Goal: Task Accomplishment & Management: Manage account settings

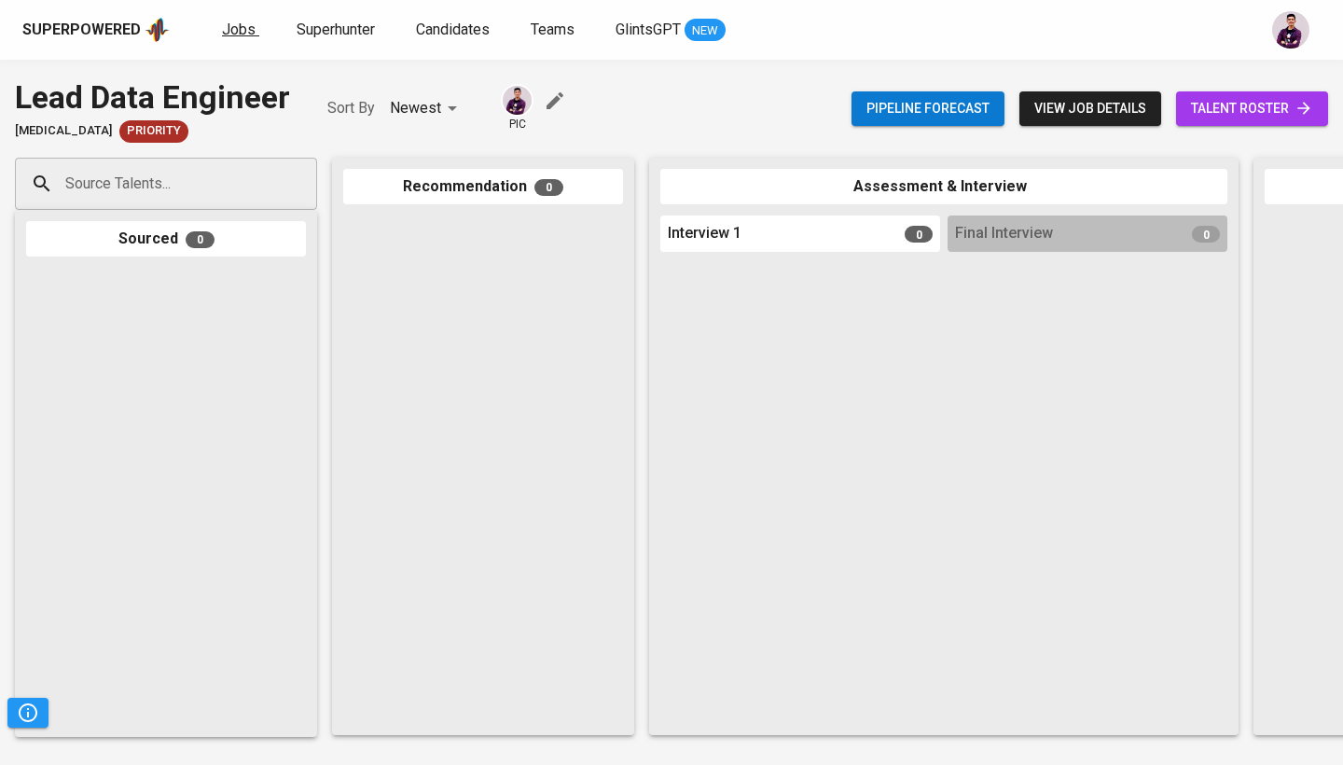
click at [242, 33] on span "Jobs" at bounding box center [239, 30] width 34 height 18
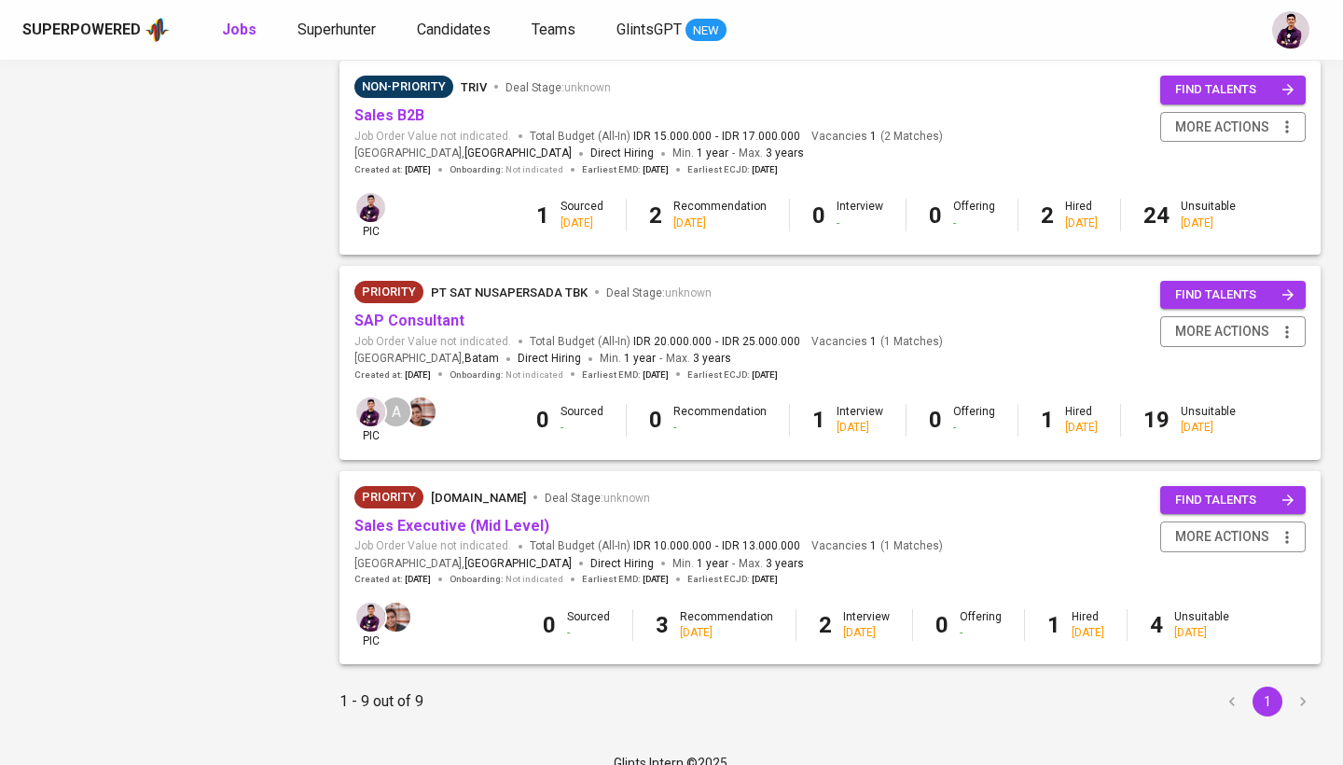
scroll to position [1430, 0]
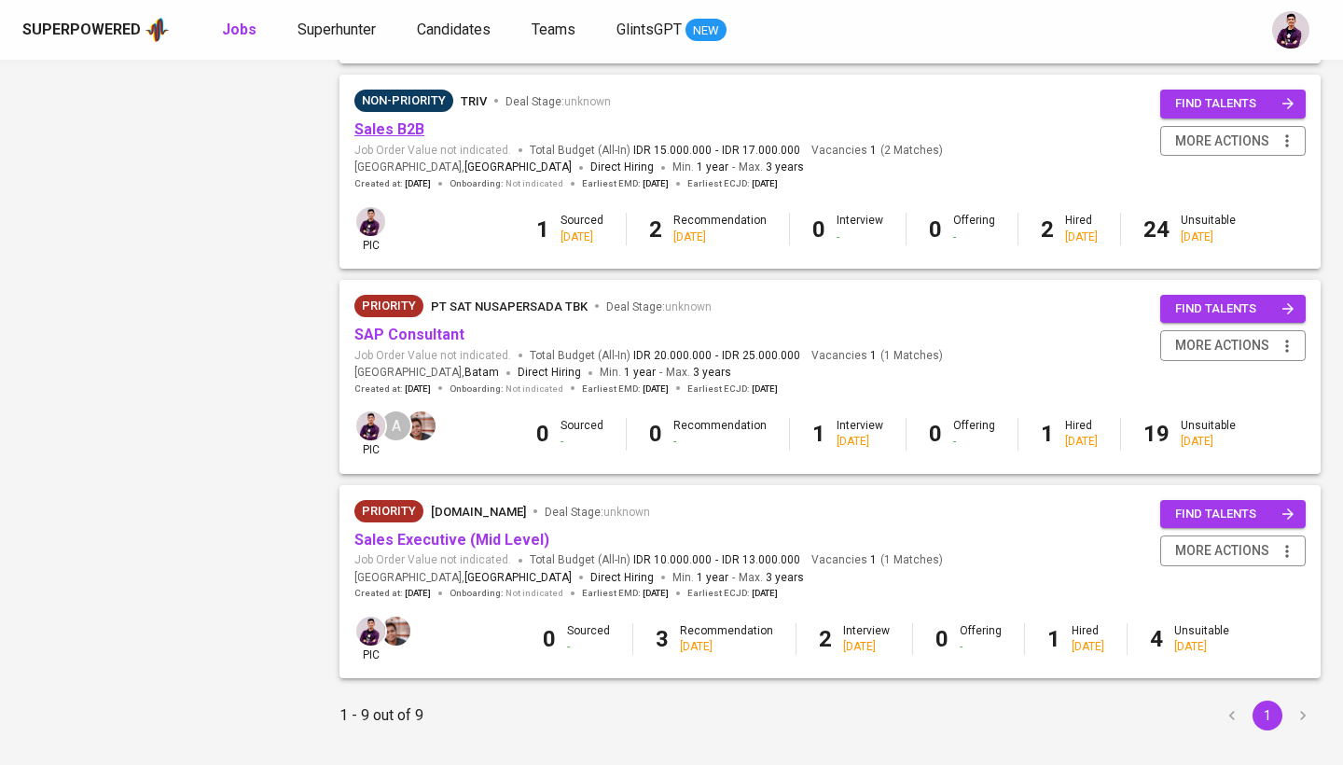
click at [388, 120] on link "Sales B2B" at bounding box center [389, 129] width 70 height 18
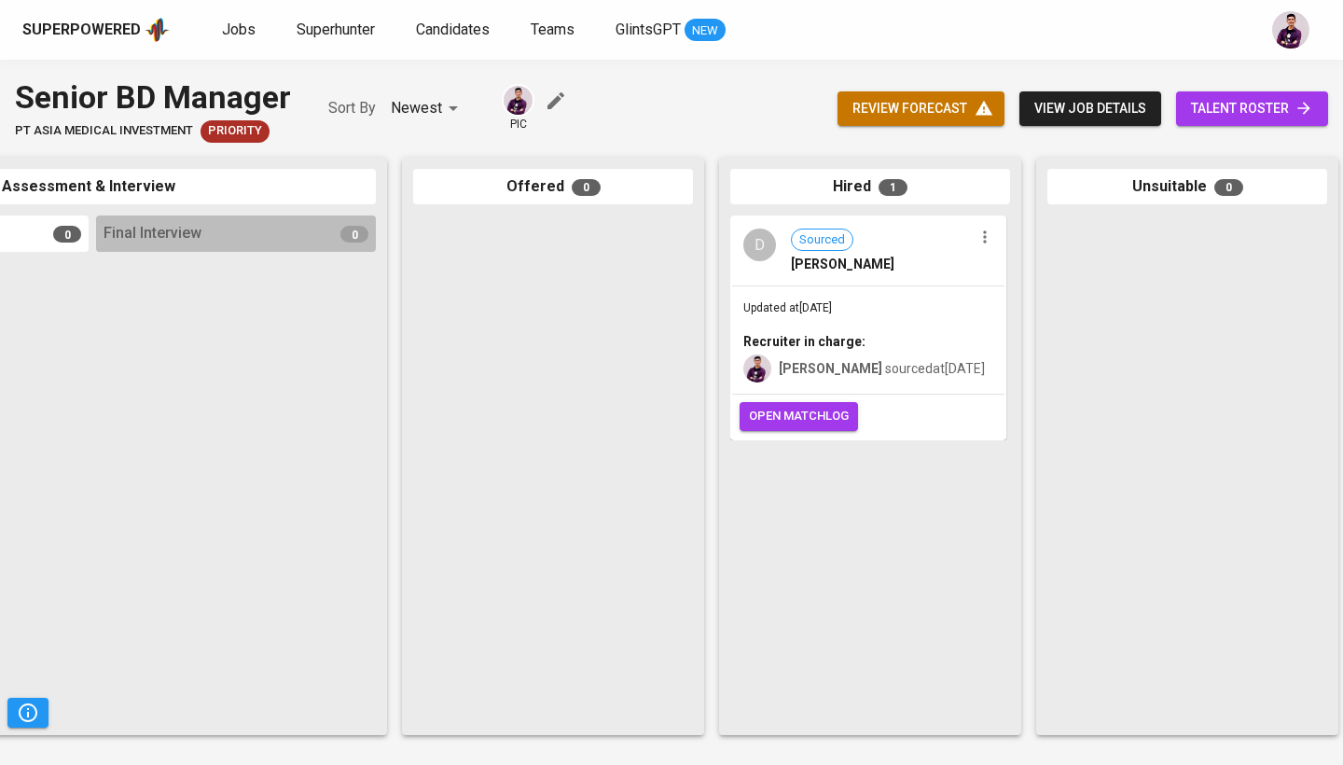
scroll to position [0, 853]
click at [224, 32] on span "Jobs" at bounding box center [239, 30] width 34 height 18
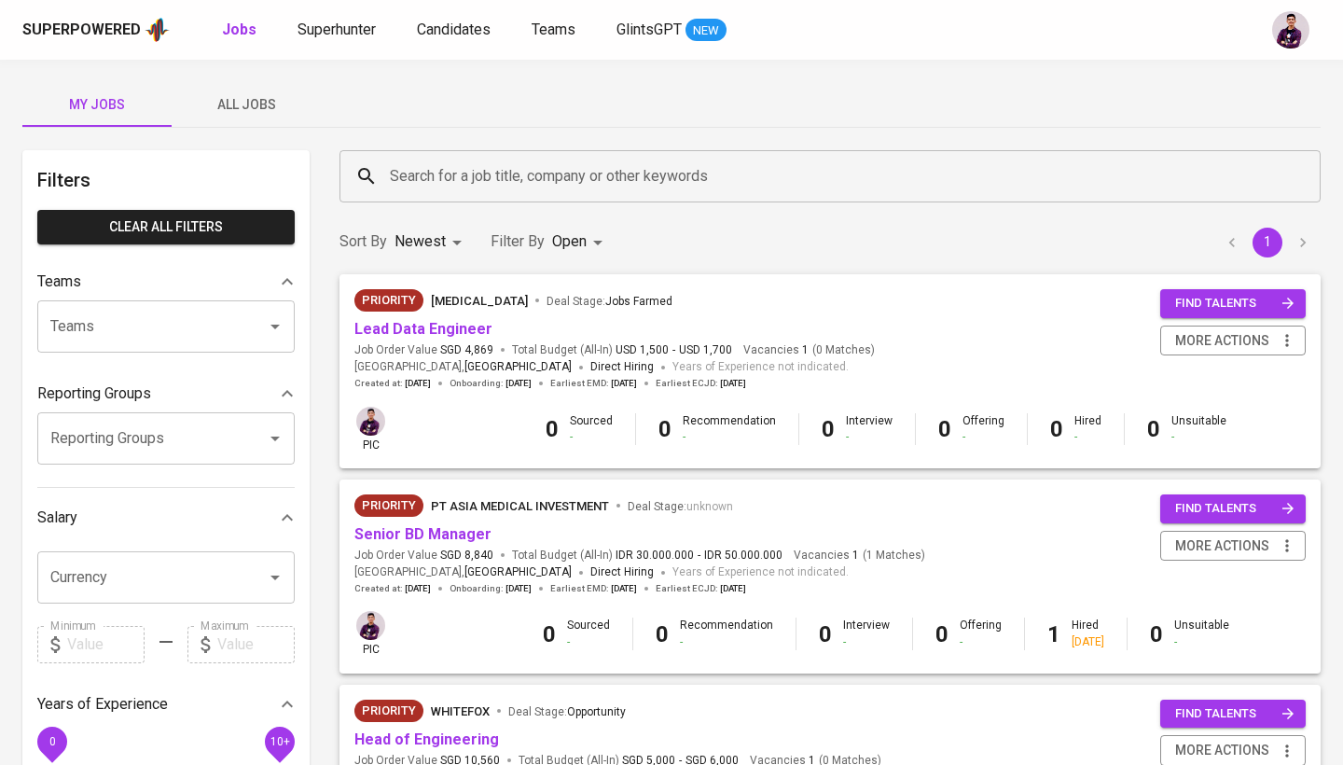
scroll to position [5, 0]
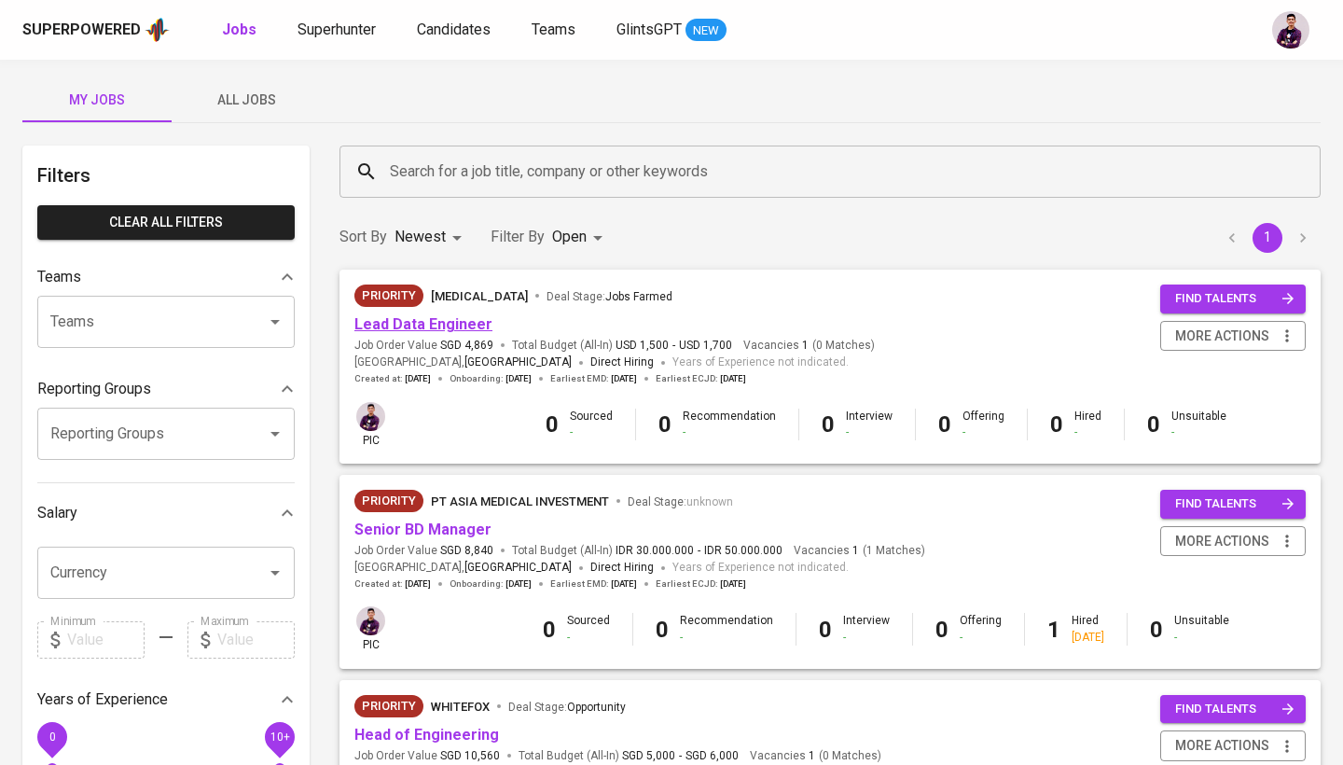
click at [454, 325] on link "Lead Data Engineer" at bounding box center [423, 324] width 138 height 18
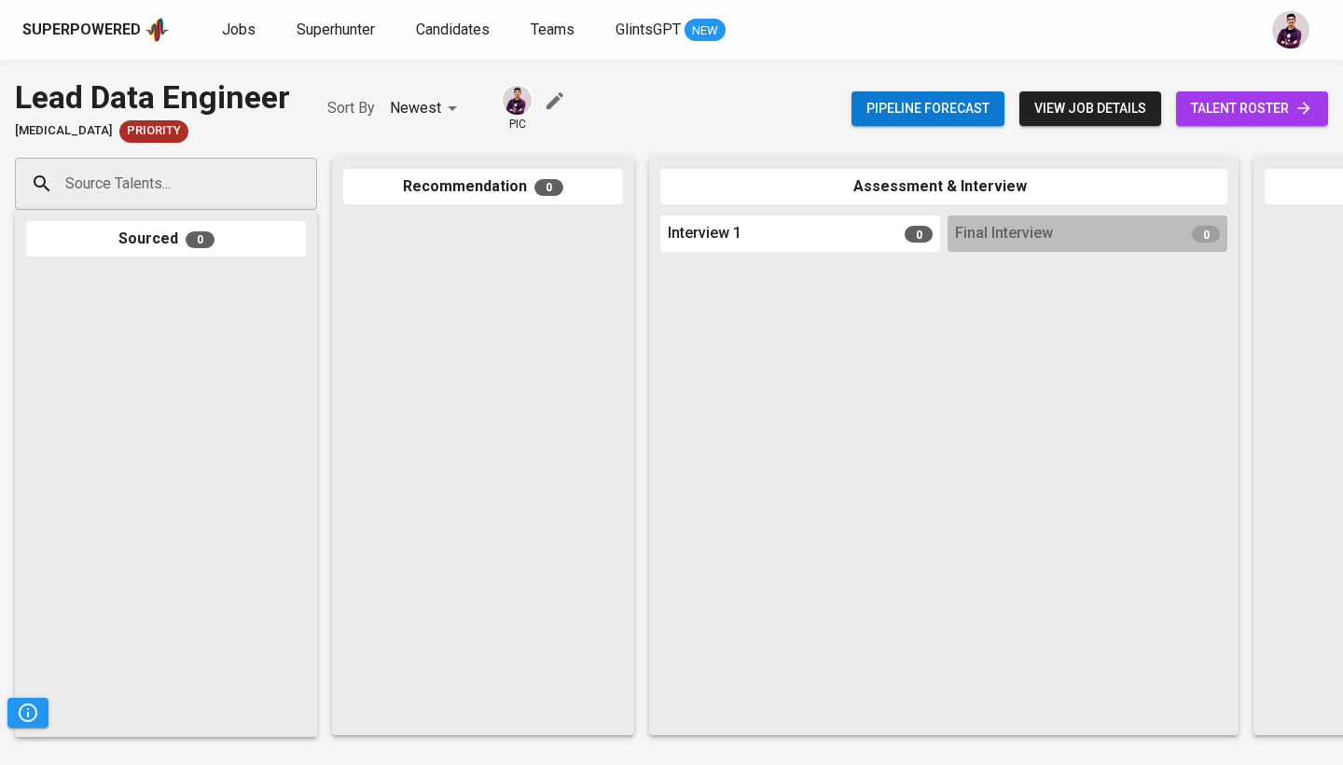
click at [1206, 113] on span "talent roster" at bounding box center [1252, 108] width 122 height 23
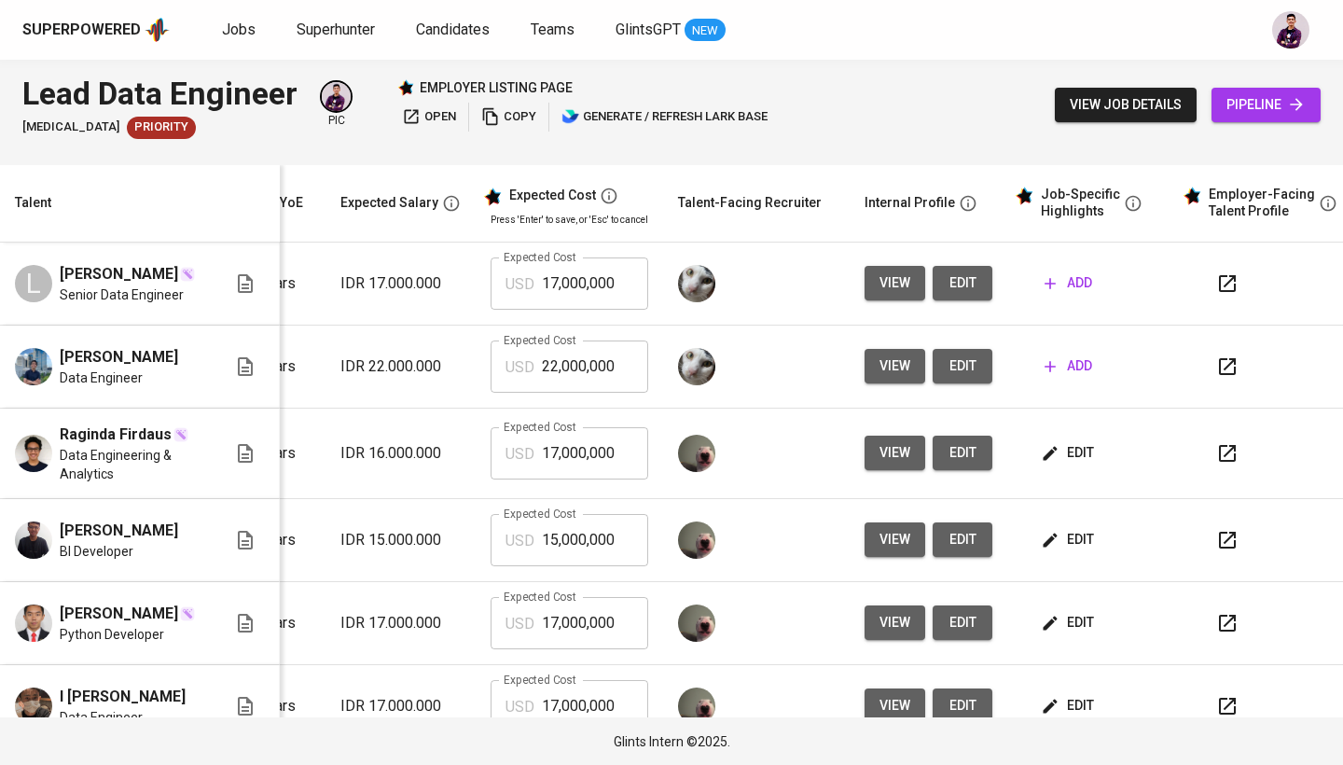
scroll to position [0, 254]
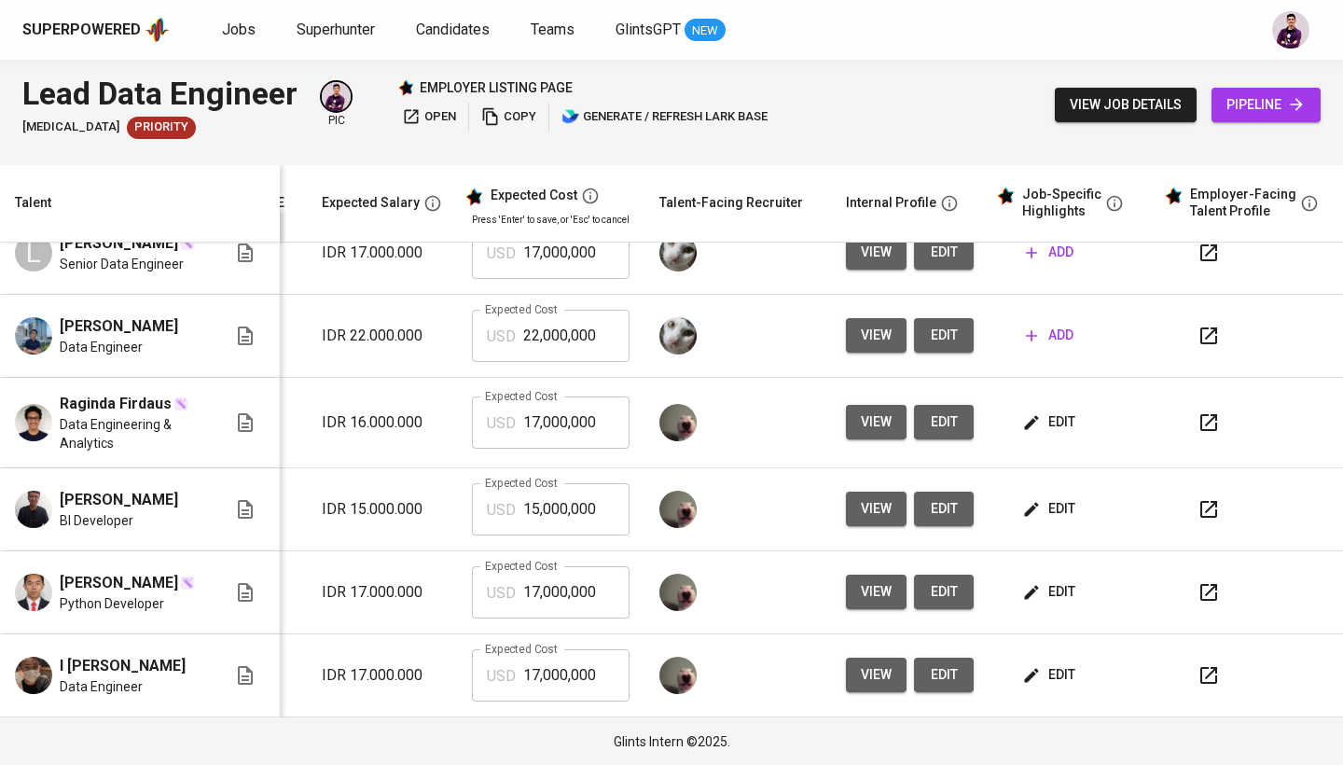
scroll to position [11, 283]
click at [1060, 668] on span "edit" at bounding box center [1050, 674] width 49 height 23
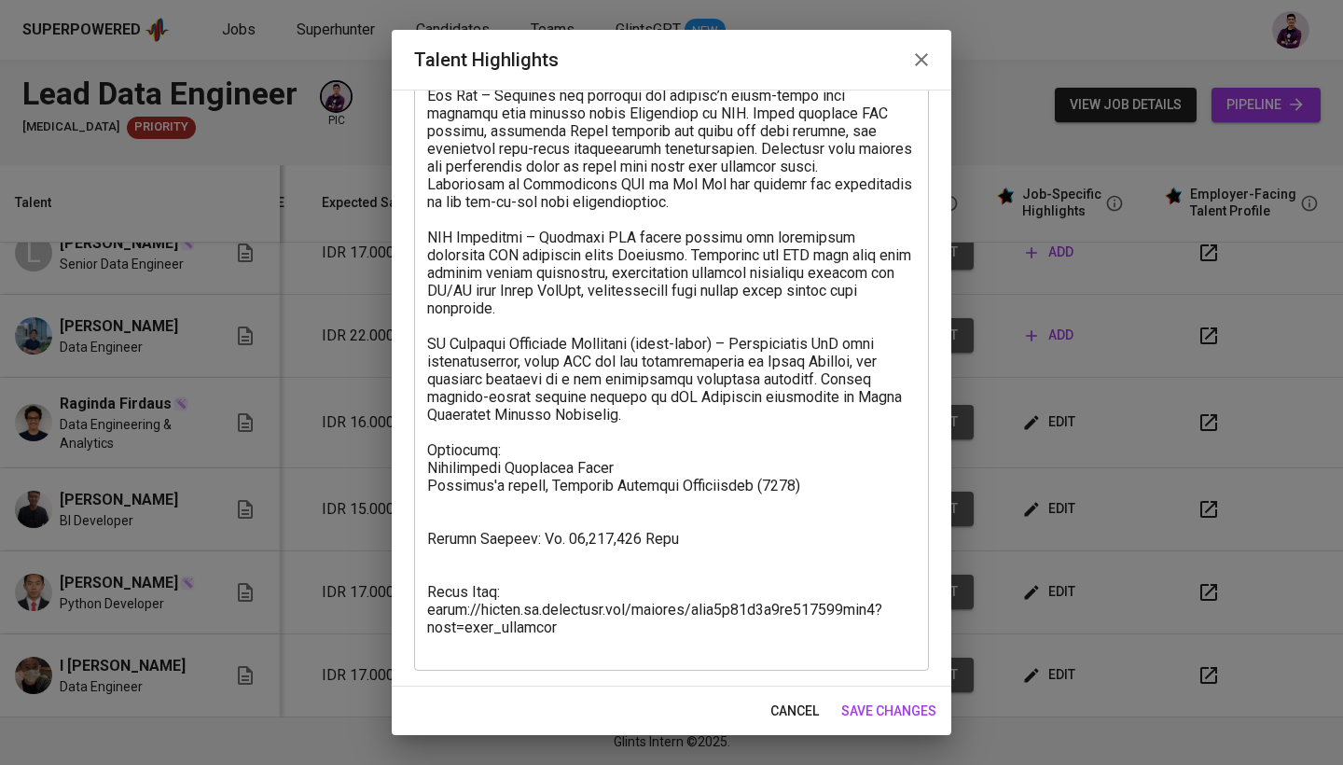
scroll to position [268, 0]
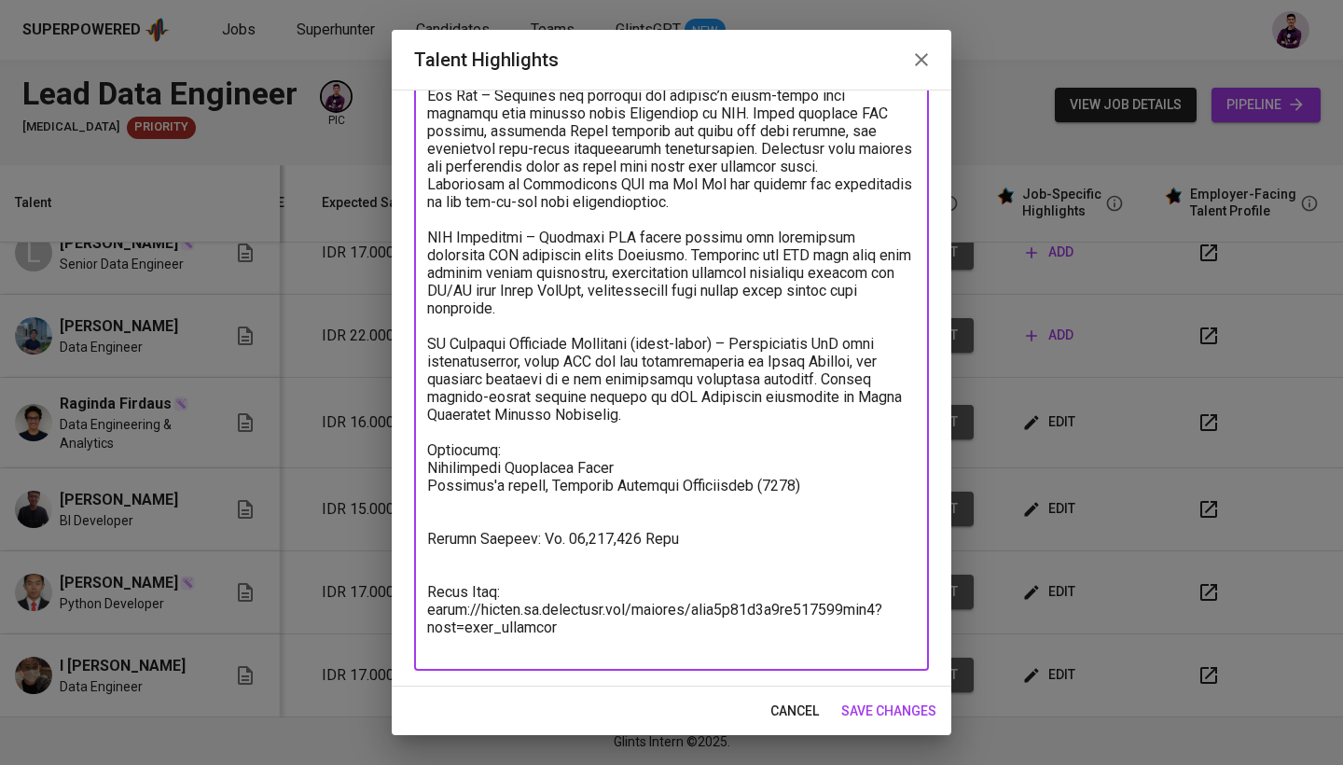
click at [537, 624] on textarea at bounding box center [671, 299] width 489 height 709
drag, startPoint x: 573, startPoint y: 626, endPoint x: 405, endPoint y: 610, distance: 168.7
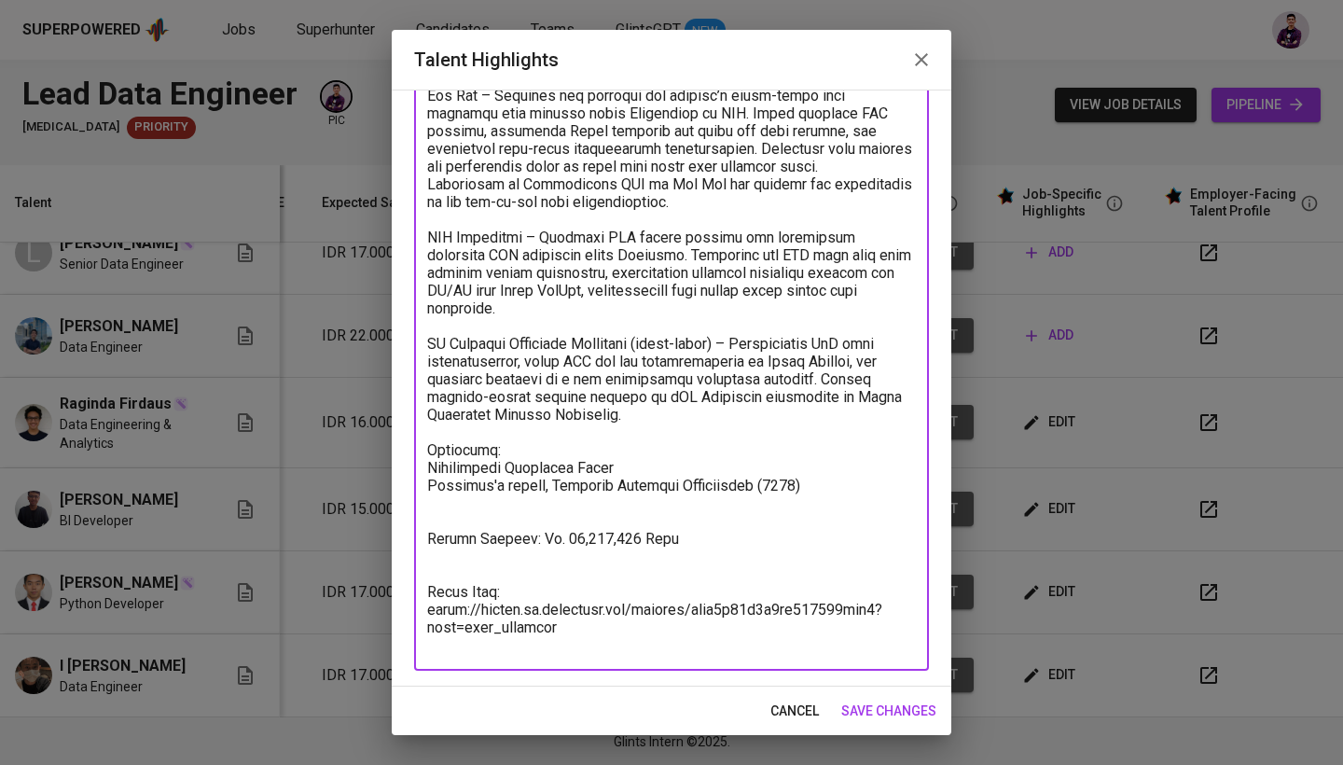
click at [405, 610] on div "Enhance the Talent's profile by adding highlights relevant to this job - accomp…" at bounding box center [672, 388] width 560 height 597
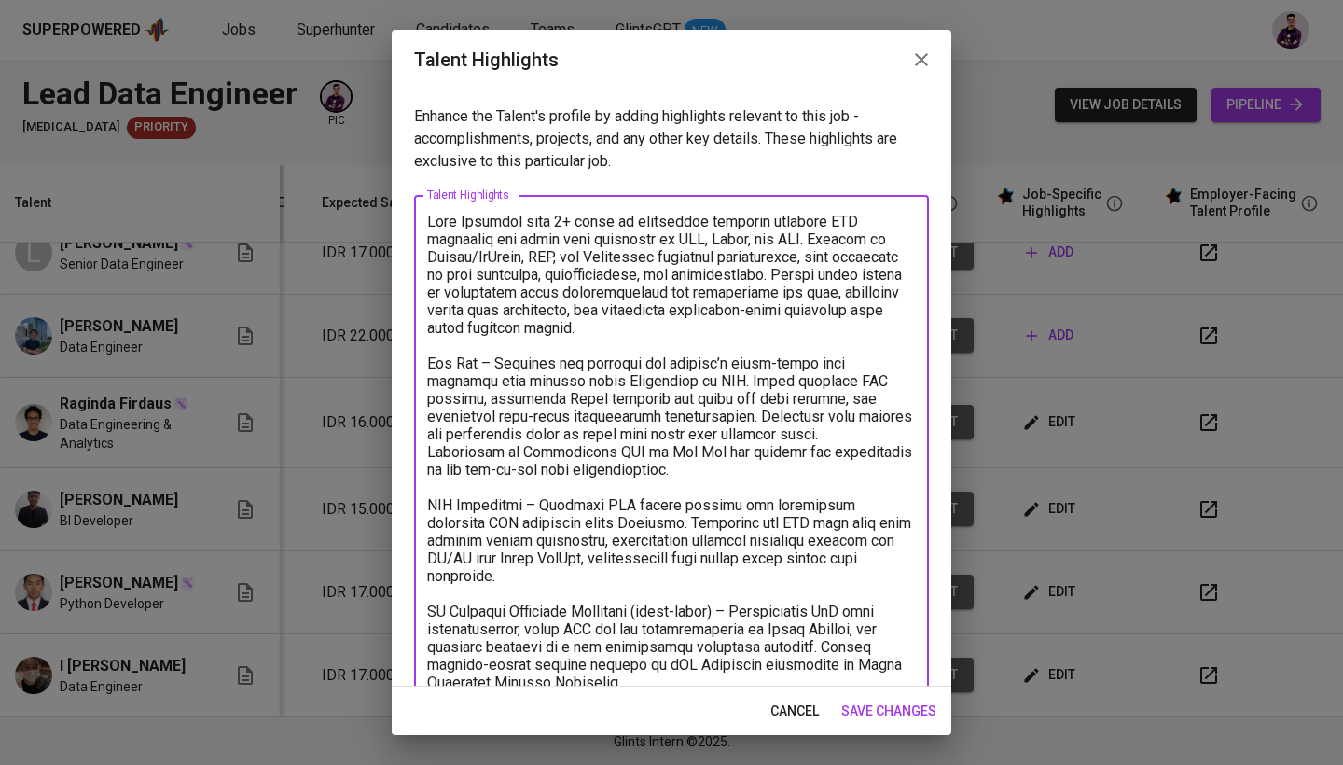
scroll to position [0, 0]
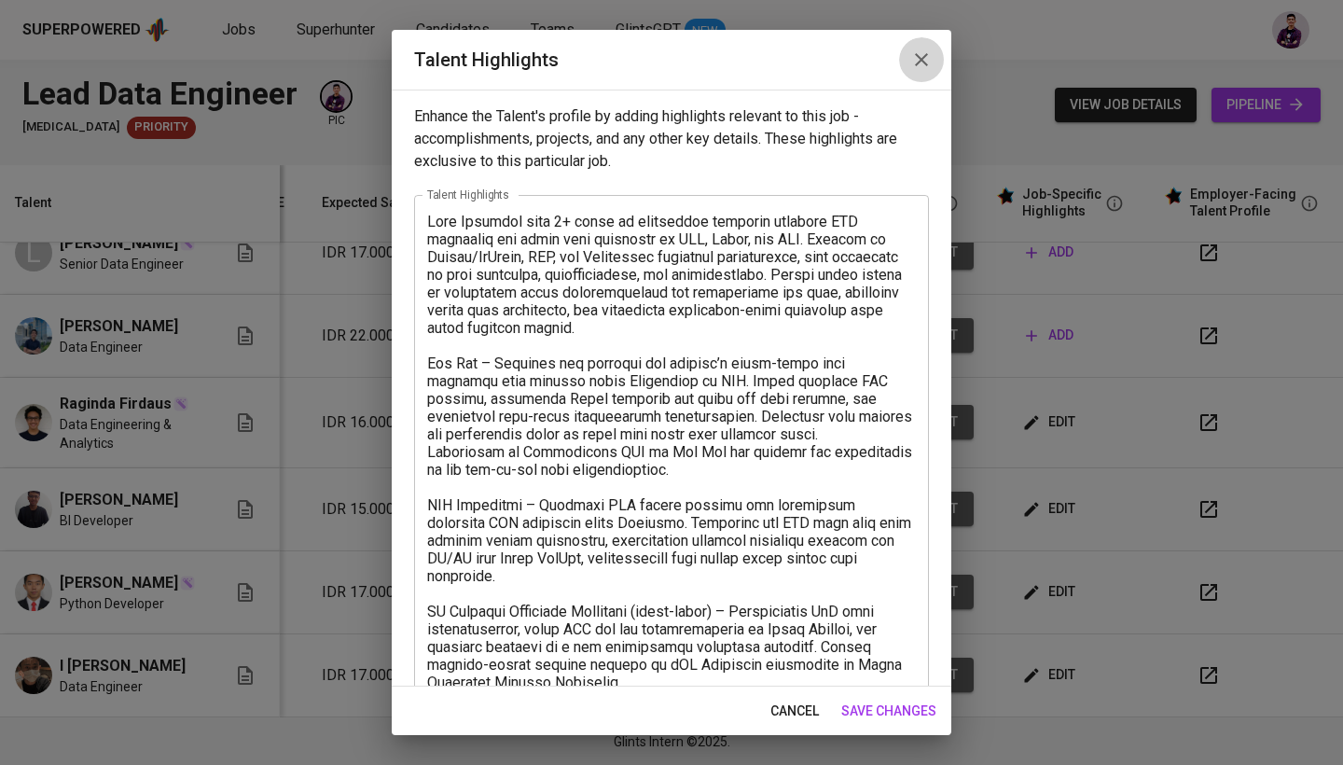
click at [928, 64] on icon "button" at bounding box center [921, 60] width 22 height 22
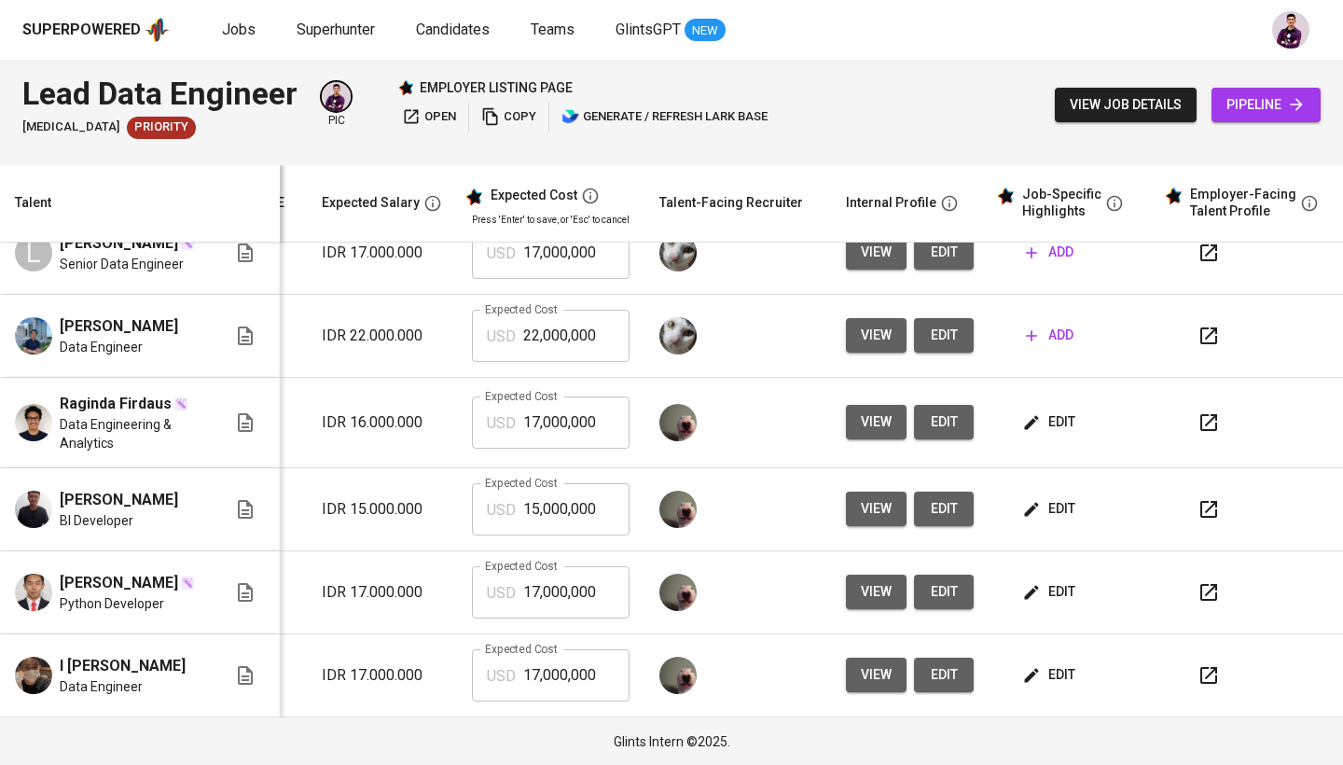
click at [1191, 661] on button "button" at bounding box center [1209, 675] width 45 height 45
click at [1038, 677] on span "edit" at bounding box center [1050, 674] width 49 height 23
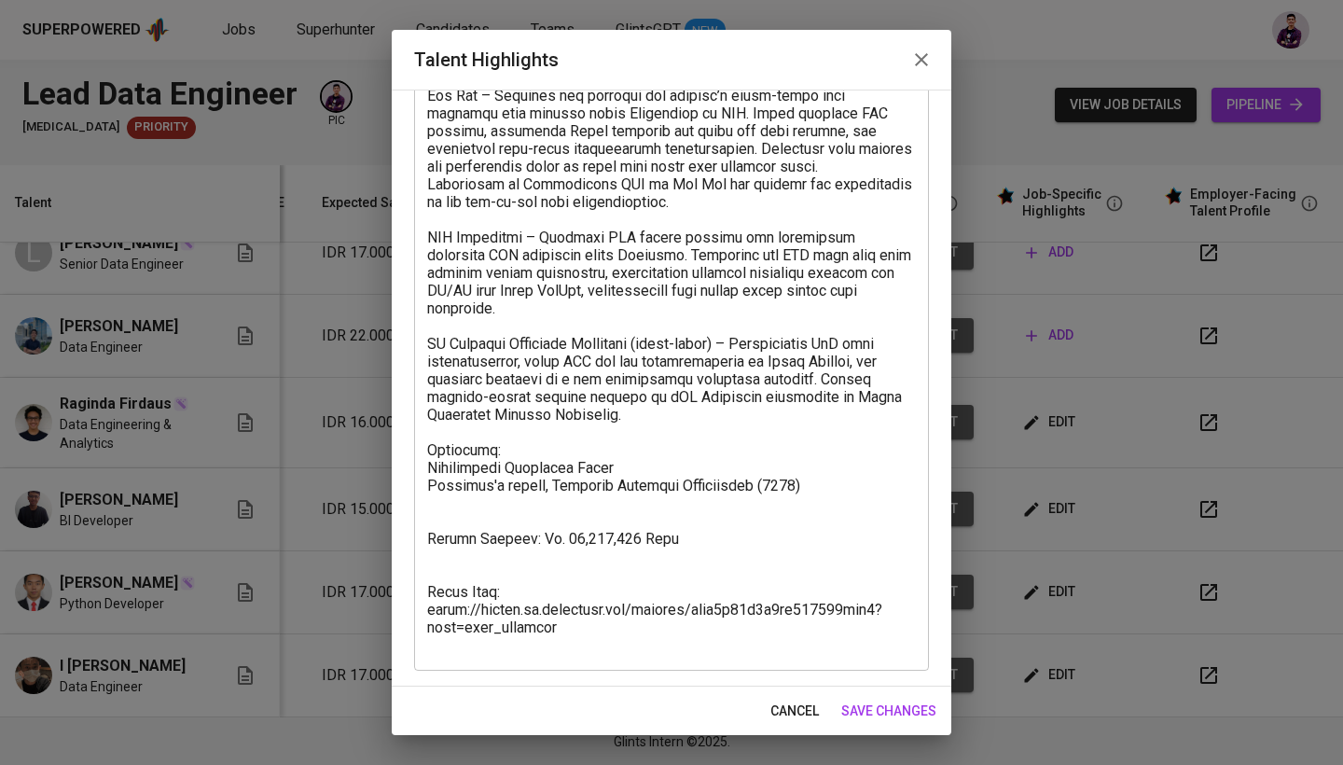
scroll to position [268, 0]
click at [660, 510] on textarea at bounding box center [671, 299] width 489 height 709
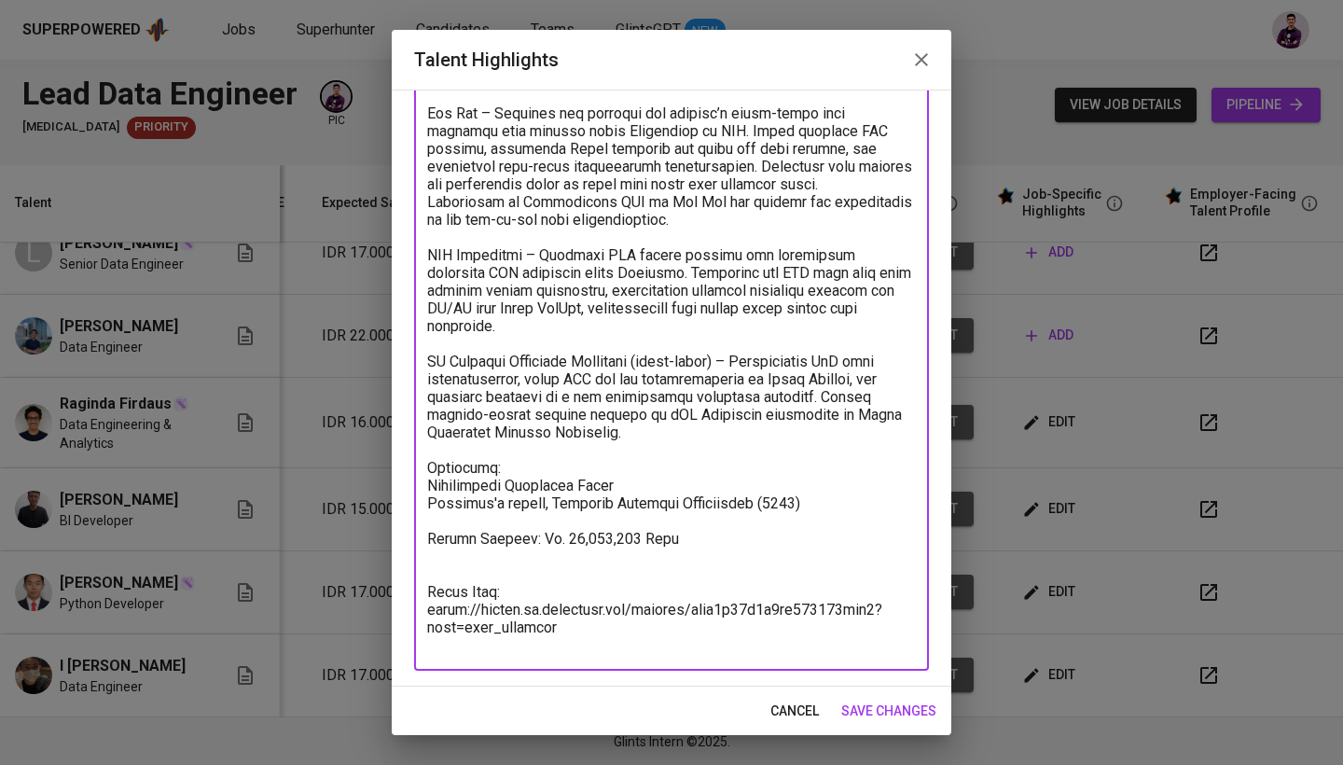
scroll to position [250, 0]
drag, startPoint x: 565, startPoint y: 634, endPoint x: 441, endPoint y: 562, distance: 143.8
click at [441, 562] on textarea at bounding box center [671, 308] width 489 height 691
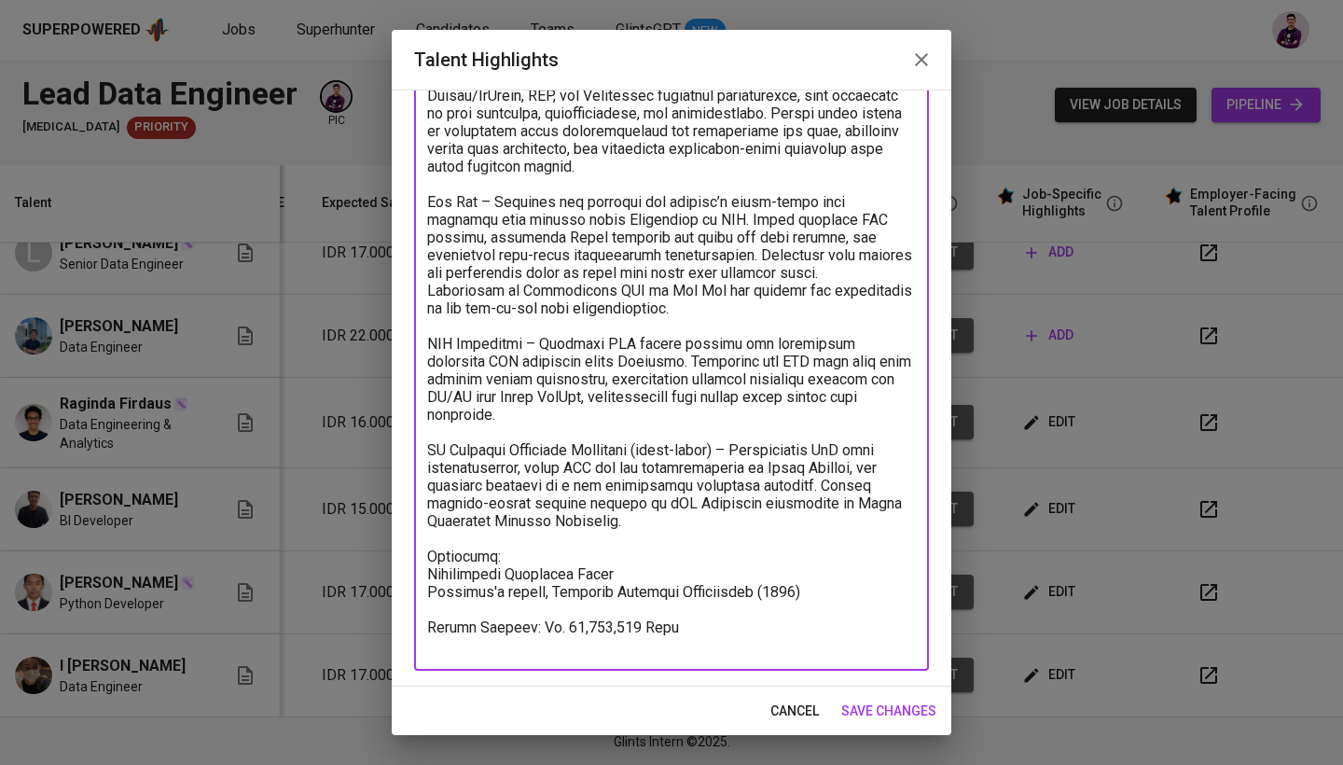
scroll to position [161, 0]
type textarea "Data Engineer with 3+ years of experience building scalable ETL pipelines and c…"
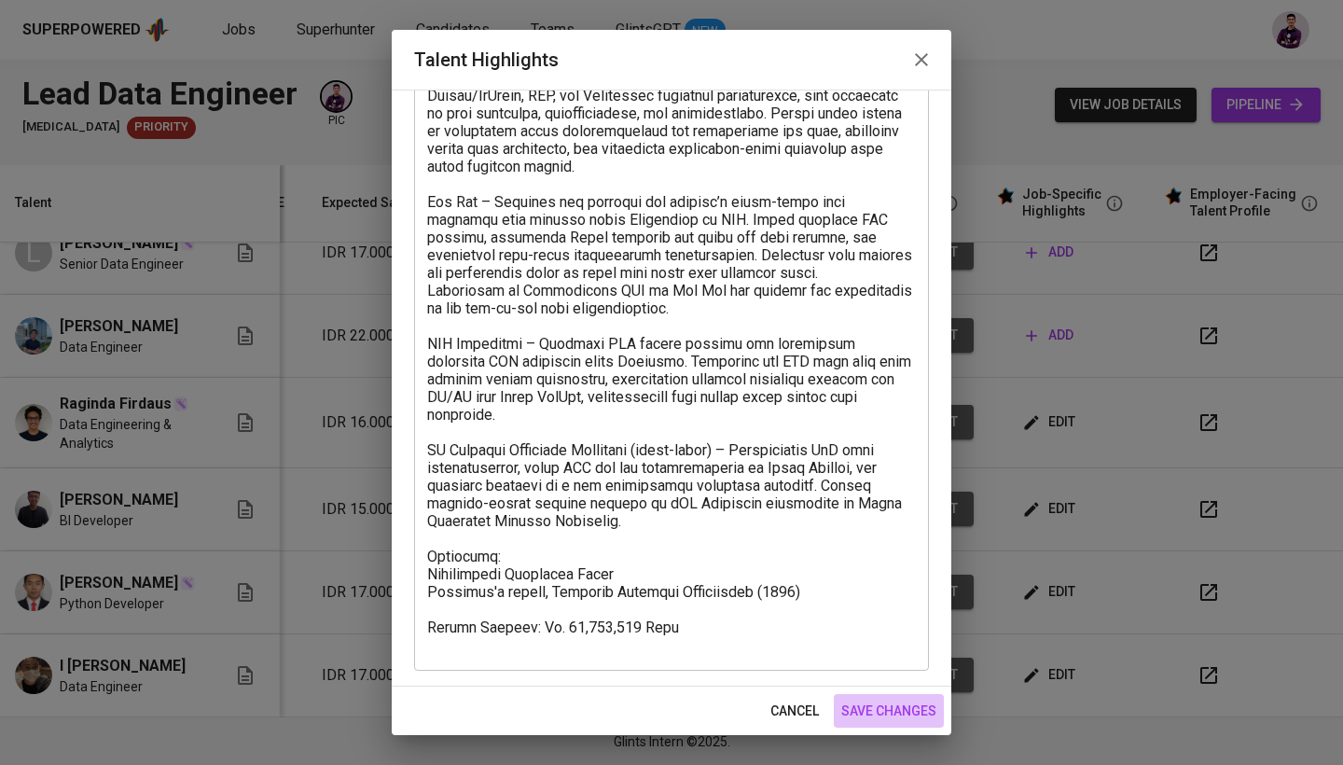
click at [905, 709] on span "save changes" at bounding box center [888, 711] width 95 height 23
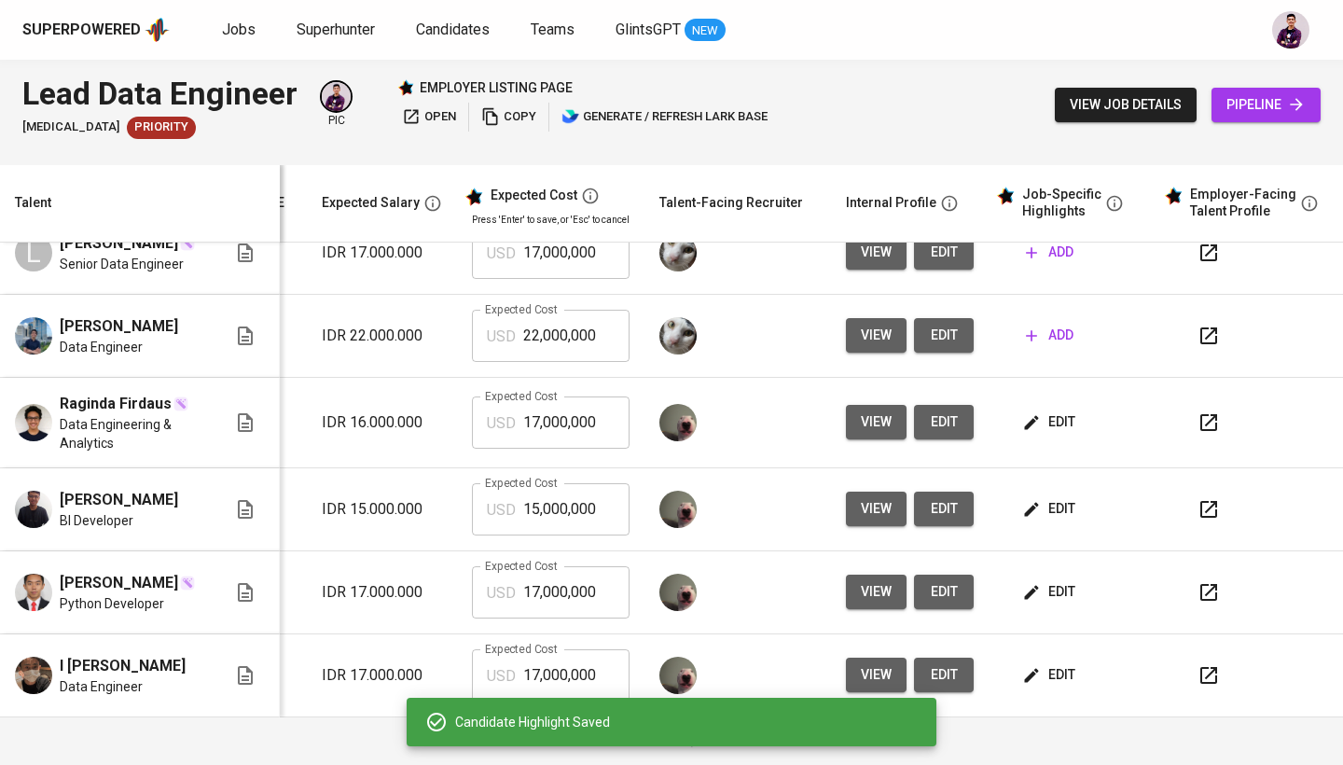
click at [1050, 667] on span "edit" at bounding box center [1050, 674] width 49 height 23
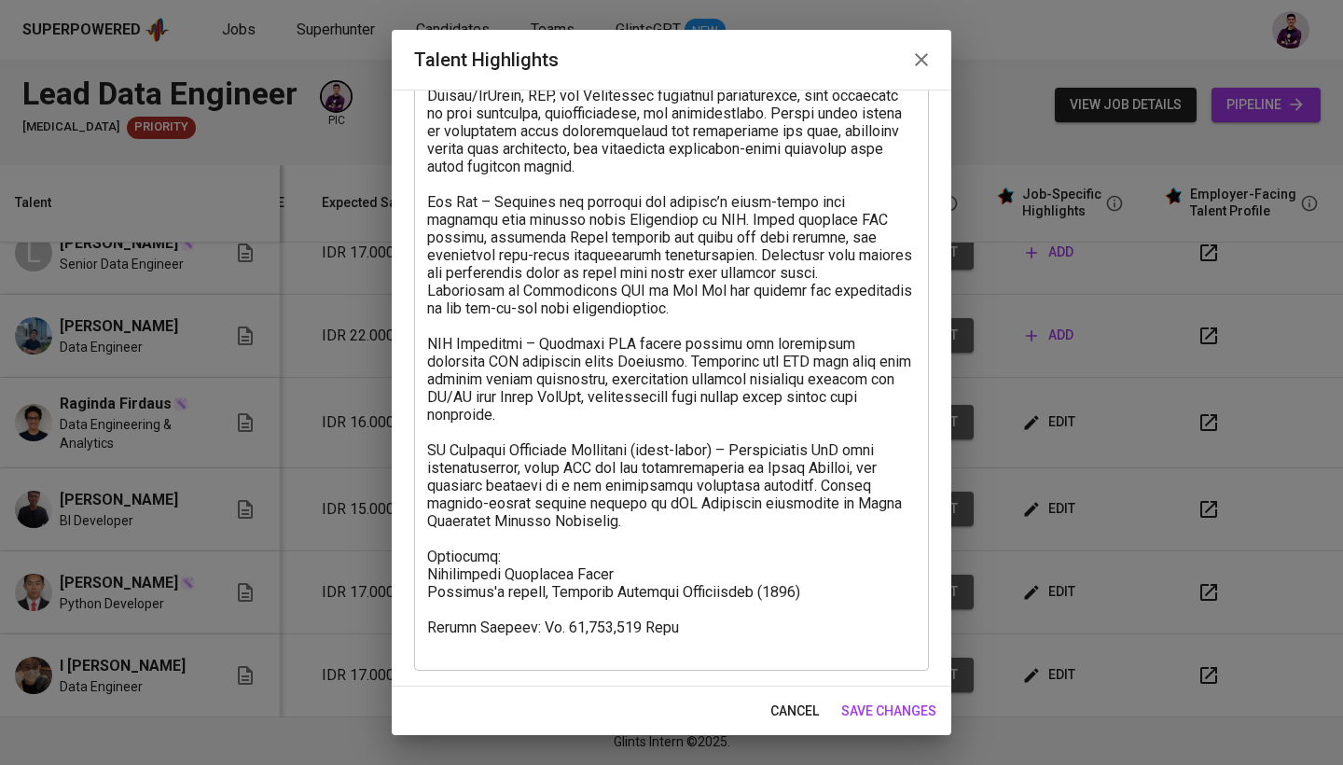
click at [932, 59] on icon "button" at bounding box center [921, 60] width 22 height 22
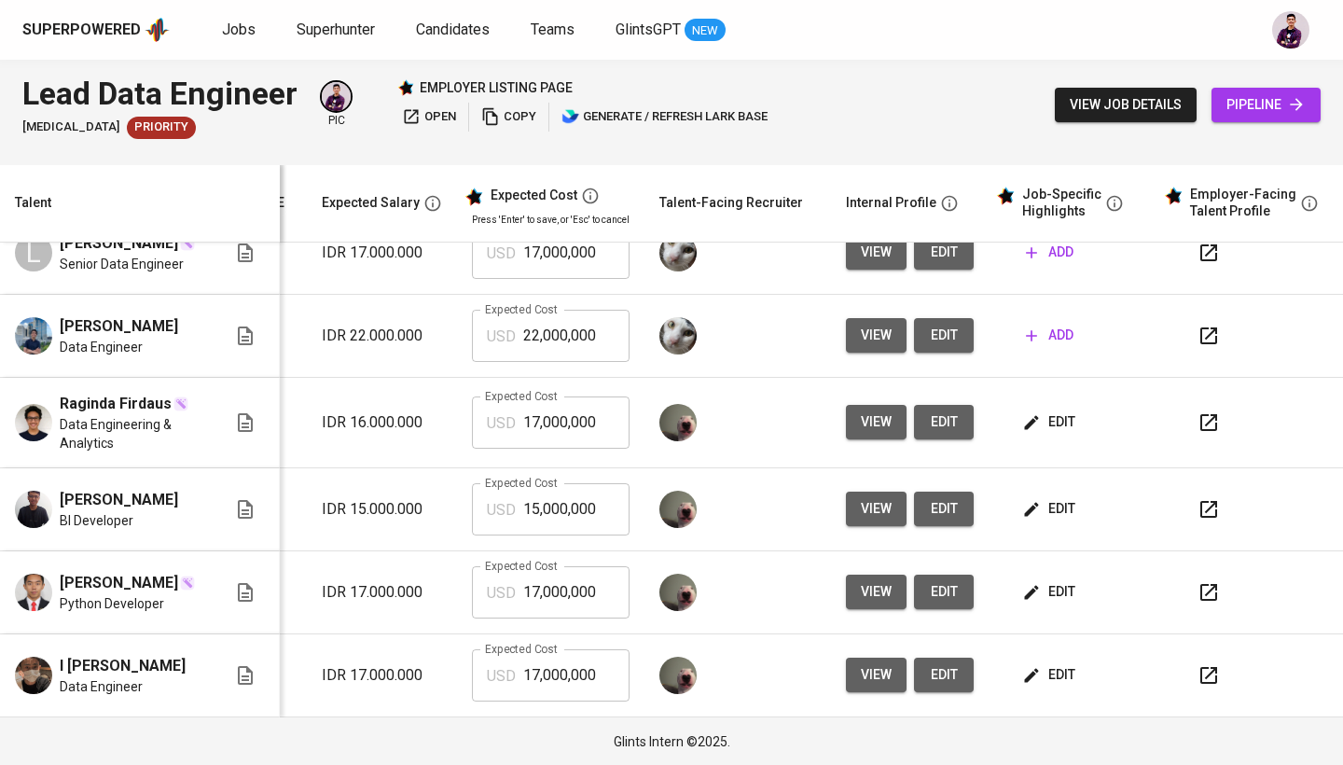
click at [1198, 679] on icon "button" at bounding box center [1209, 675] width 22 height 22
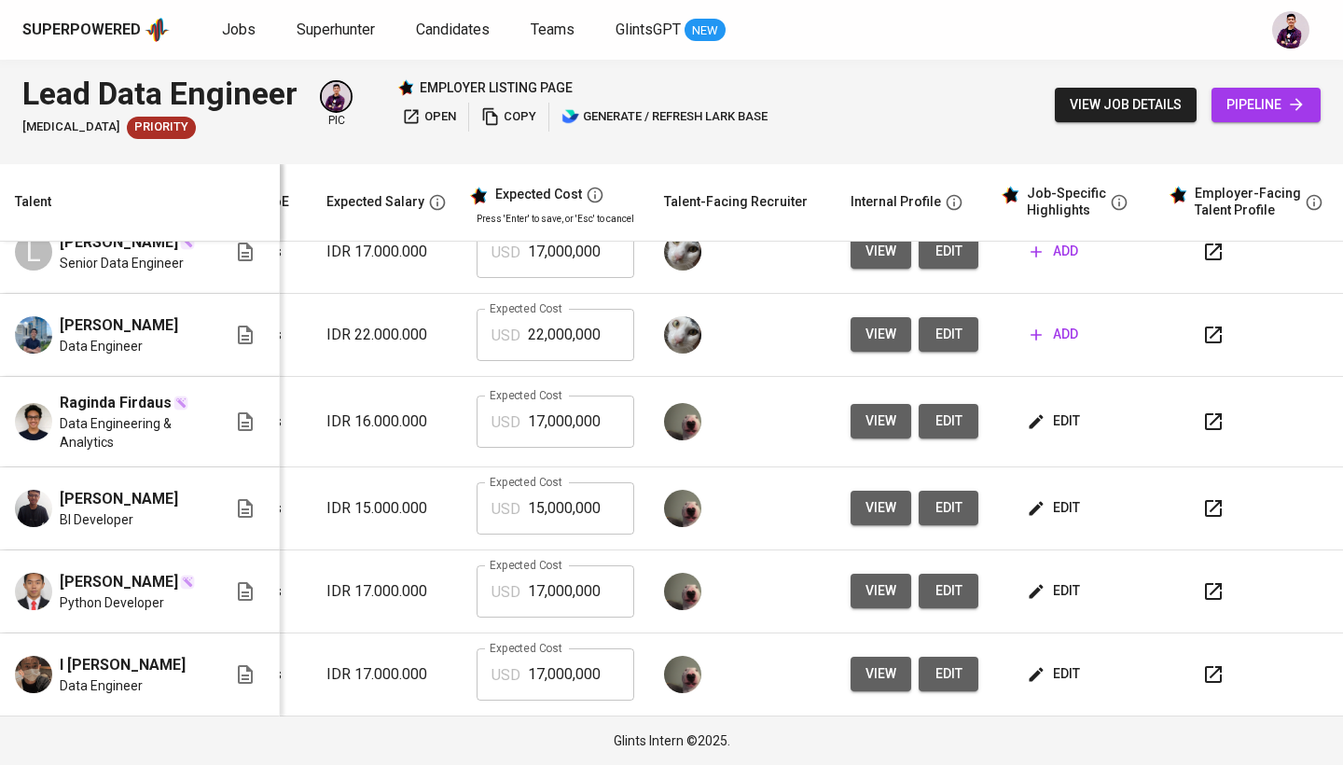
scroll to position [0, 0]
click at [1050, 669] on span "edit" at bounding box center [1055, 674] width 49 height 23
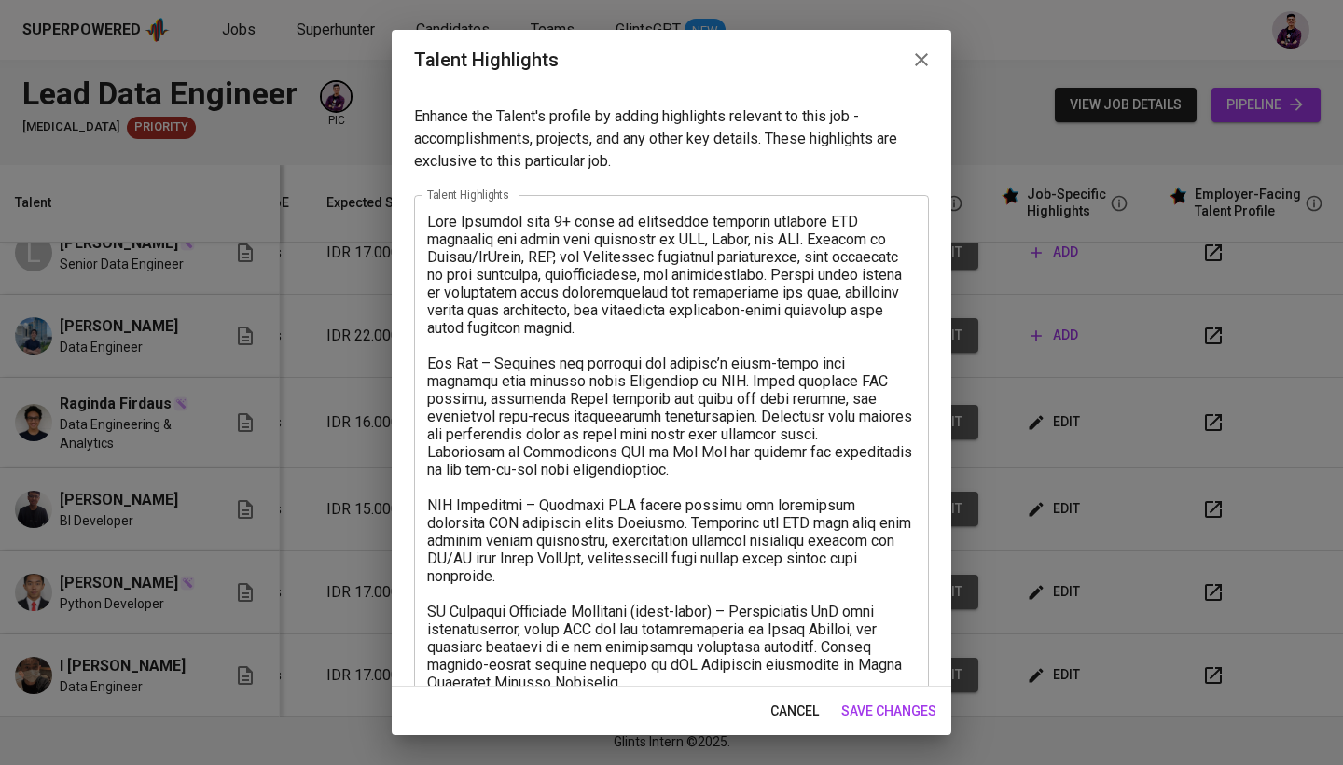
click at [737, 338] on textarea at bounding box center [671, 514] width 489 height 603
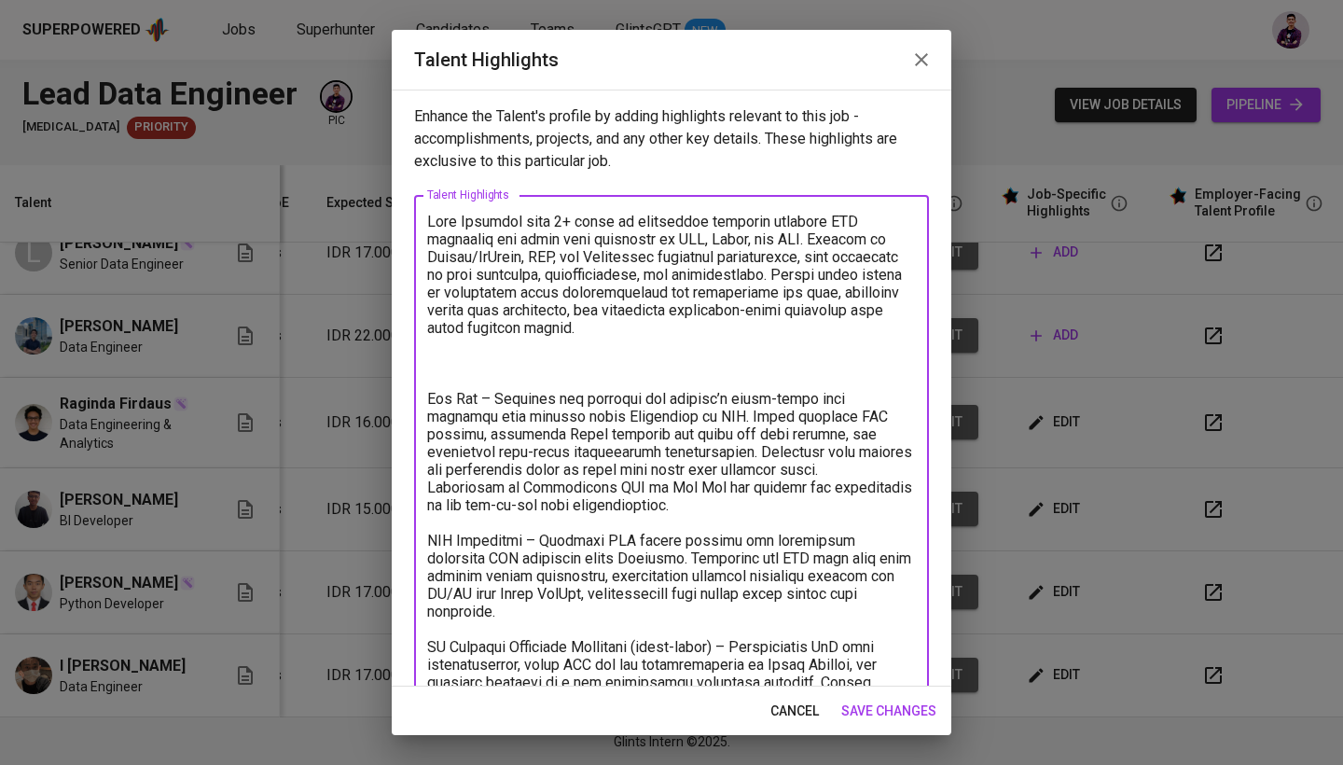
click at [543, 368] on textarea at bounding box center [671, 532] width 489 height 638
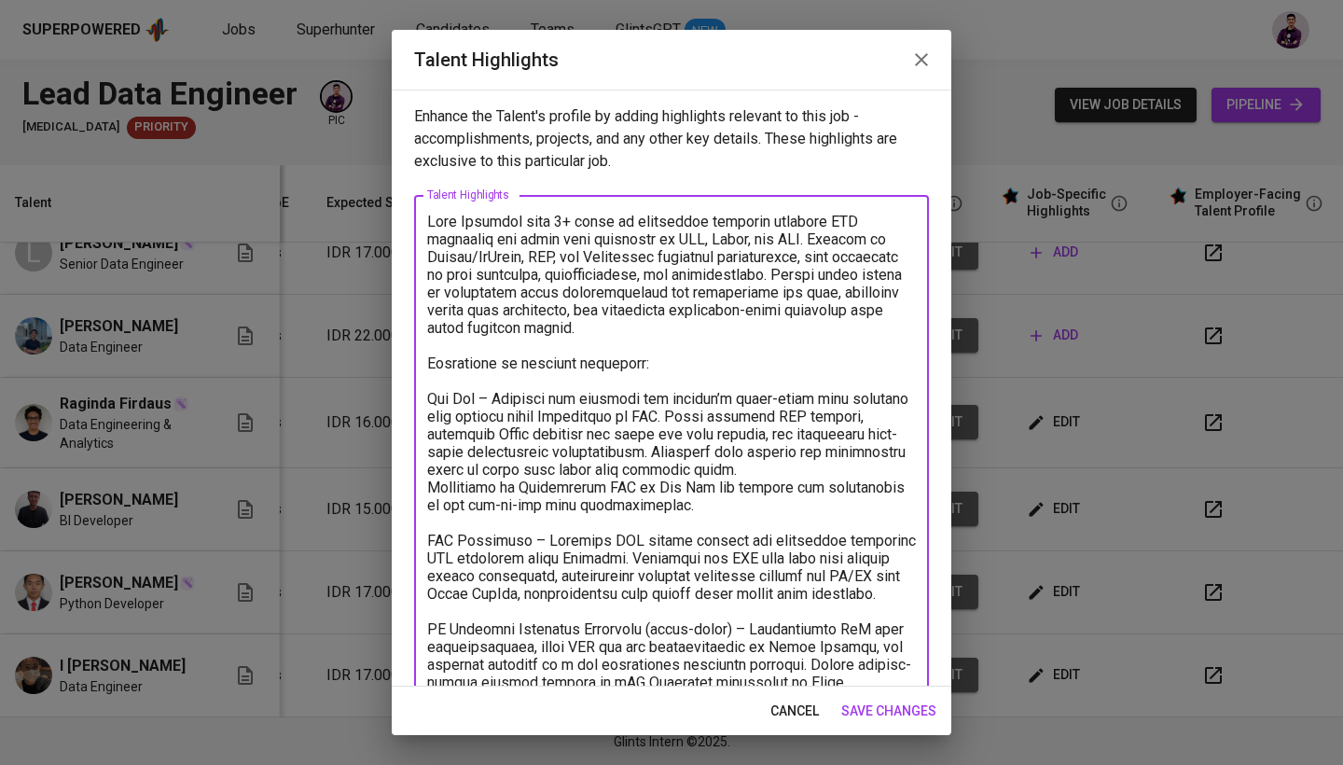
type textarea "Data Engineer with 3+ years of experience building scalable ETL pipelines and c…"
click at [895, 694] on button "save changes" at bounding box center [889, 711] width 110 height 35
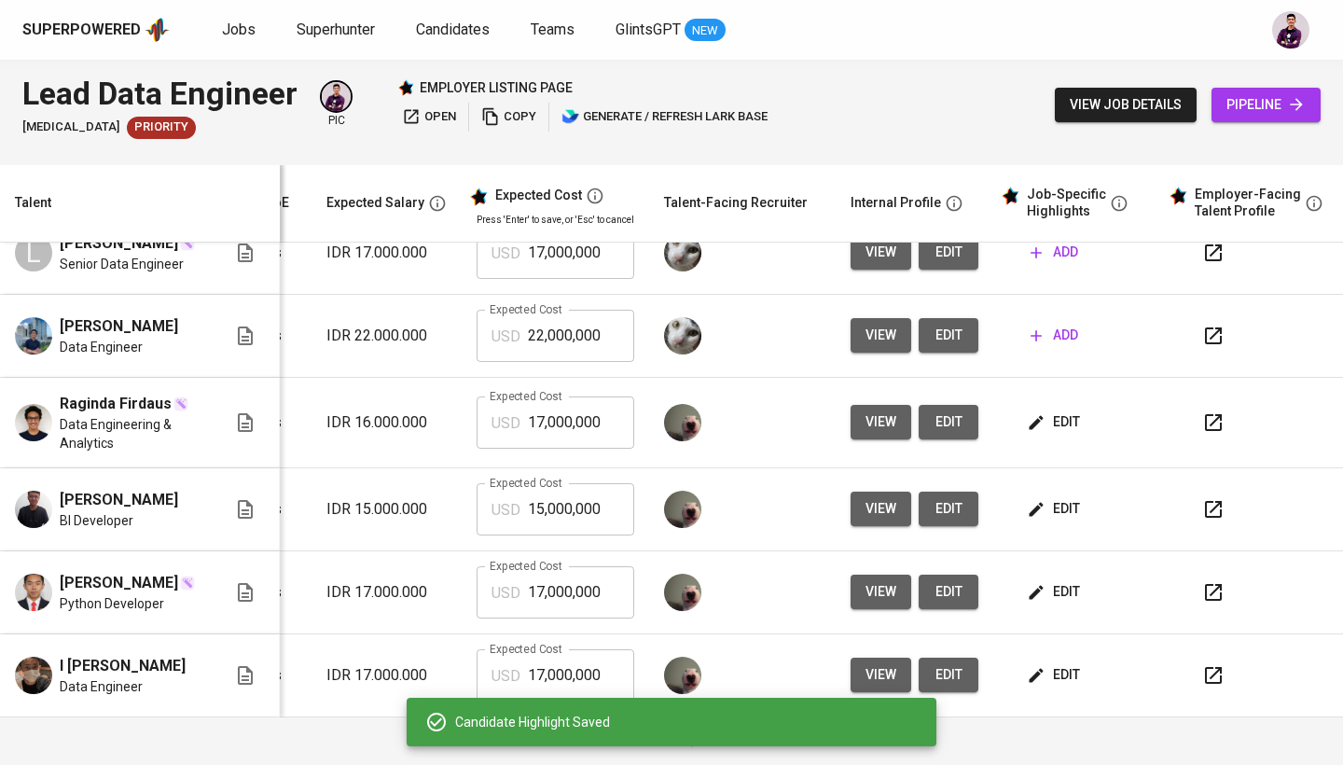
click at [896, 712] on div "Candidate Highlight Saved" at bounding box center [672, 722] width 530 height 49
click at [1081, 698] on td "edit" at bounding box center [1077, 675] width 168 height 83
click at [1058, 667] on span "edit" at bounding box center [1055, 674] width 49 height 23
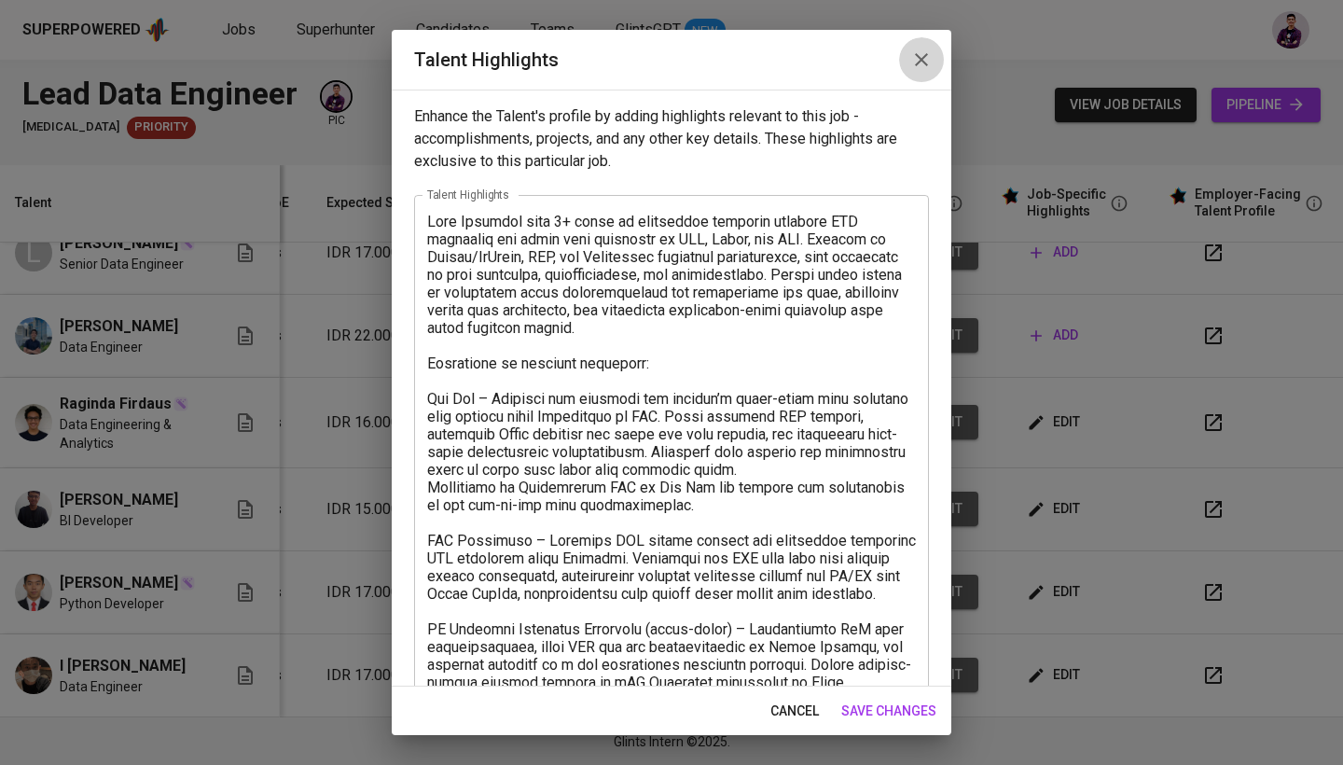
click at [926, 56] on icon "button" at bounding box center [921, 59] width 13 height 13
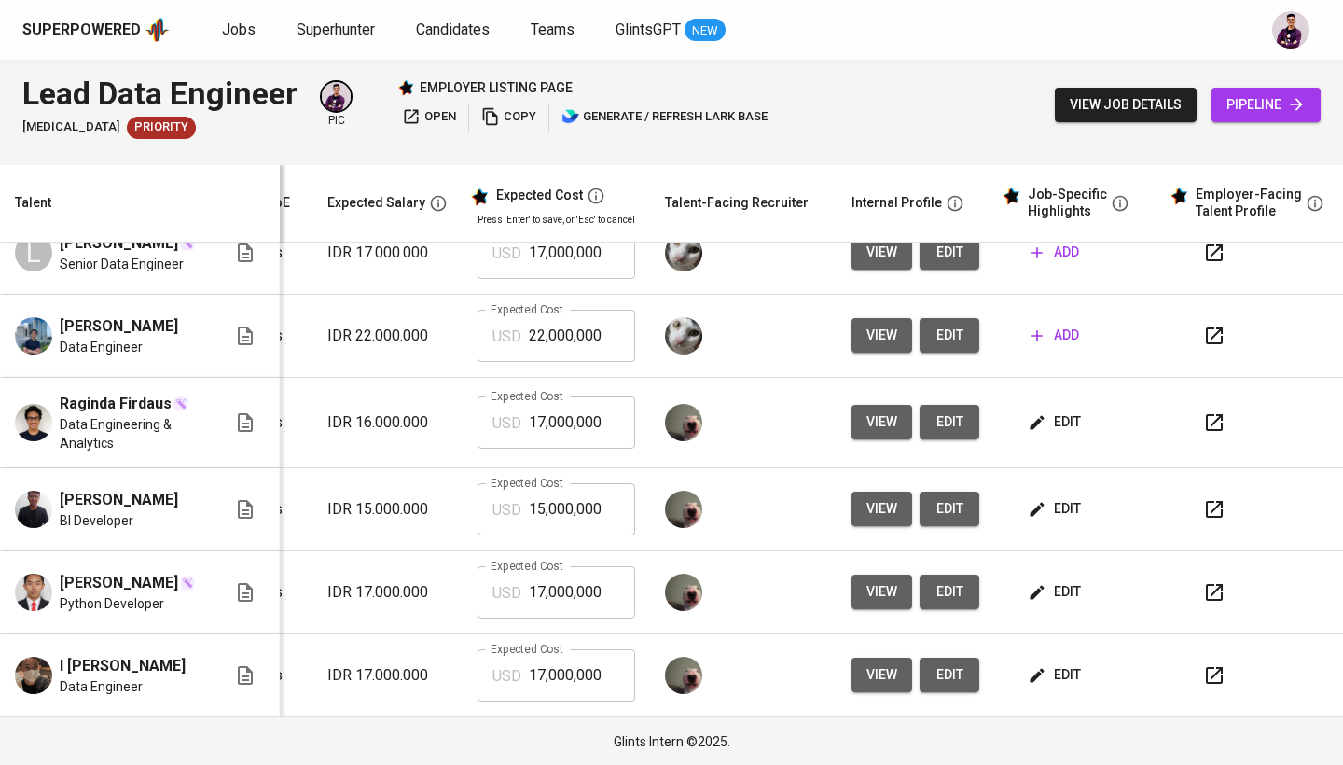
scroll to position [0, 267]
click at [1066, 414] on span "edit" at bounding box center [1056, 421] width 49 height 23
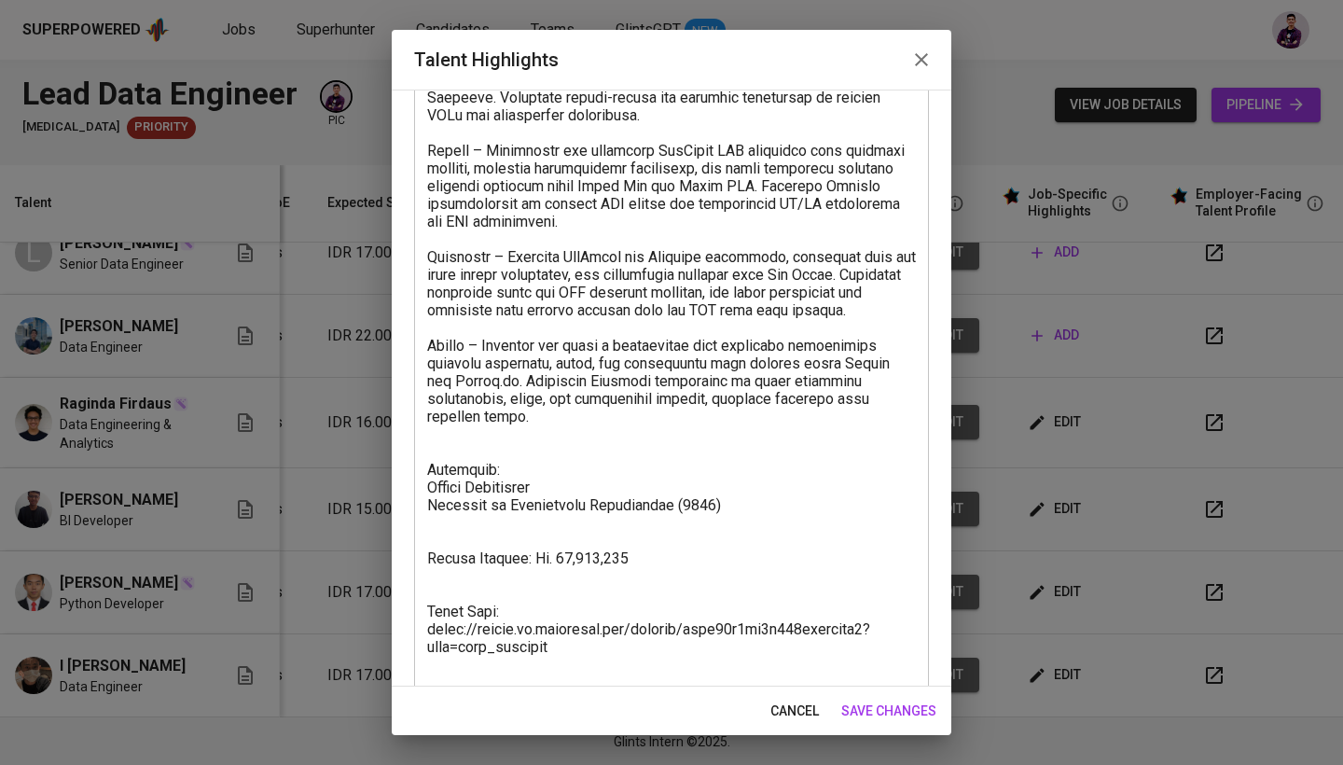
scroll to position [331, 0]
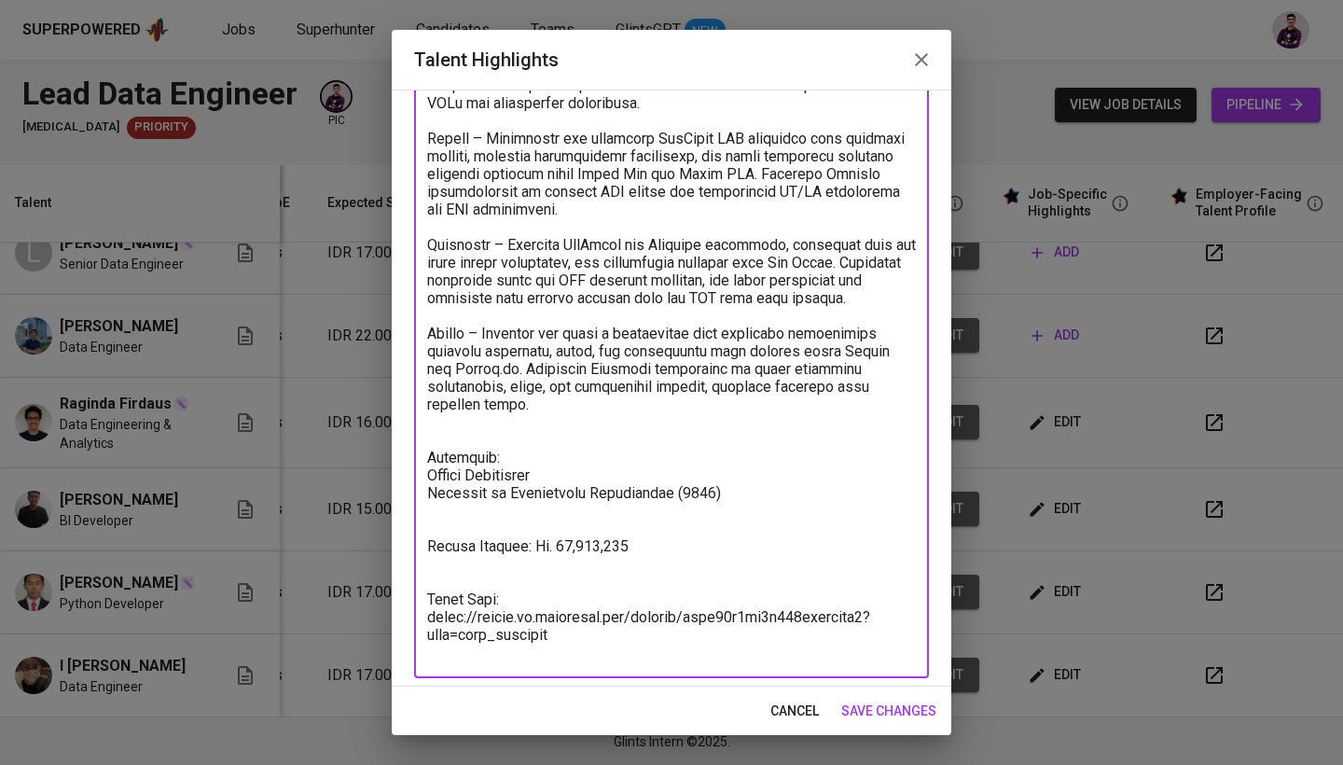
drag, startPoint x: 566, startPoint y: 660, endPoint x: 423, endPoint y: 640, distance: 145.1
click at [423, 640] on div "x Talent Highlights" at bounding box center [671, 271] width 515 height 814
click at [554, 535] on textarea at bounding box center [671, 272] width 489 height 780
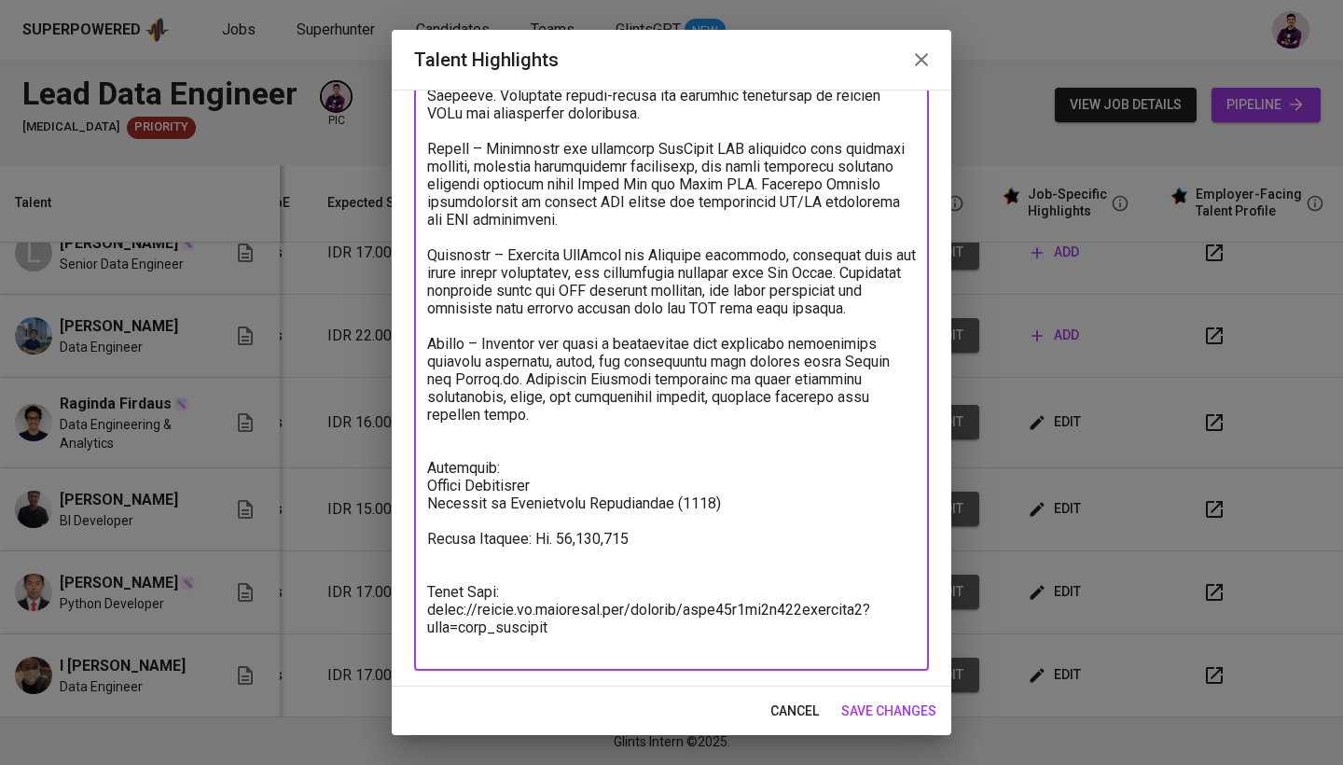
scroll to position [321, 0]
click at [535, 463] on textarea at bounding box center [671, 273] width 489 height 762
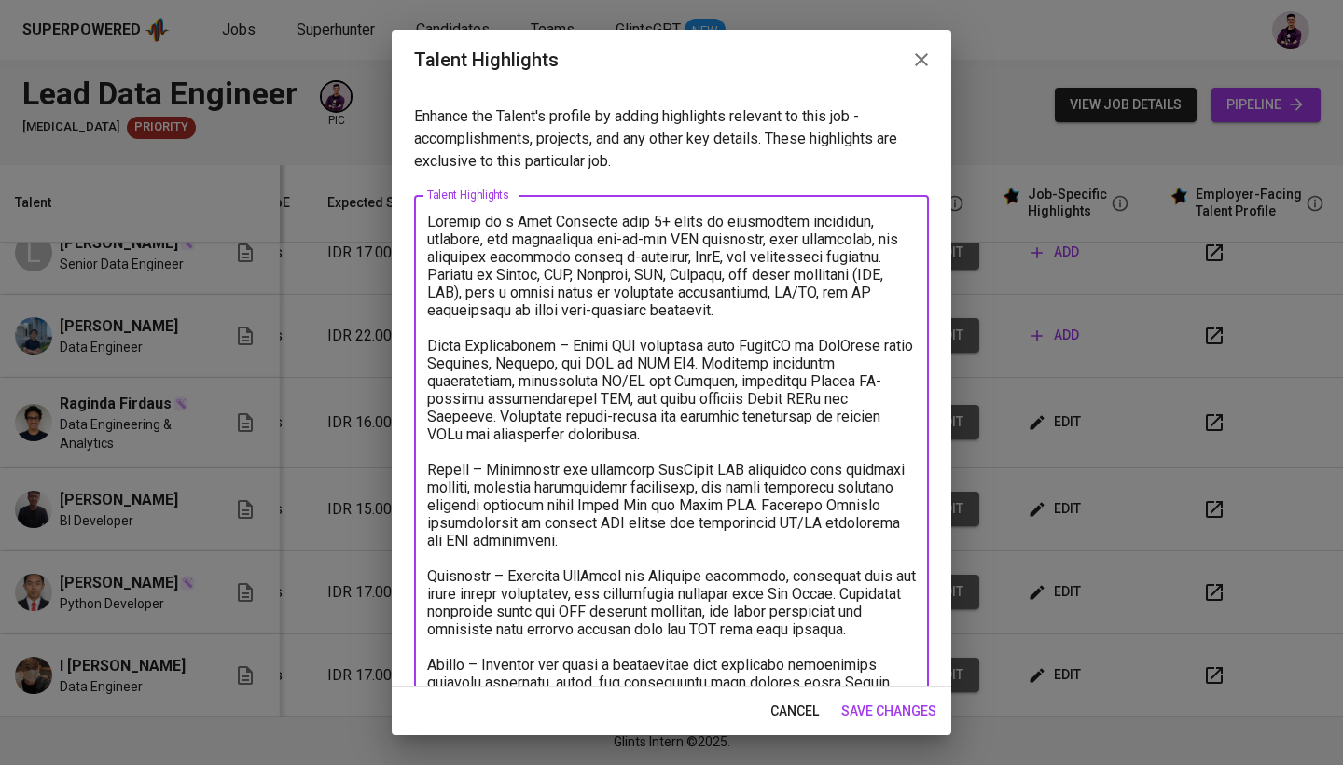
scroll to position [0, 0]
click at [487, 328] on textarea at bounding box center [671, 585] width 489 height 744
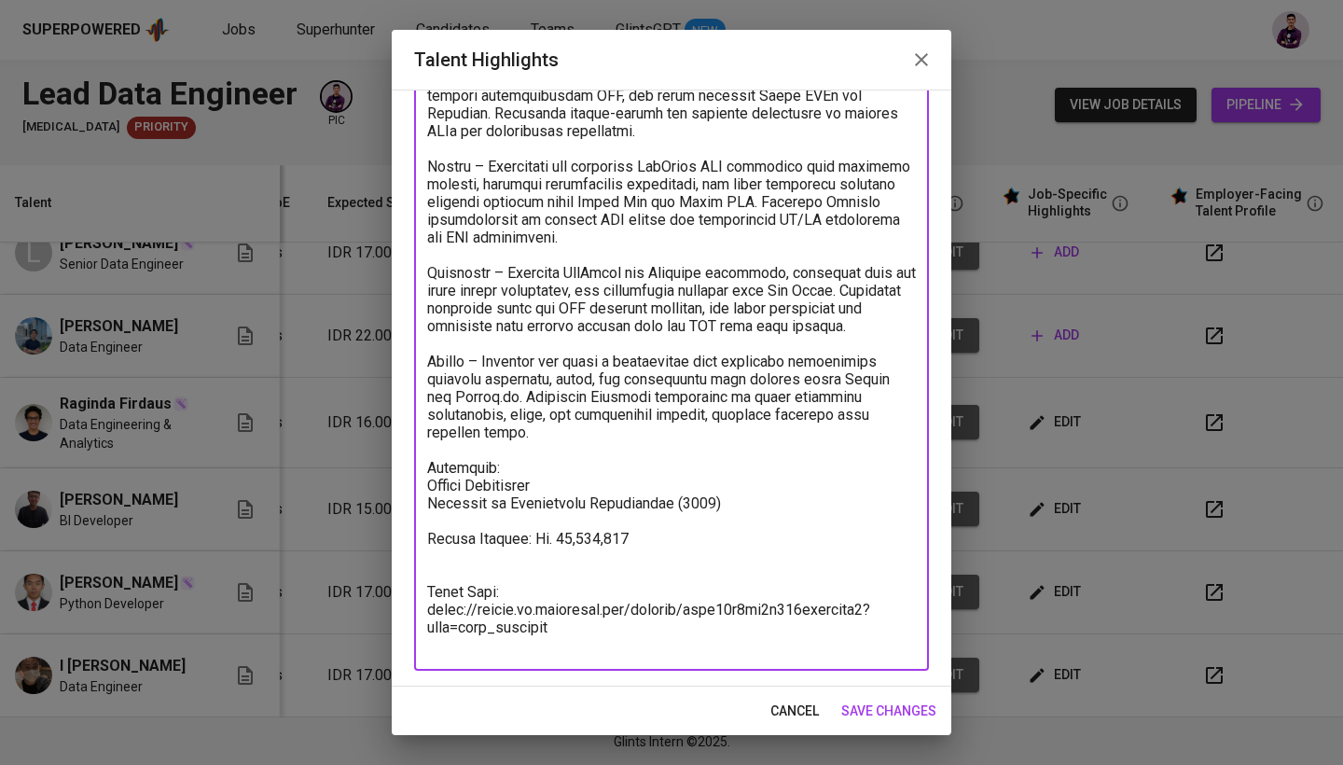
scroll to position [339, 0]
drag, startPoint x: 561, startPoint y: 637, endPoint x: 506, endPoint y: 600, distance: 66.5
click at [506, 600] on textarea at bounding box center [671, 264] width 489 height 780
drag, startPoint x: 604, startPoint y: 643, endPoint x: 439, endPoint y: 583, distance: 174.7
click at [439, 583] on textarea at bounding box center [671, 264] width 489 height 780
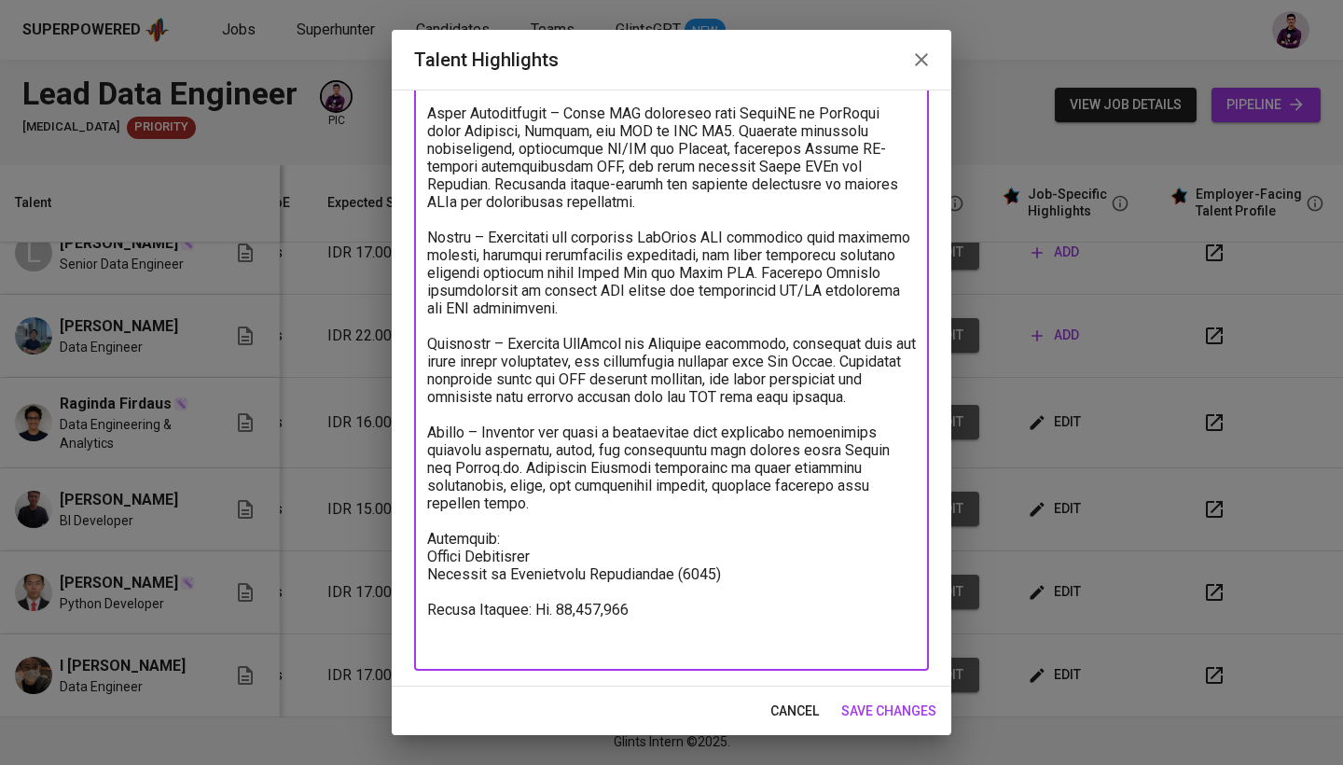
scroll to position [250, 0]
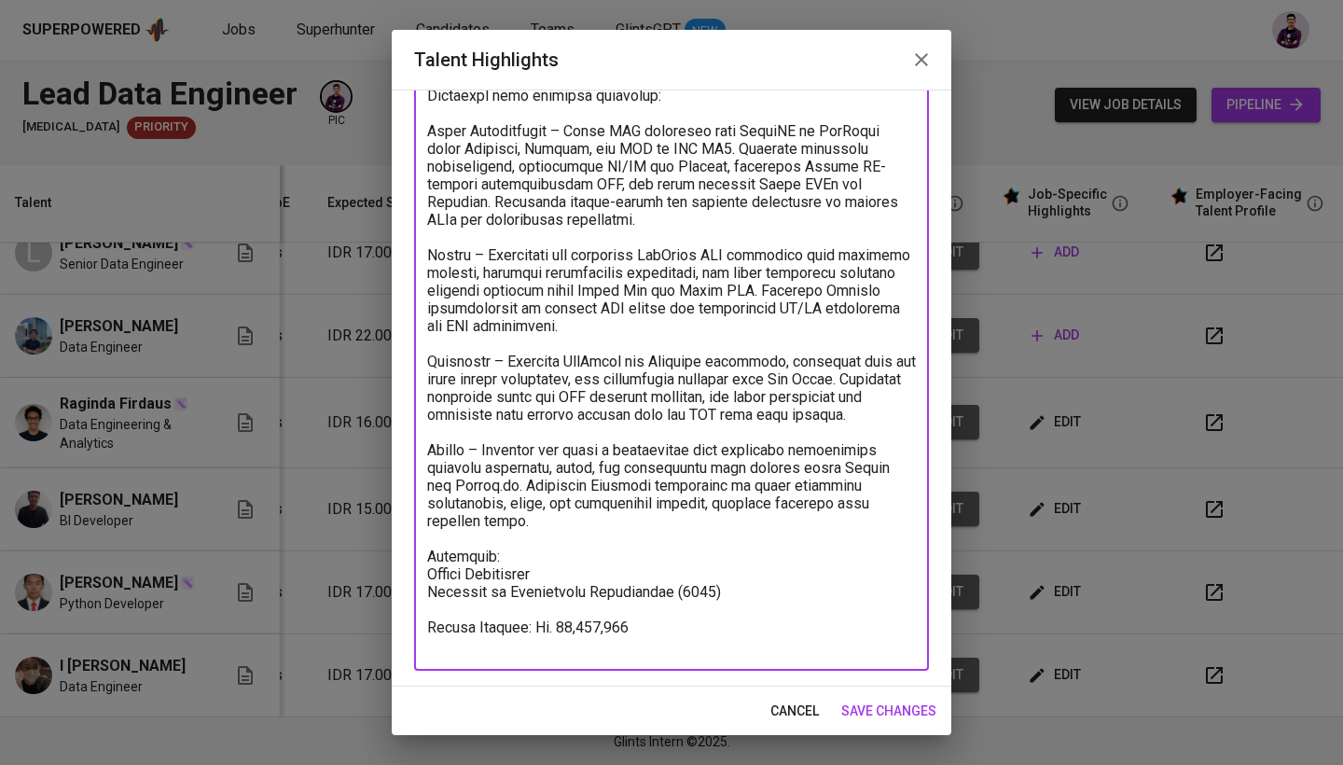
type textarea "Raginda is a Data Engineer with 4+ years of experience designing, building, and…"
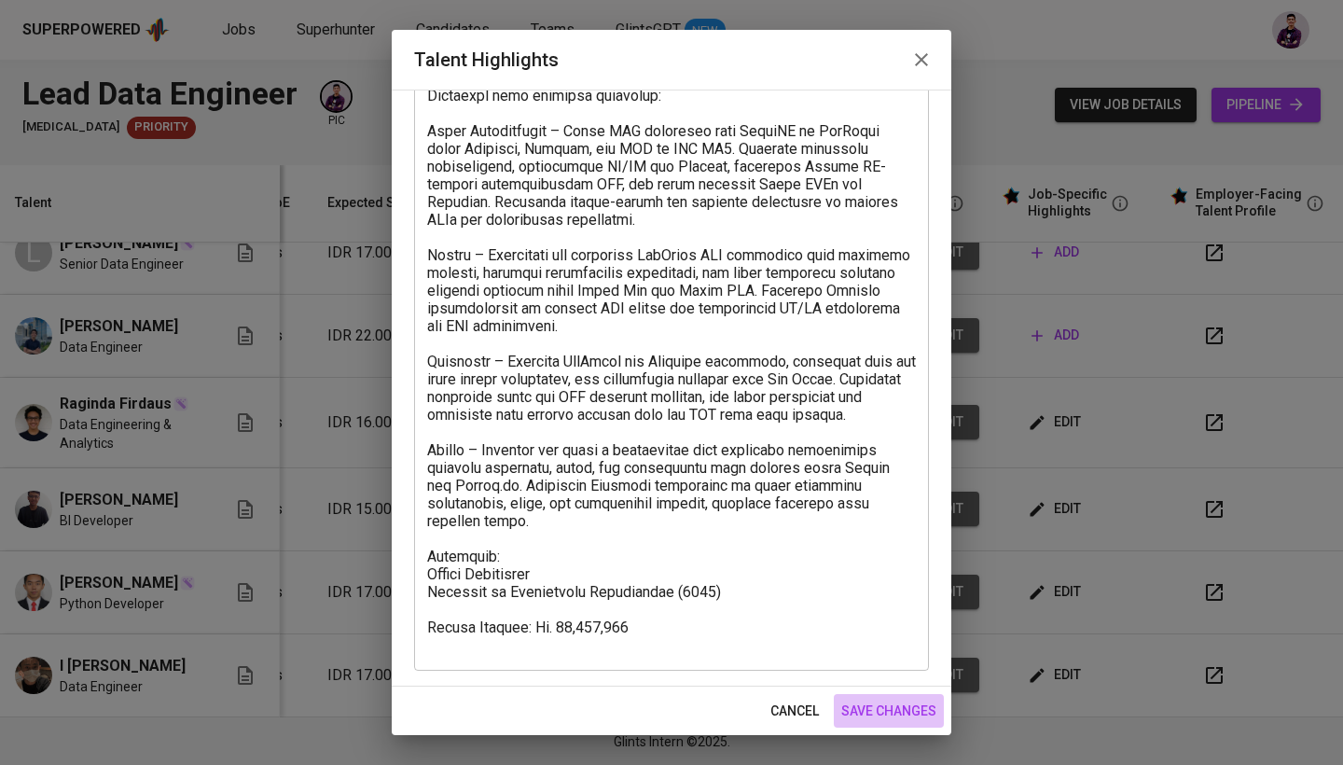
click at [905, 708] on span "save changes" at bounding box center [888, 711] width 95 height 23
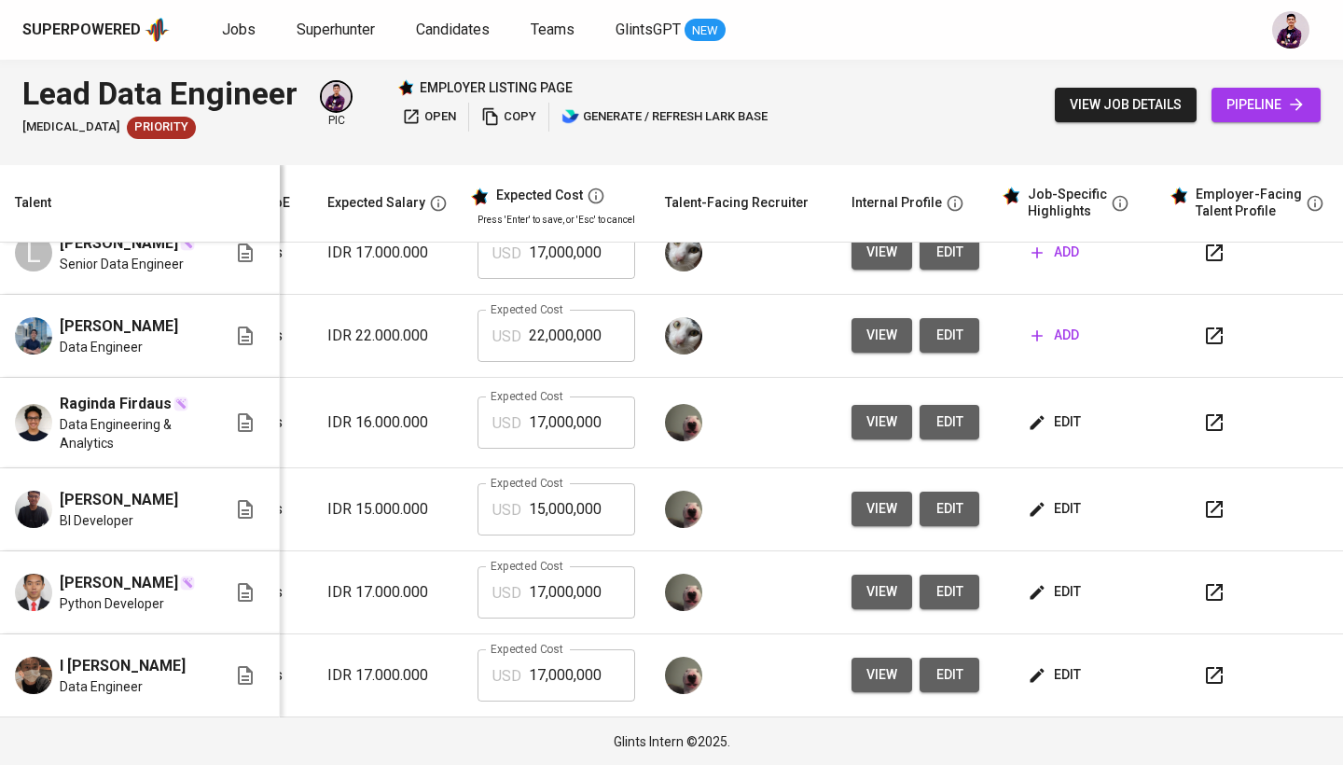
scroll to position [159, 267]
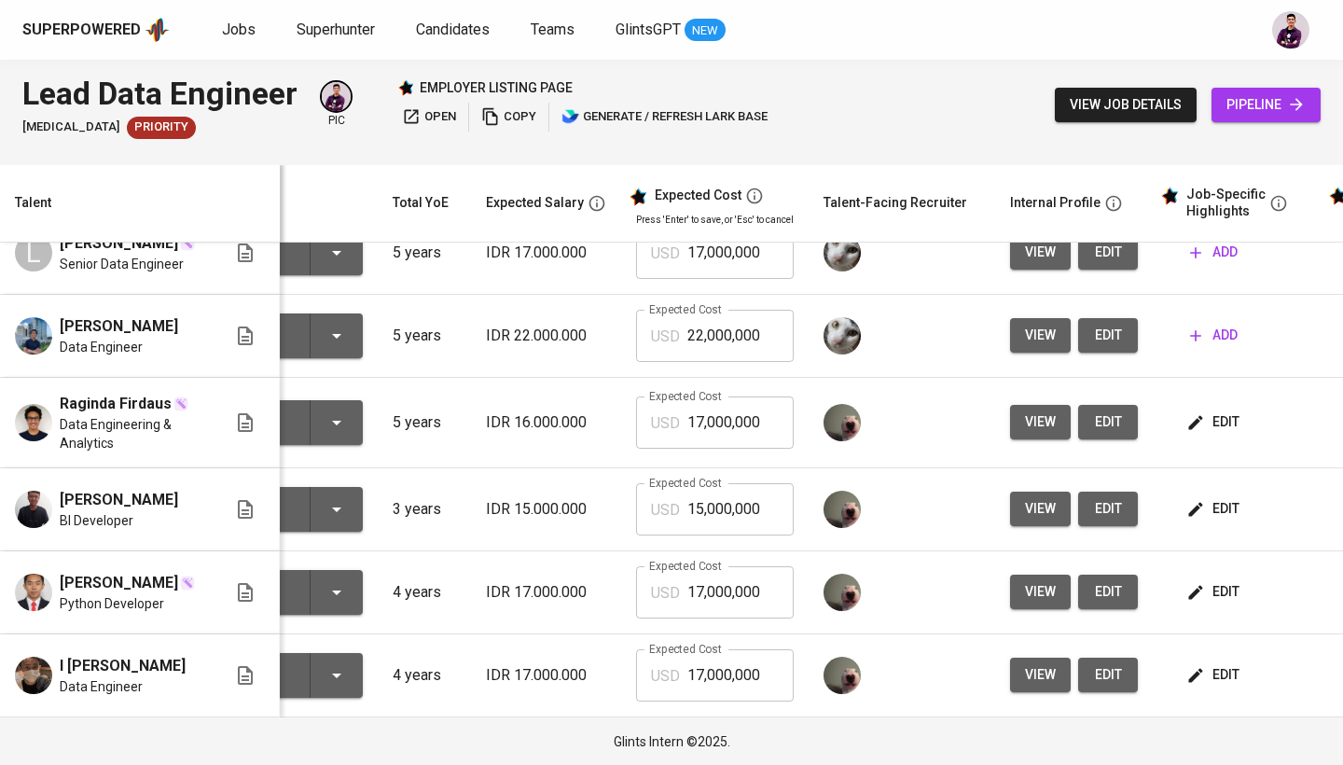
click at [48, 599] on img at bounding box center [33, 592] width 37 height 37
click at [1209, 598] on span "edit" at bounding box center [1214, 591] width 49 height 23
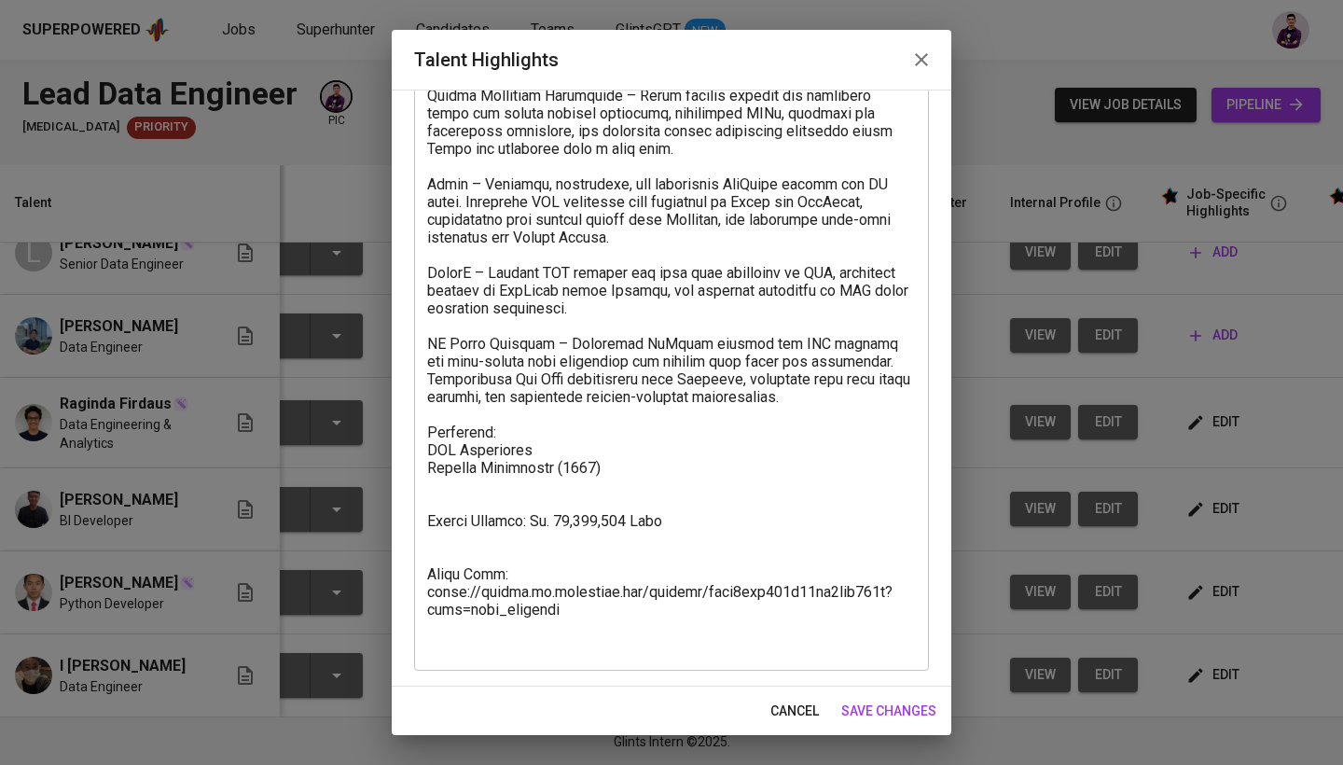
scroll to position [374, 0]
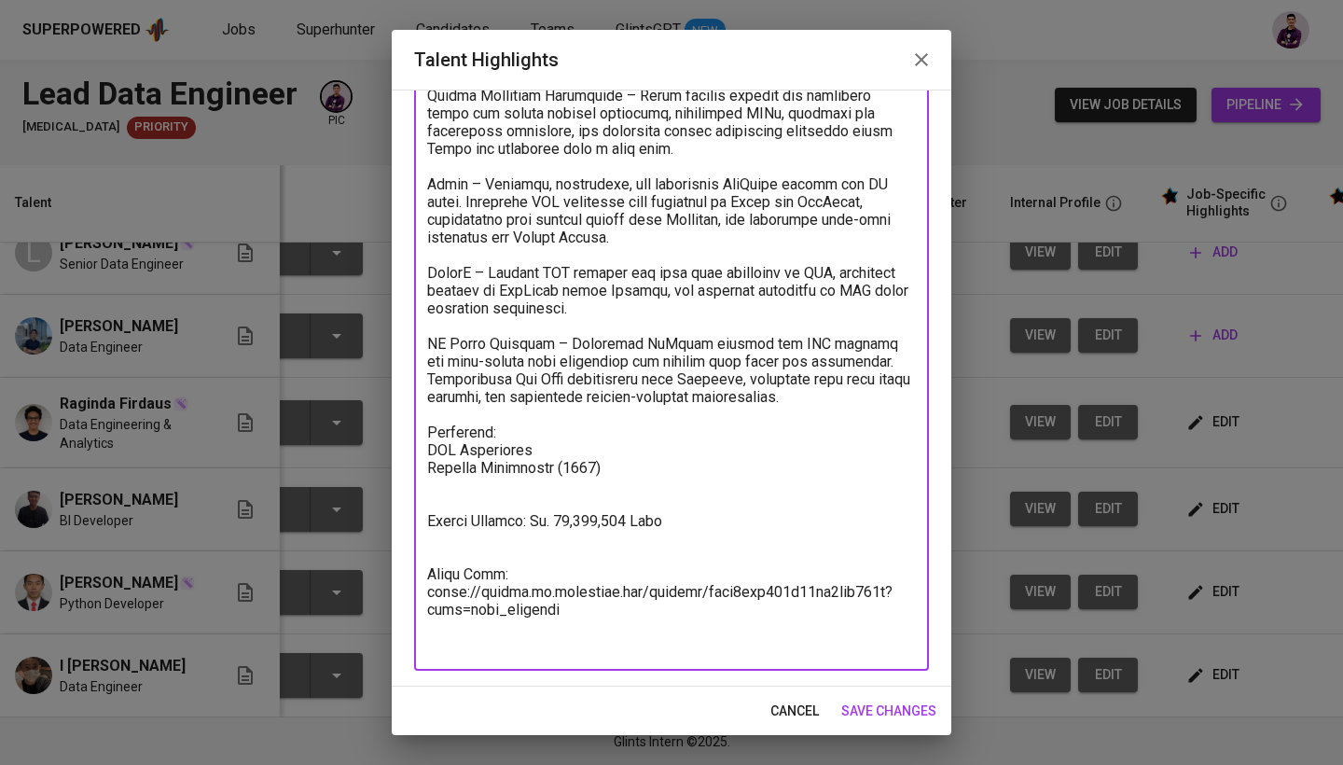
drag, startPoint x: 577, startPoint y: 618, endPoint x: 427, endPoint y: 595, distance: 151.8
click at [425, 595] on div "x Talent Highlights" at bounding box center [671, 246] width 515 height 850
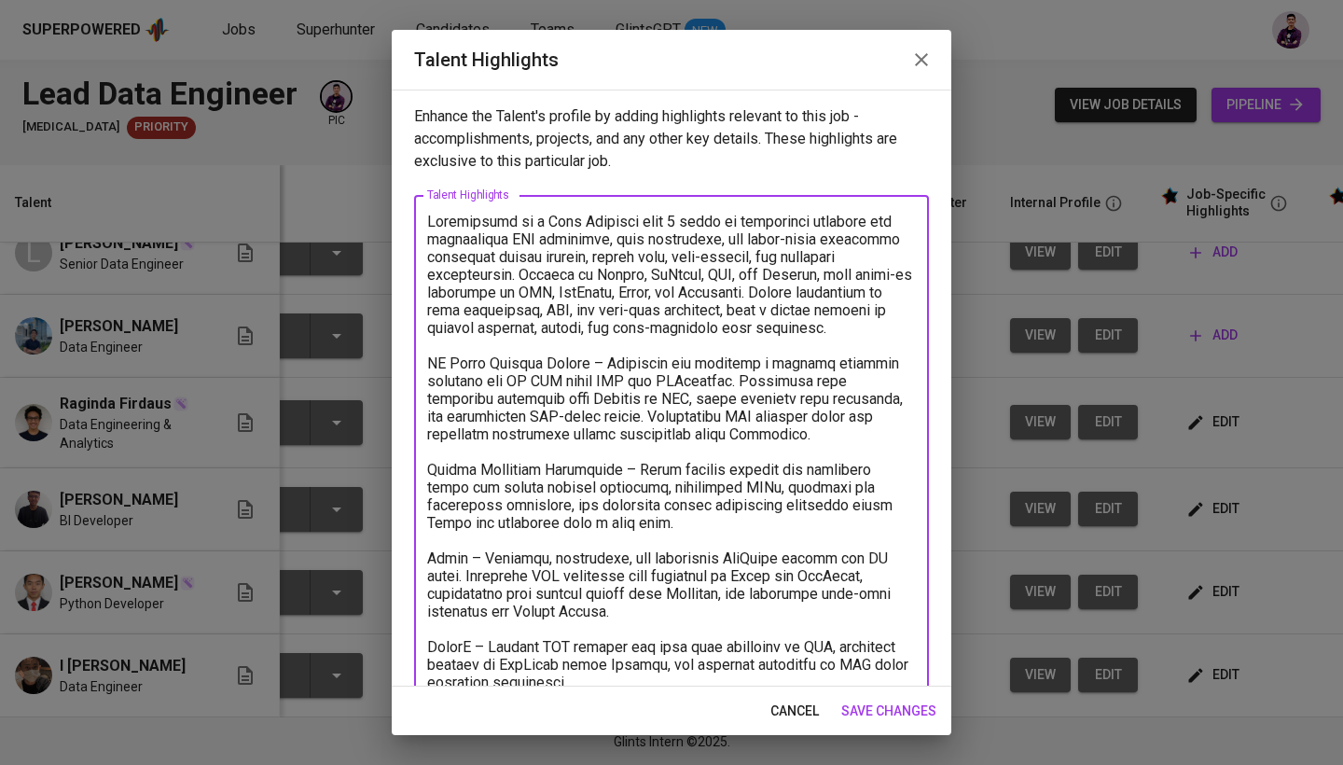
scroll to position [0, 0]
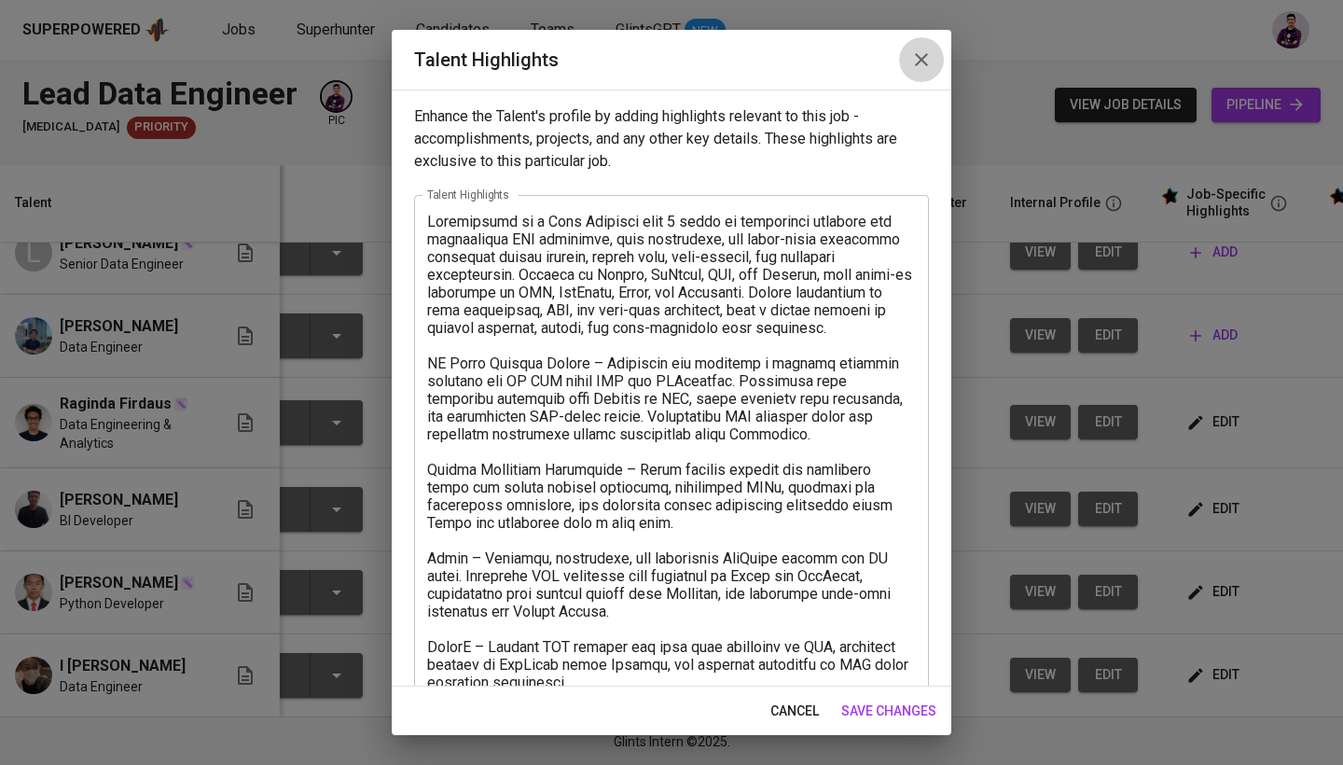
click at [930, 65] on icon "button" at bounding box center [921, 60] width 22 height 22
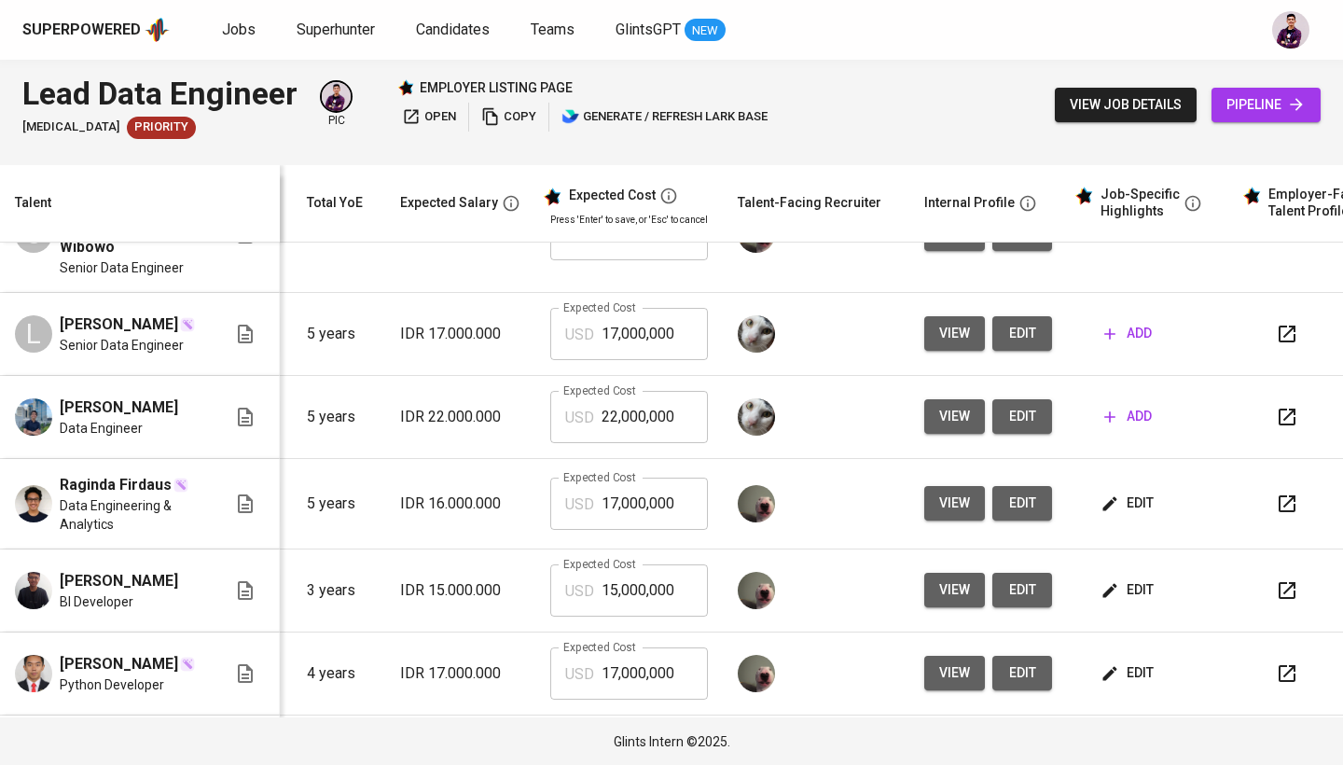
scroll to position [66, 197]
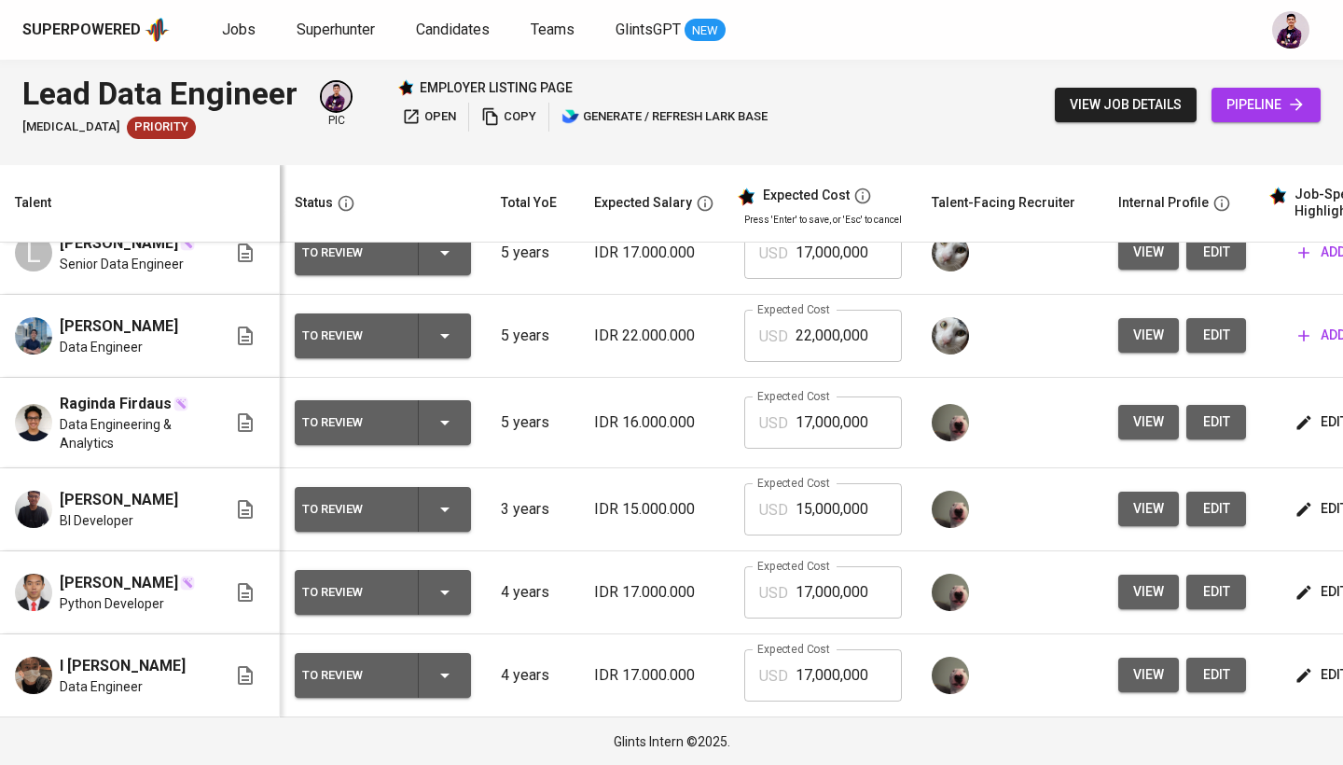
scroll to position [159, 0]
click at [30, 510] on img at bounding box center [33, 509] width 37 height 37
click at [83, 504] on span "[PERSON_NAME]" at bounding box center [119, 500] width 118 height 22
click at [1308, 507] on icon "button" at bounding box center [1304, 509] width 19 height 19
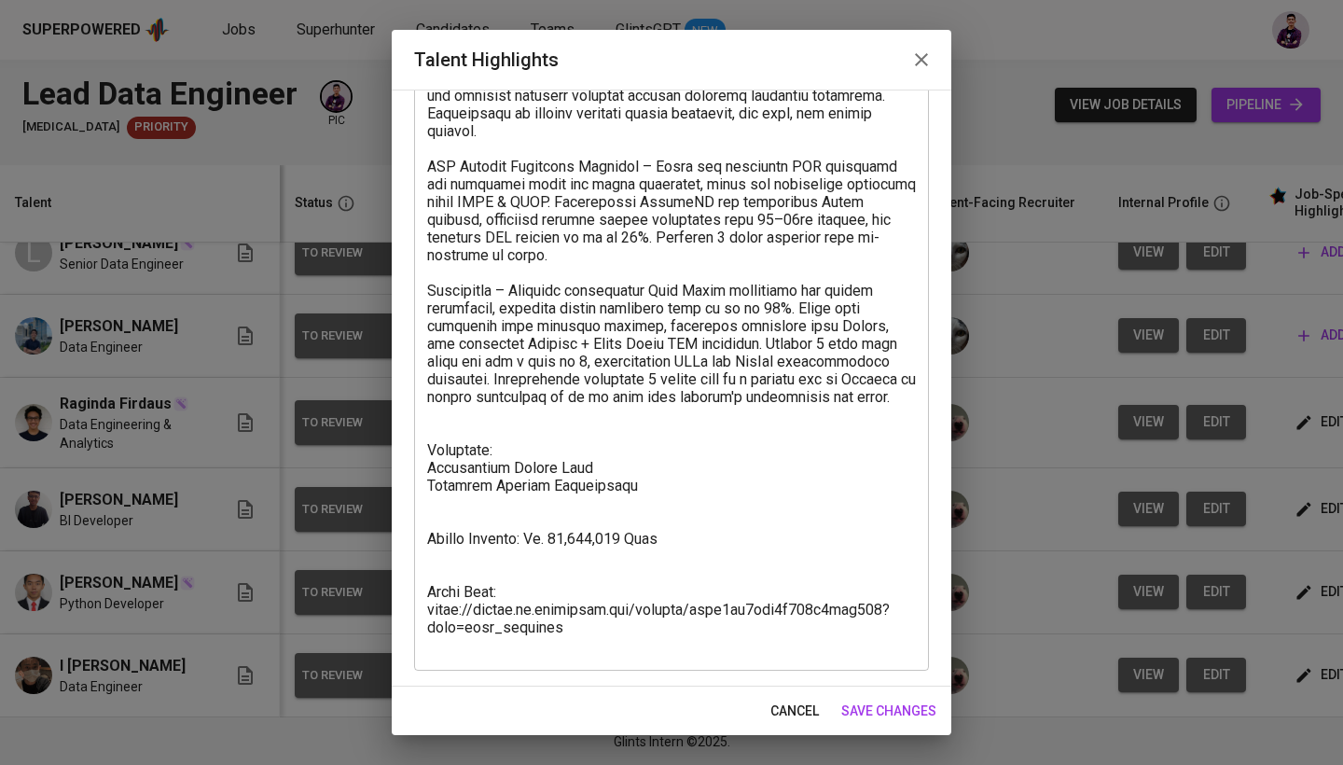
scroll to position [197, 0]
drag, startPoint x: 579, startPoint y: 659, endPoint x: 406, endPoint y: 655, distance: 173.6
click at [406, 655] on div "Enhance the Talent's profile by adding highlights relevant to this job - accomp…" at bounding box center [672, 388] width 560 height 597
click at [599, 660] on div "x Talent Highlights" at bounding box center [671, 334] width 515 height 673
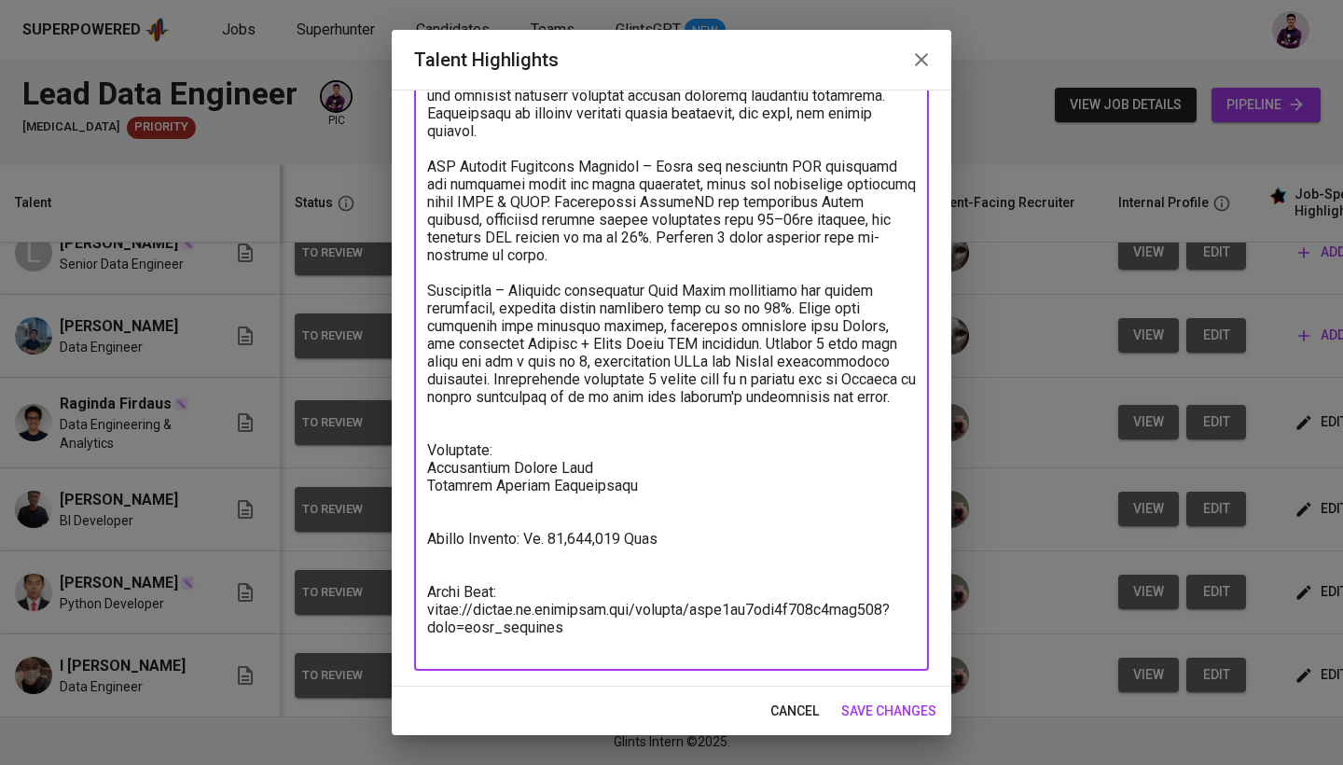
drag, startPoint x: 561, startPoint y: 641, endPoint x: 412, endPoint y: 618, distance: 150.0
click at [412, 618] on div "Enhance the Talent's profile by adding highlights relevant to this job - accomp…" at bounding box center [672, 388] width 560 height 597
click at [924, 63] on icon "button" at bounding box center [921, 59] width 13 height 13
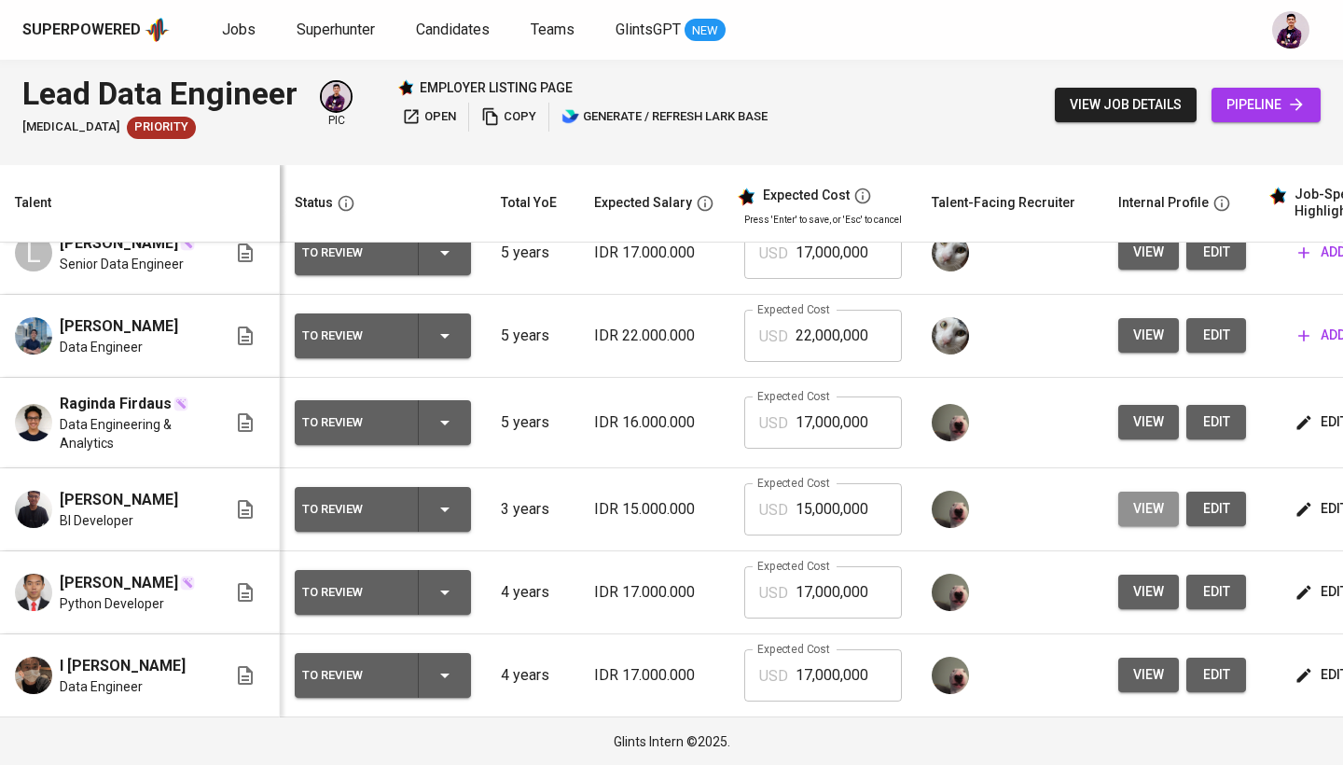
click at [1148, 492] on button "view" at bounding box center [1148, 509] width 61 height 35
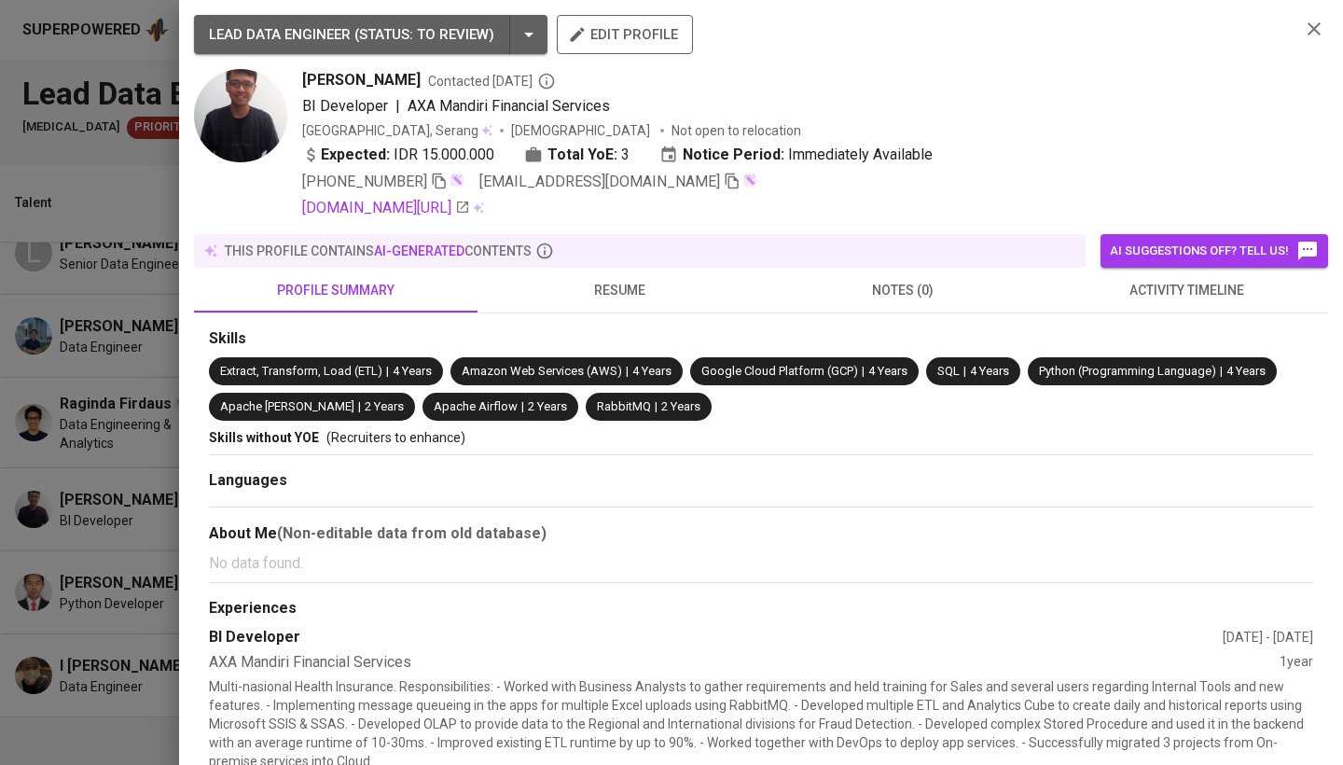
click at [622, 312] on div "profile summary resume notes (0) activity timeline" at bounding box center [761, 291] width 1134 height 46
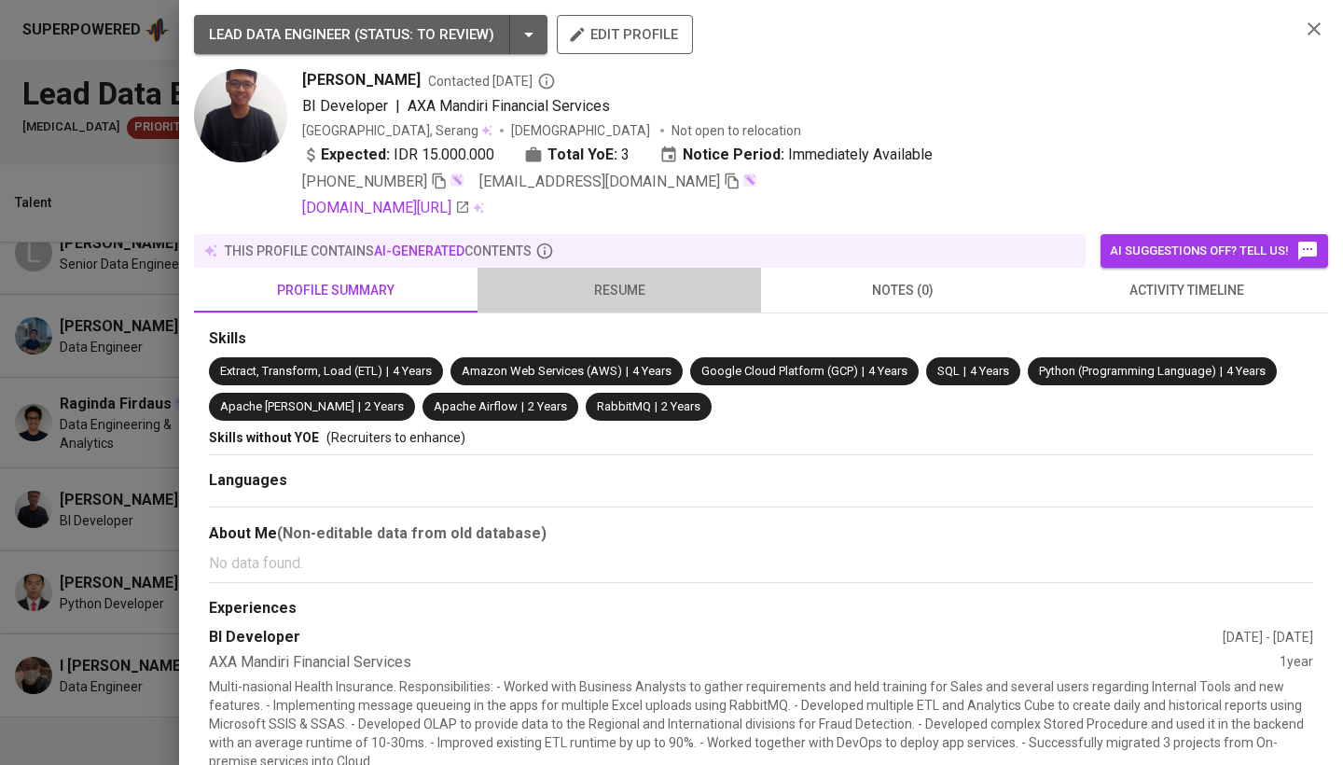
click at [645, 298] on span "resume" at bounding box center [619, 290] width 261 height 23
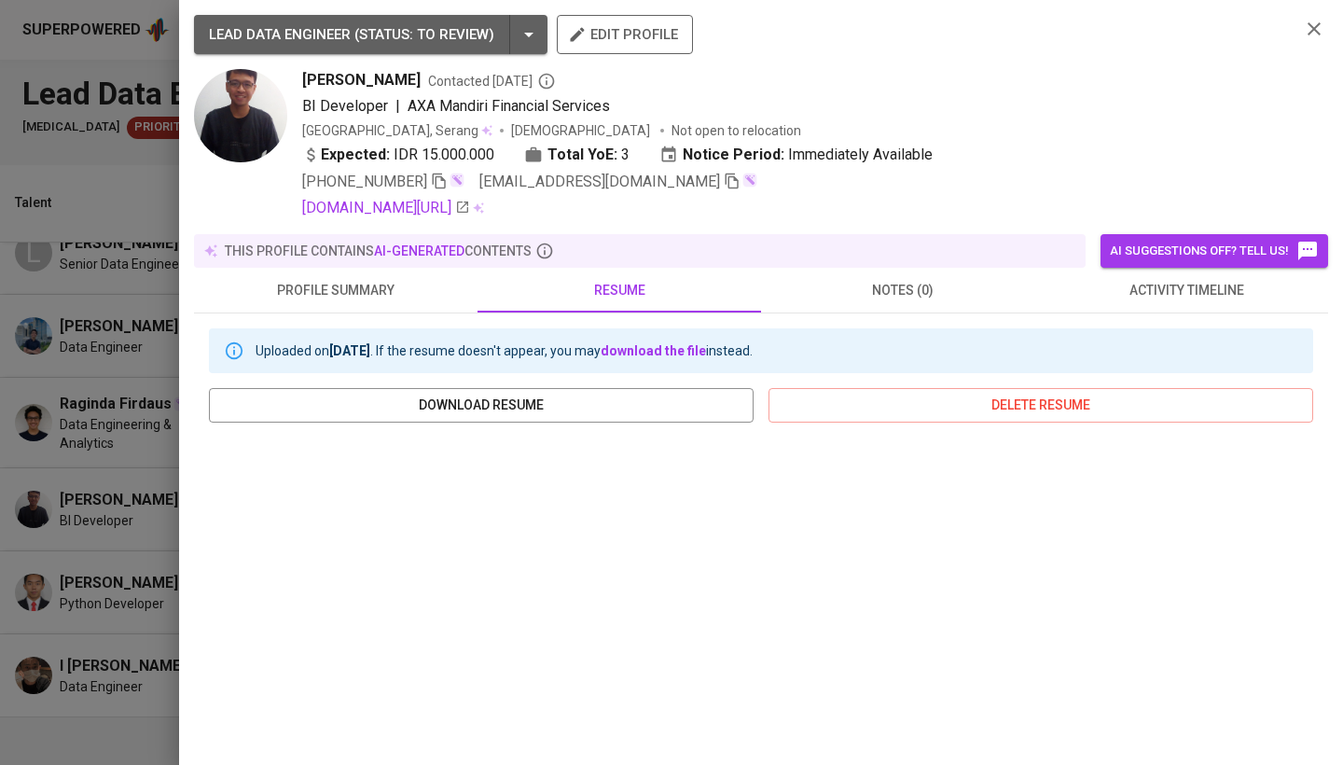
scroll to position [0, 0]
click at [1305, 34] on icon "button" at bounding box center [1314, 29] width 22 height 22
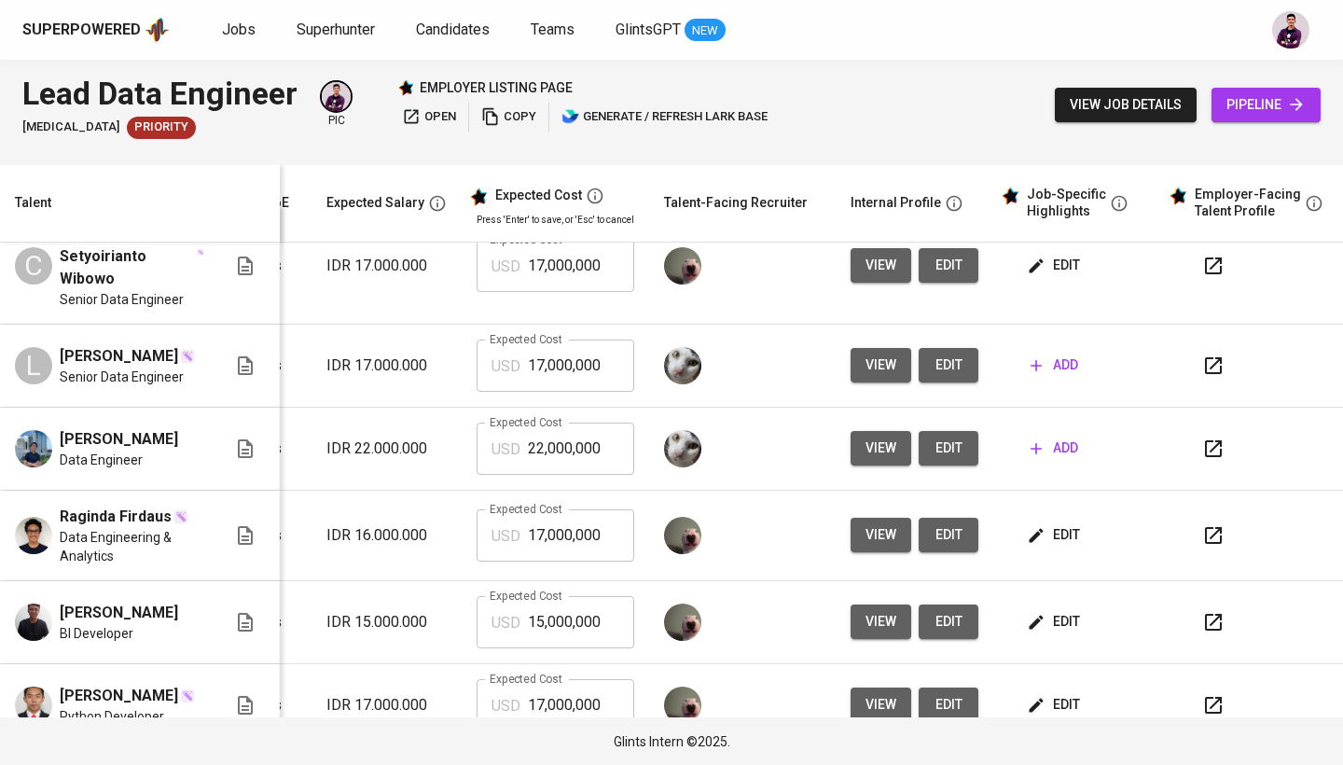
scroll to position [35, 268]
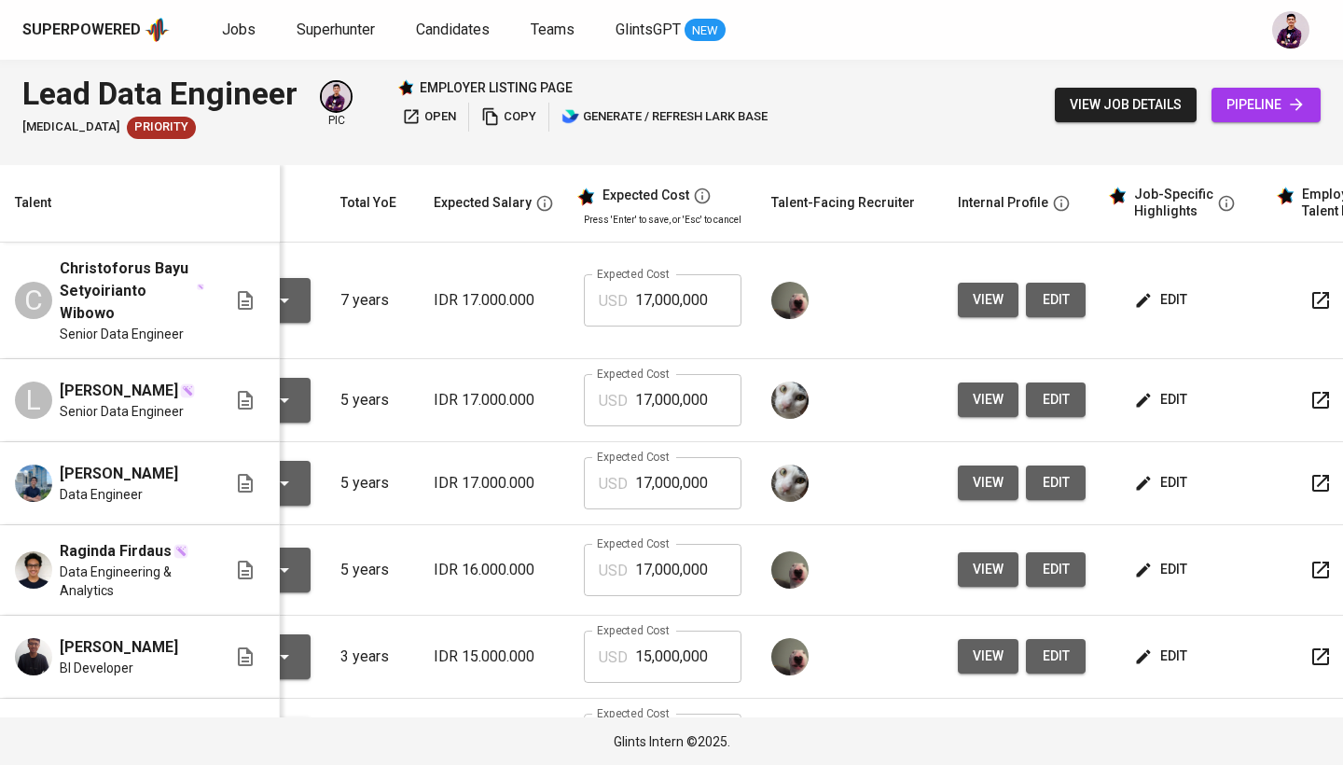
scroll to position [0, 160]
click at [1147, 402] on icon "button" at bounding box center [1143, 400] width 19 height 19
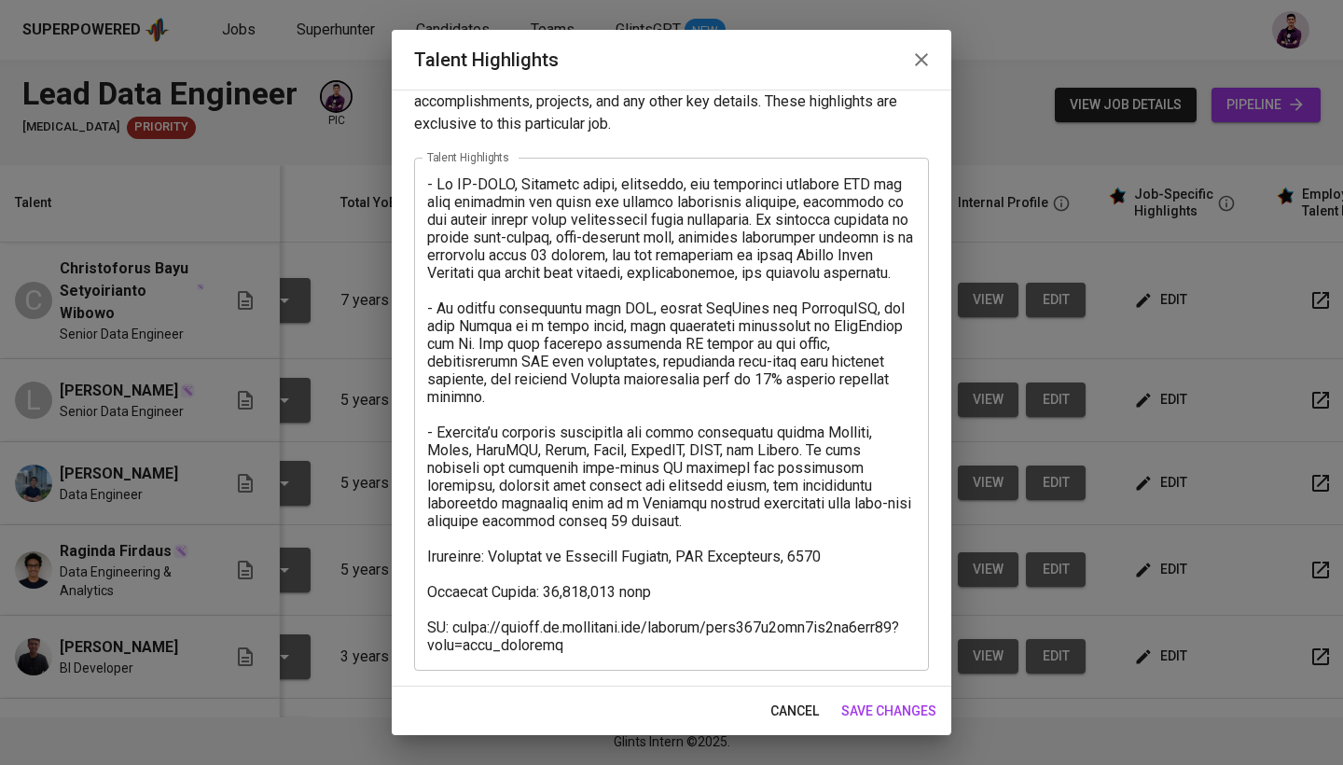
scroll to position [37, 0]
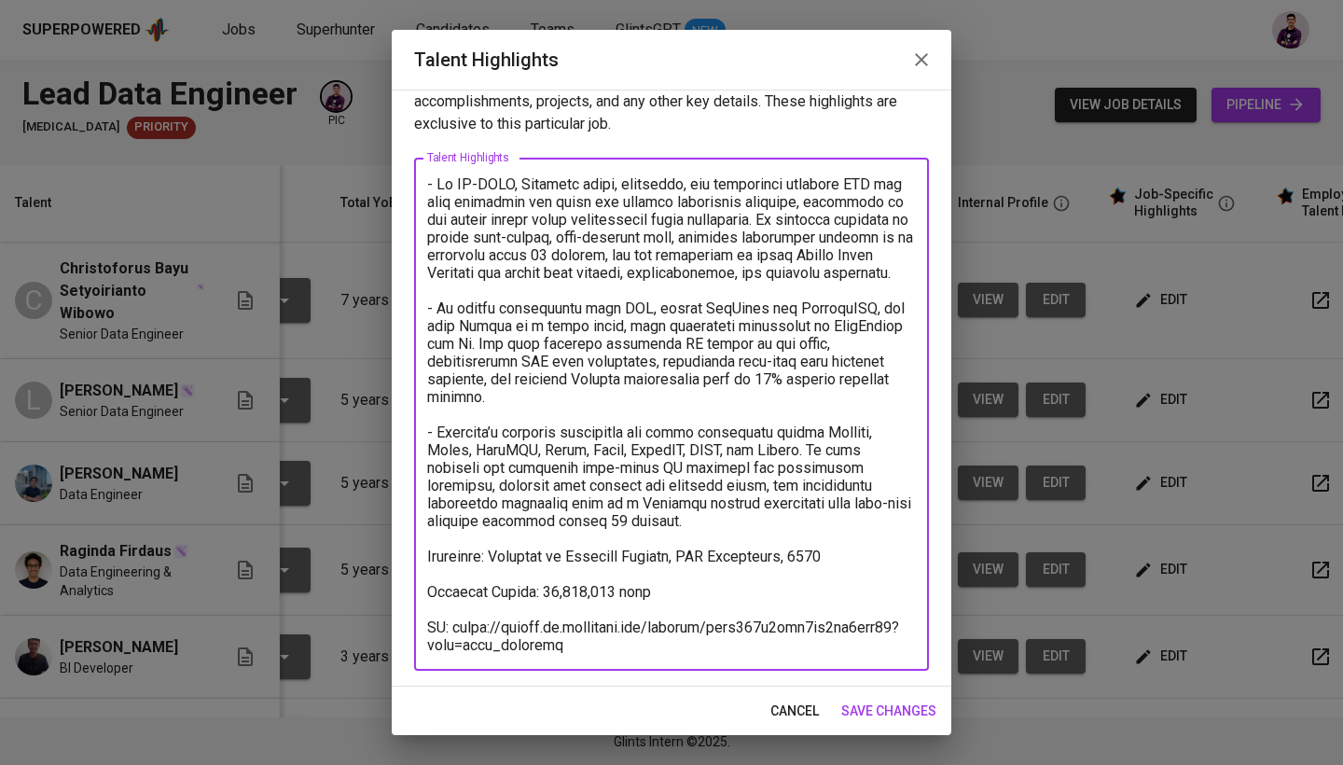
drag, startPoint x: 576, startPoint y: 650, endPoint x: 423, endPoint y: 632, distance: 155.0
click at [423, 632] on div "x Talent Highlights" at bounding box center [671, 414] width 515 height 513
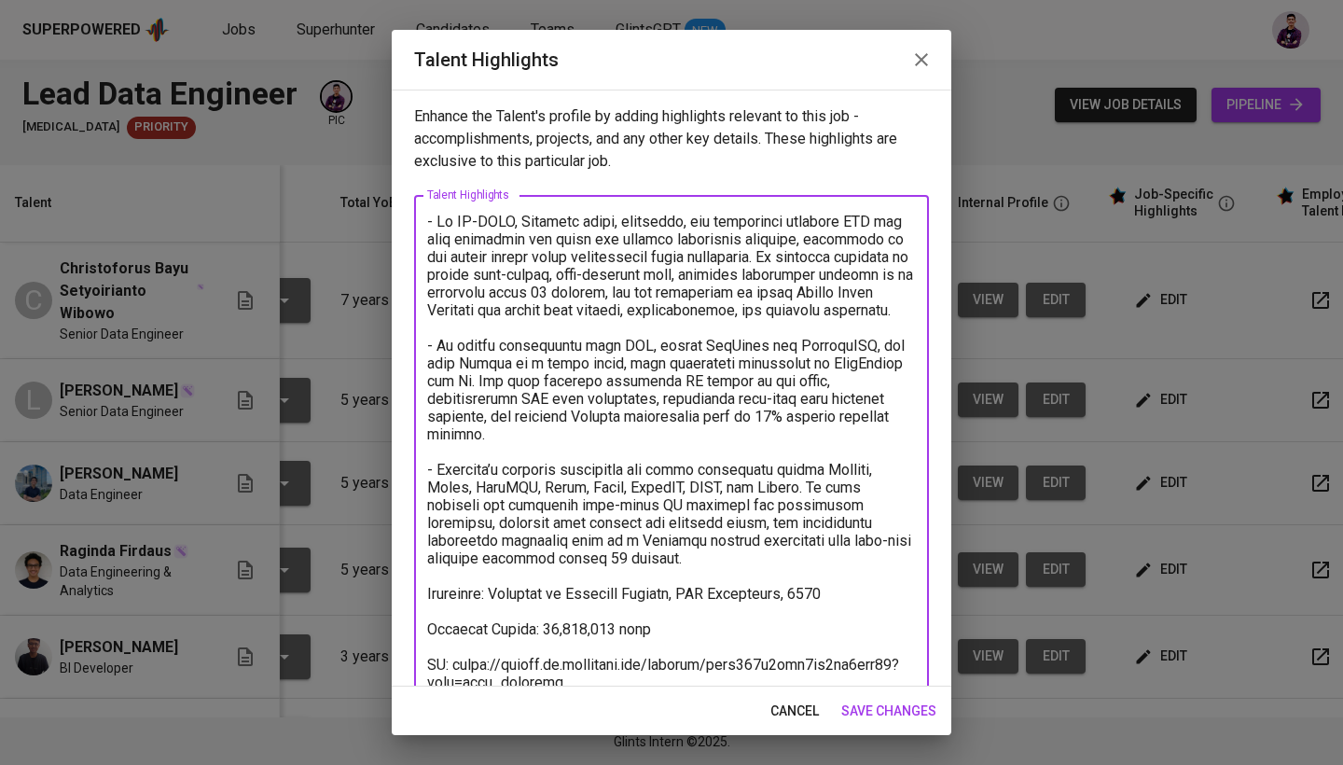
scroll to position [0, 0]
click at [913, 50] on icon "button" at bounding box center [921, 60] width 22 height 22
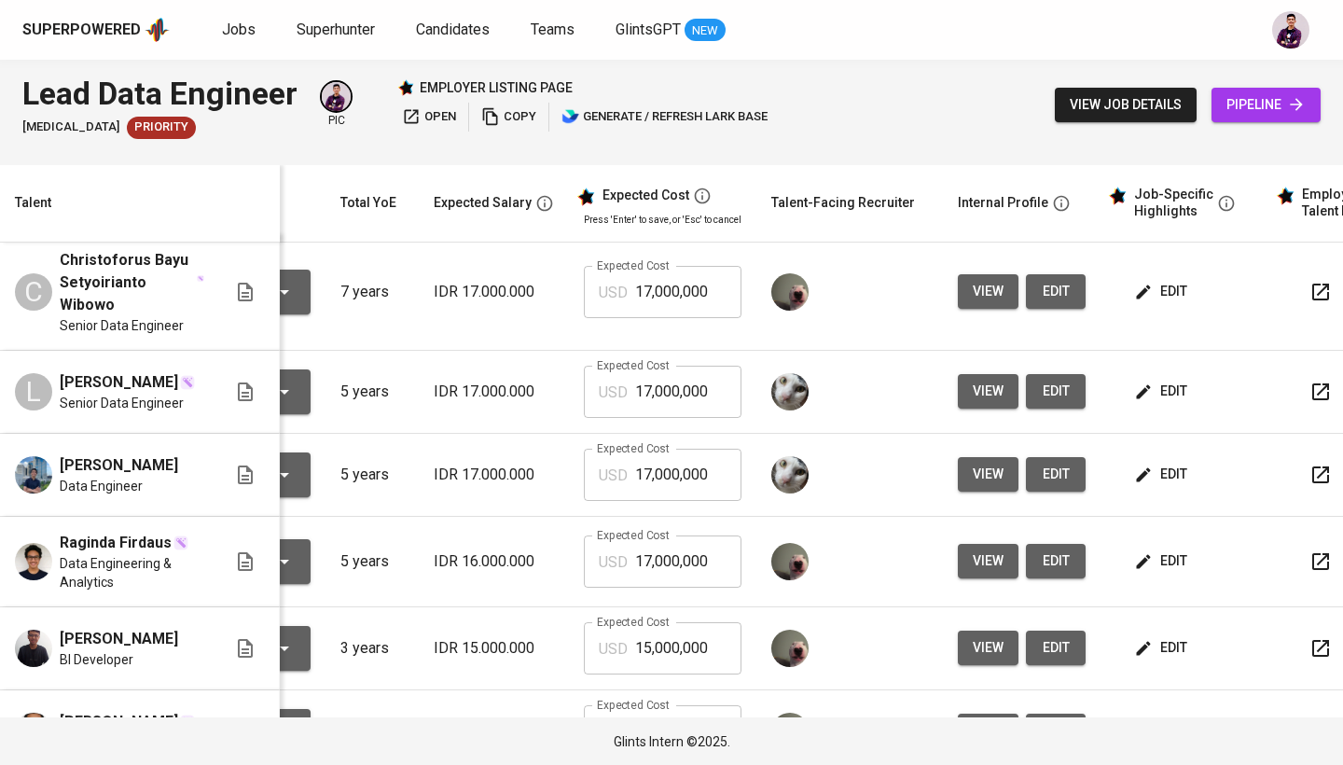
scroll to position [11, 160]
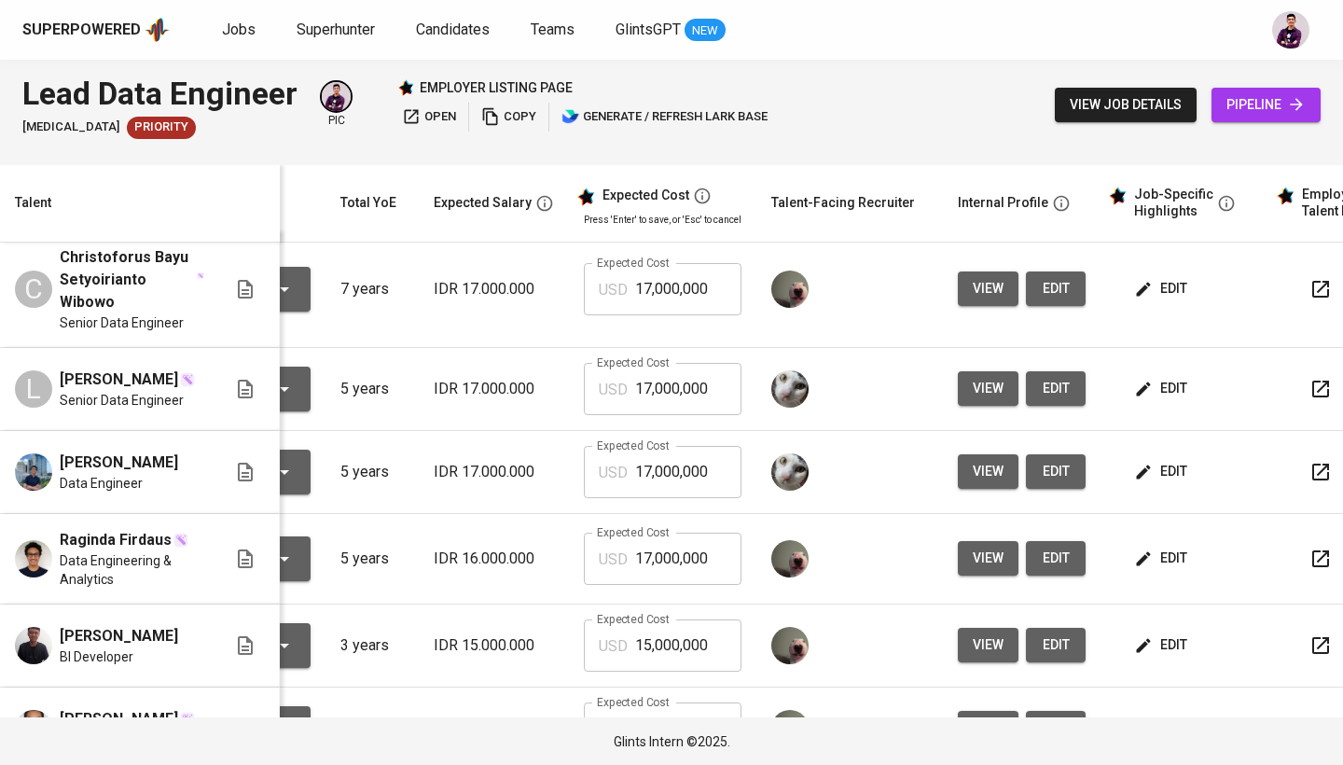
click at [988, 389] on span "view" at bounding box center [988, 388] width 31 height 23
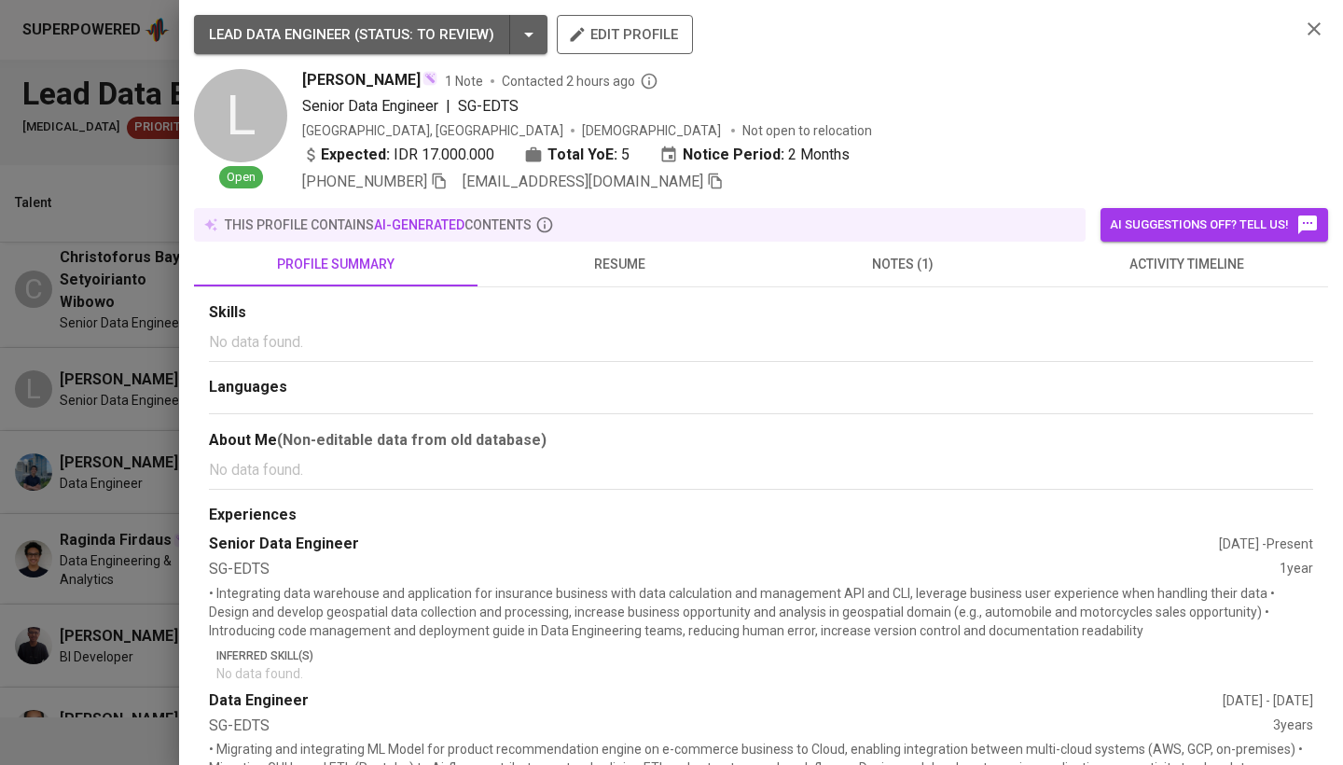
click at [622, 274] on span "resume" at bounding box center [619, 264] width 261 height 23
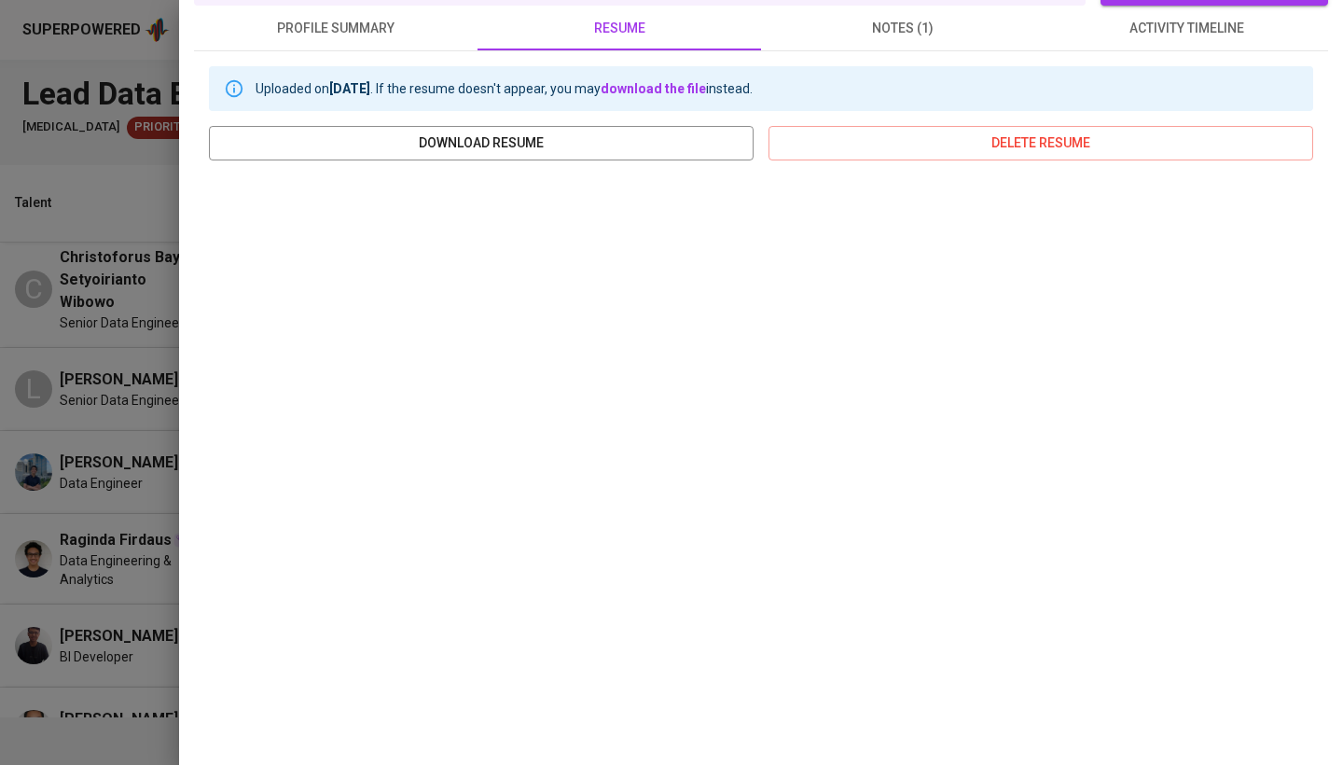
scroll to position [235, 0]
click at [129, 248] on div at bounding box center [671, 382] width 1343 height 765
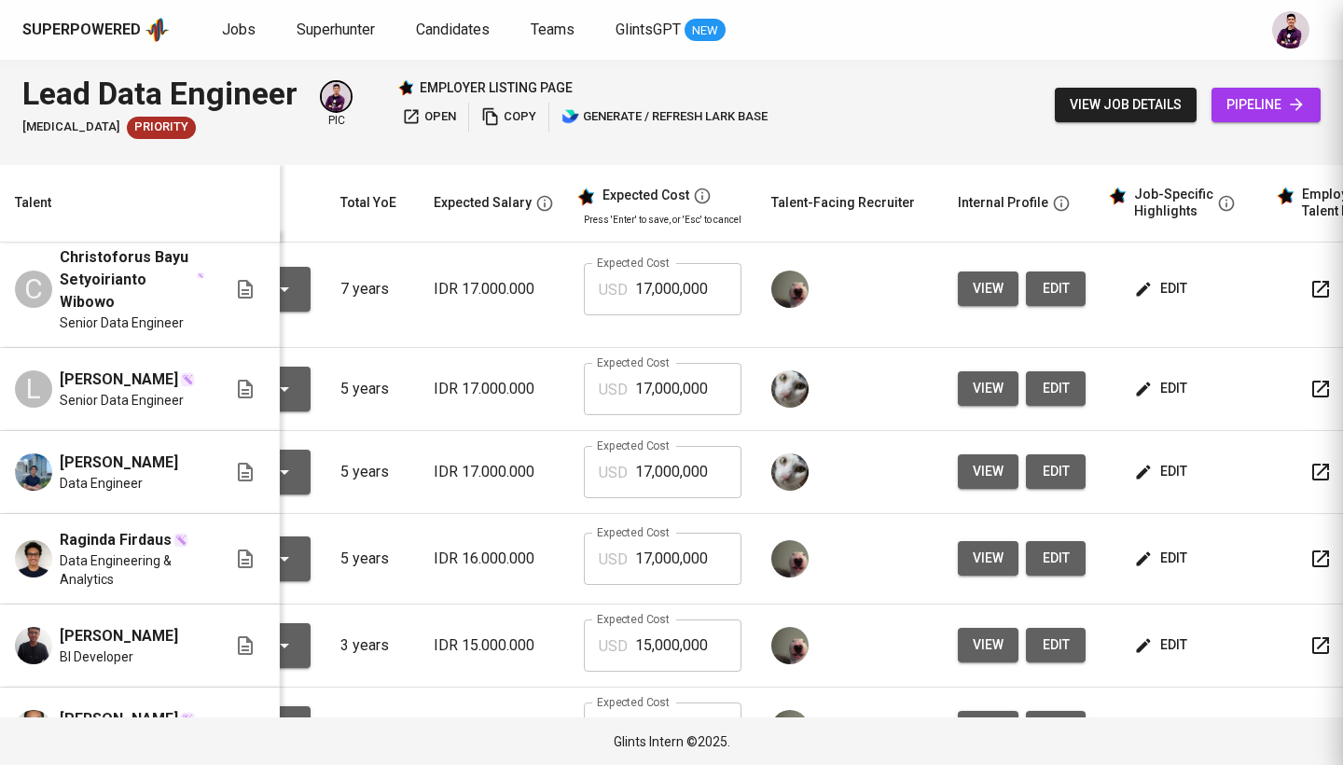
scroll to position [0, 0]
click at [1156, 401] on button "edit" at bounding box center [1163, 388] width 64 height 35
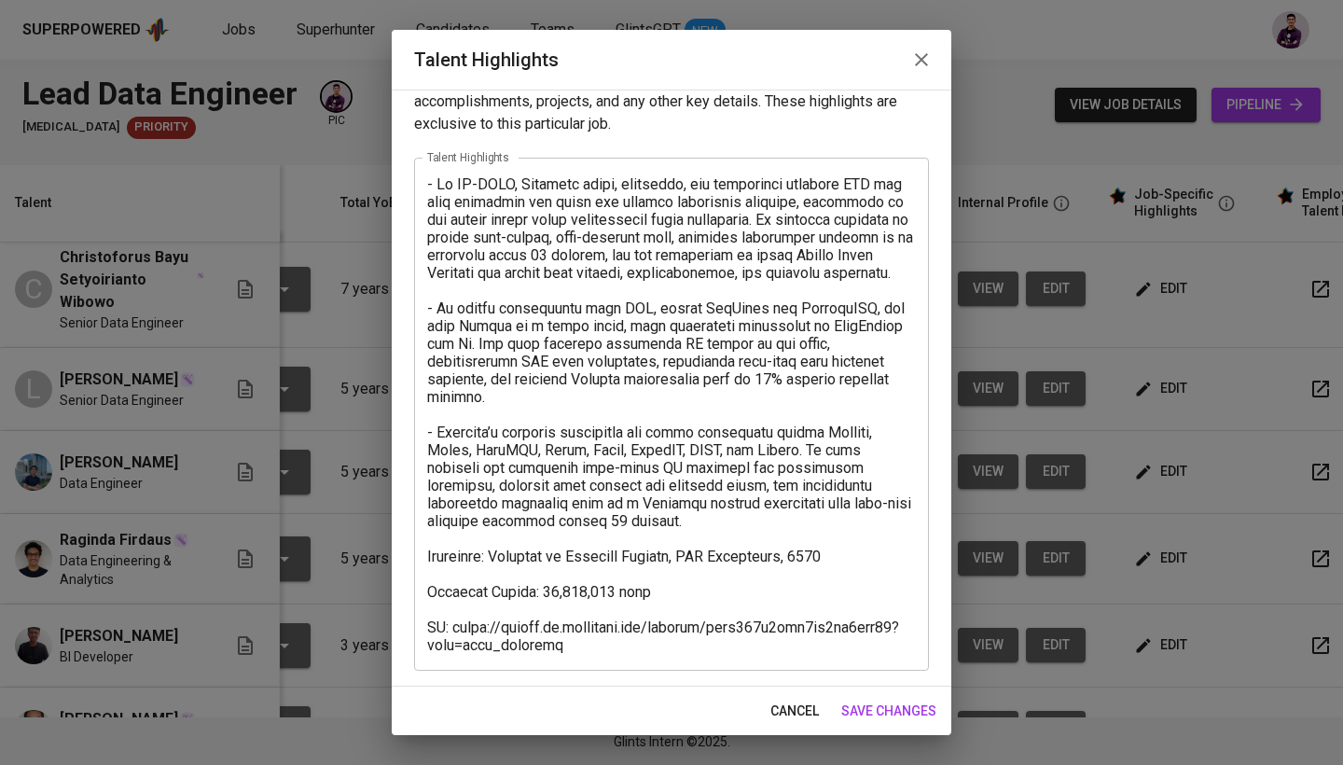
scroll to position [37, 0]
click at [919, 58] on icon "button" at bounding box center [921, 59] width 13 height 13
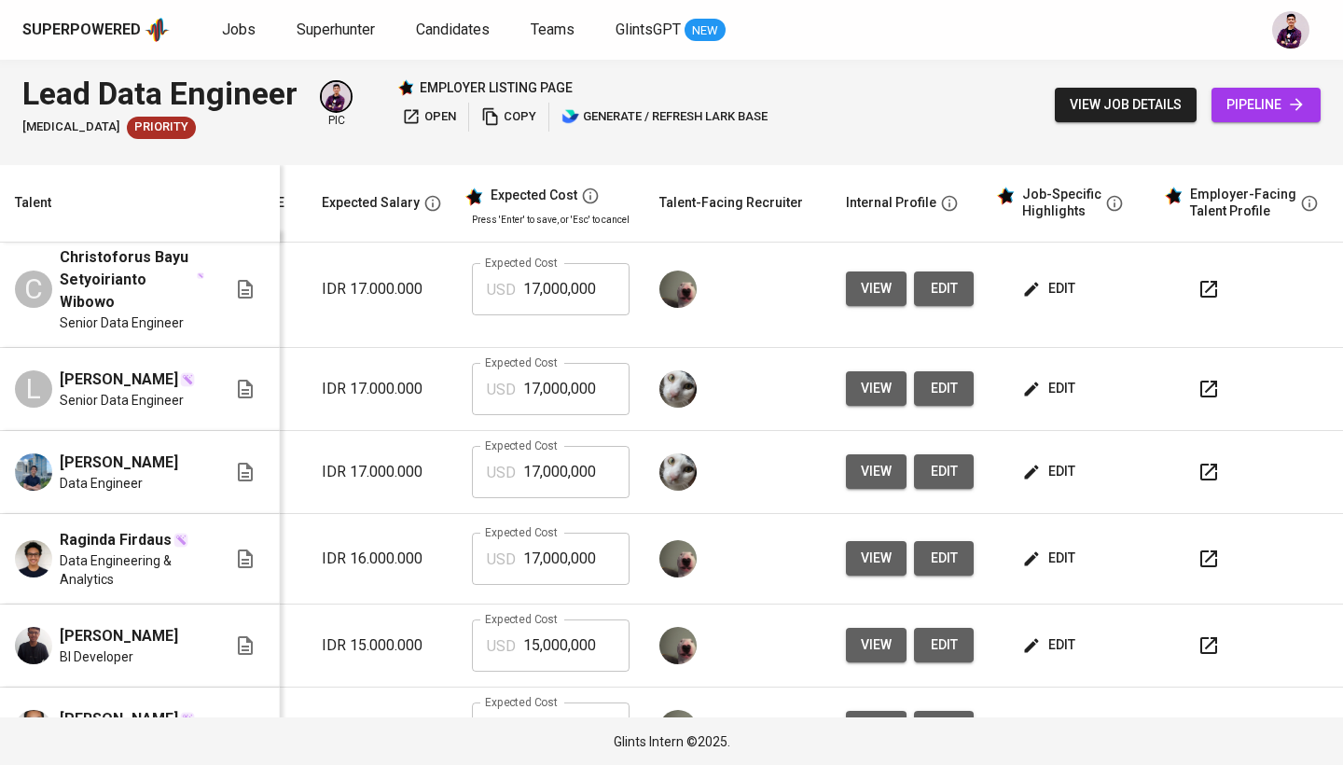
scroll to position [11, 283]
click at [1198, 391] on icon "button" at bounding box center [1209, 389] width 22 height 22
click at [871, 399] on button "view" at bounding box center [876, 388] width 61 height 35
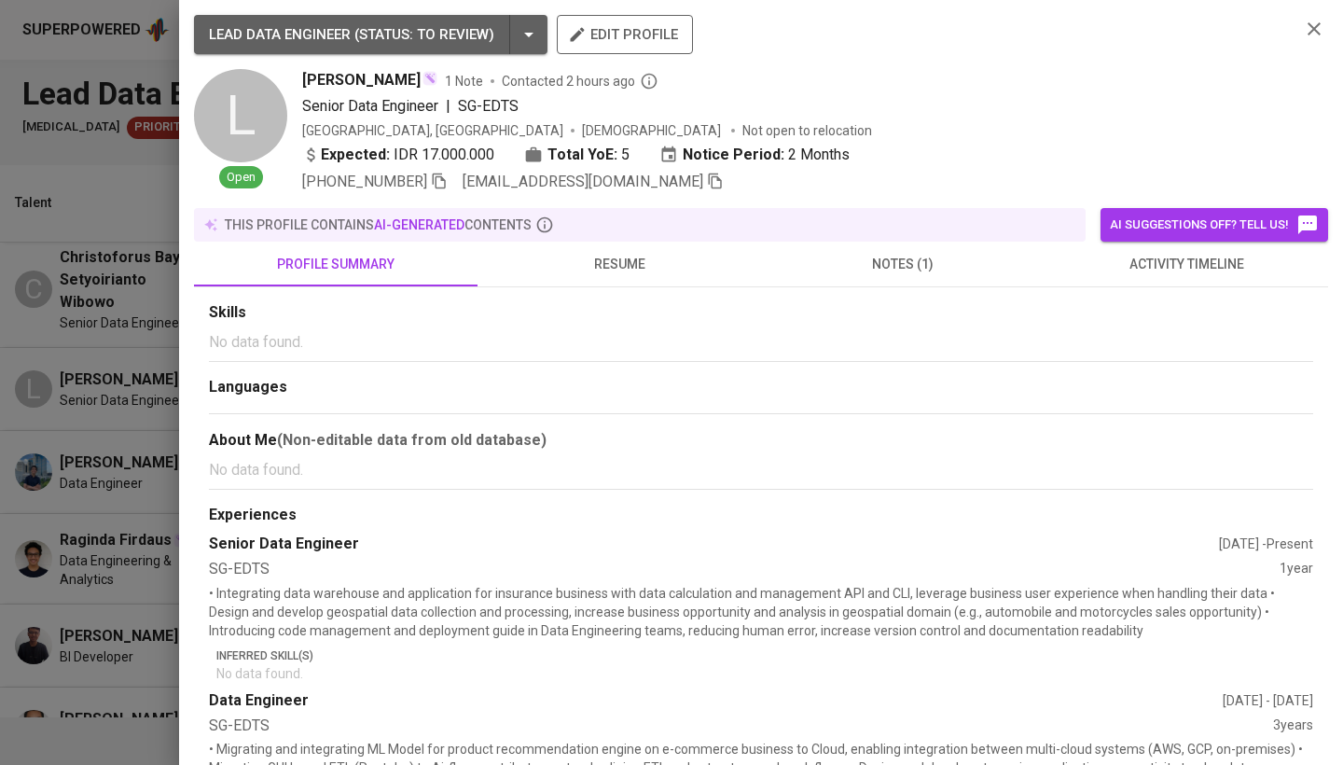
scroll to position [0, 0]
click at [653, 257] on span "resume" at bounding box center [619, 264] width 261 height 23
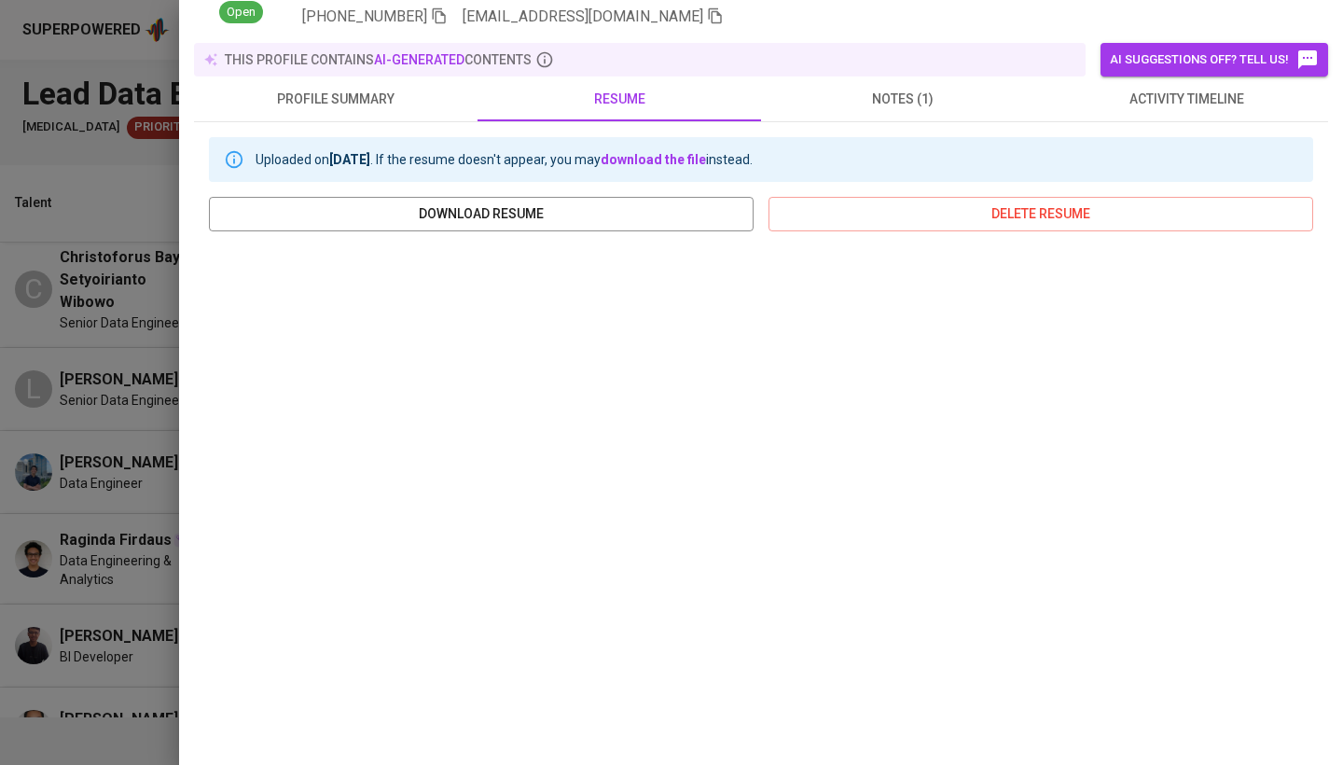
scroll to position [174, 0]
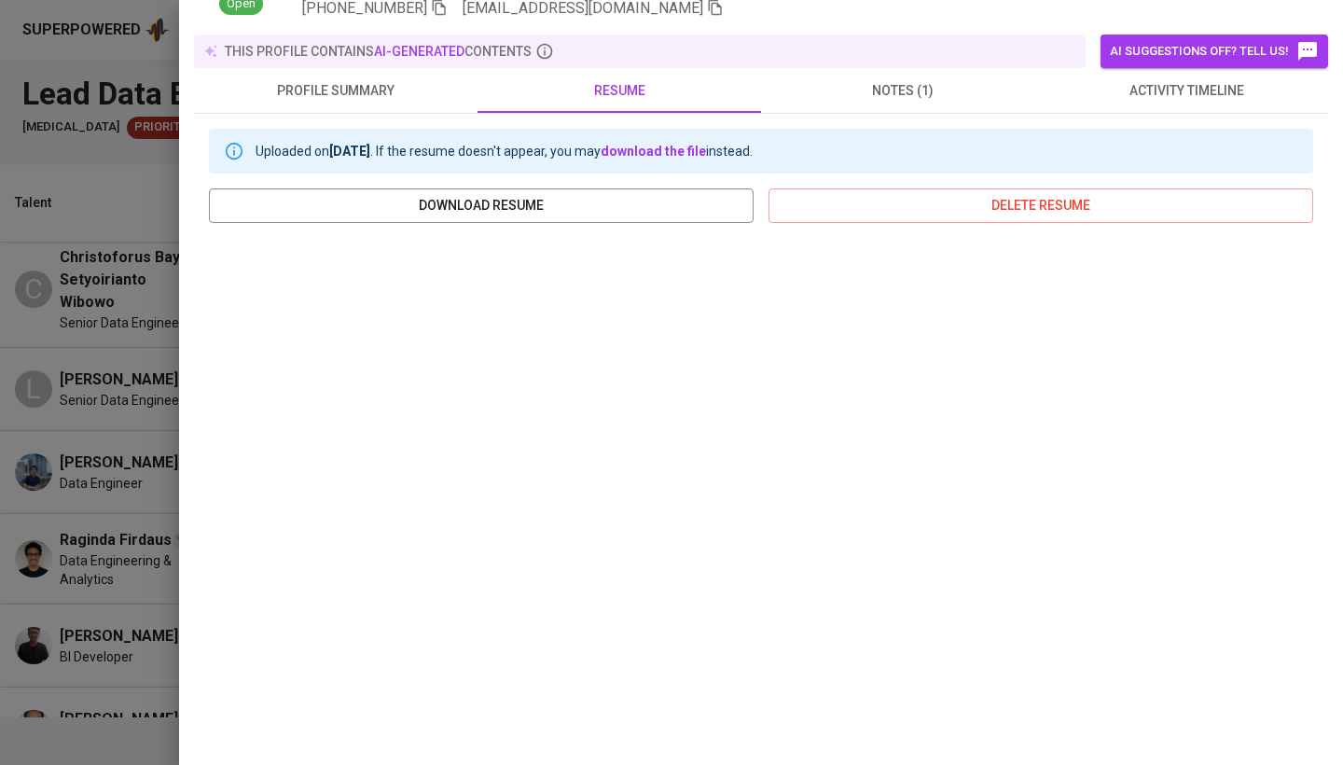
click at [126, 407] on div at bounding box center [671, 382] width 1343 height 765
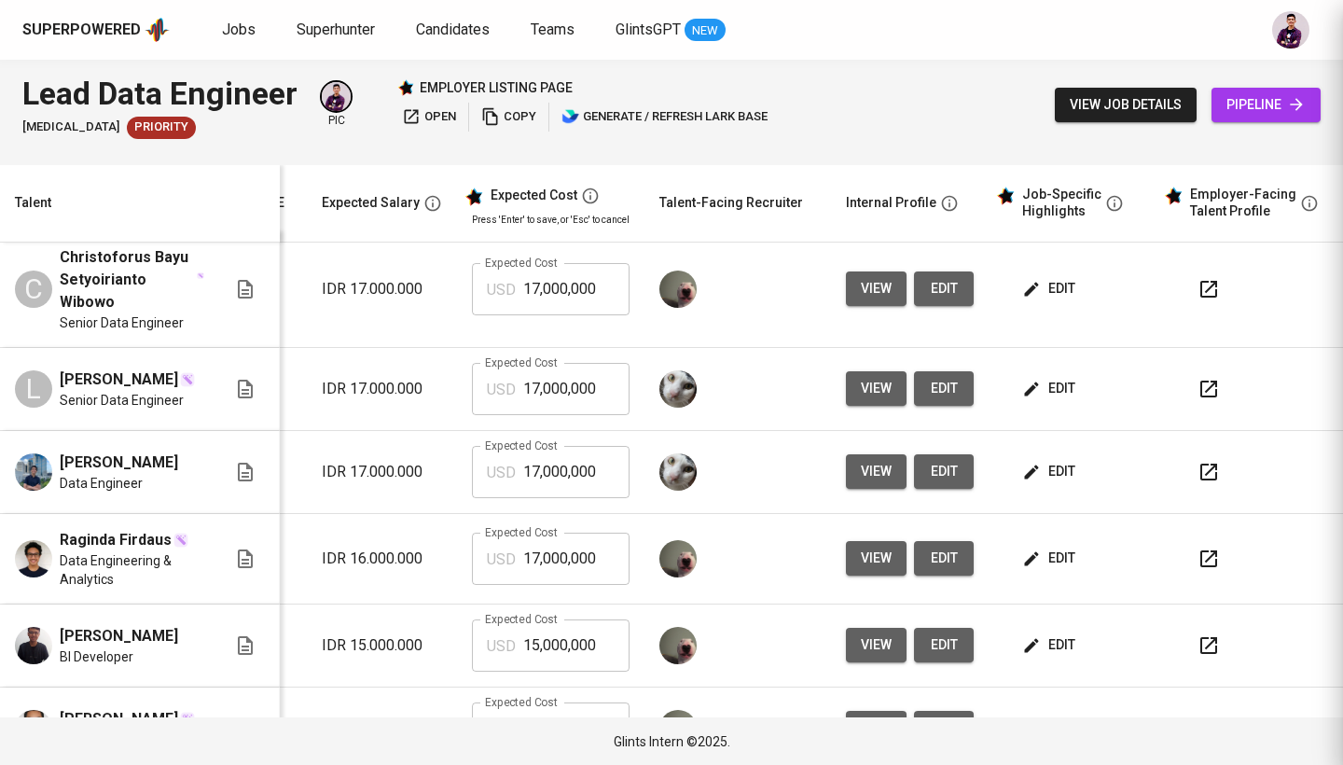
scroll to position [0, 0]
click at [1062, 478] on button "edit" at bounding box center [1051, 471] width 64 height 35
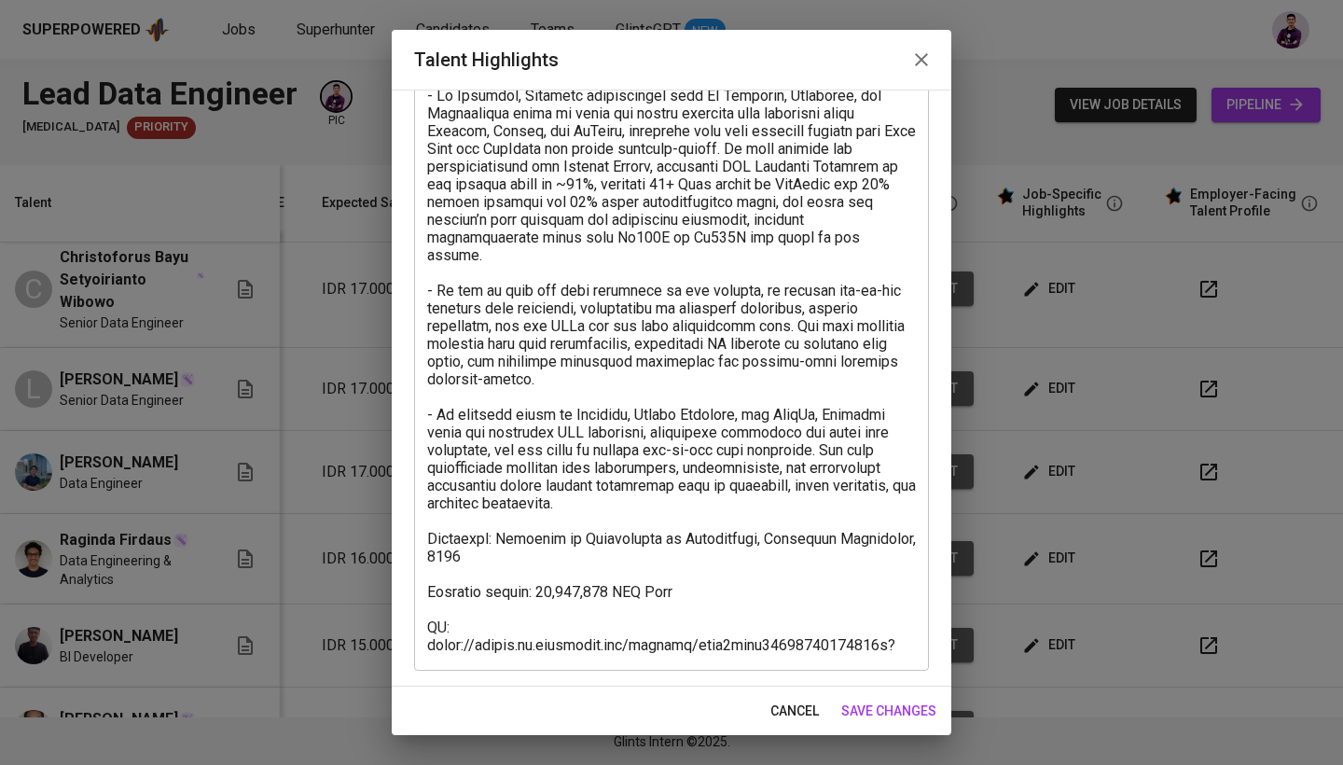
scroll to position [126, 0]
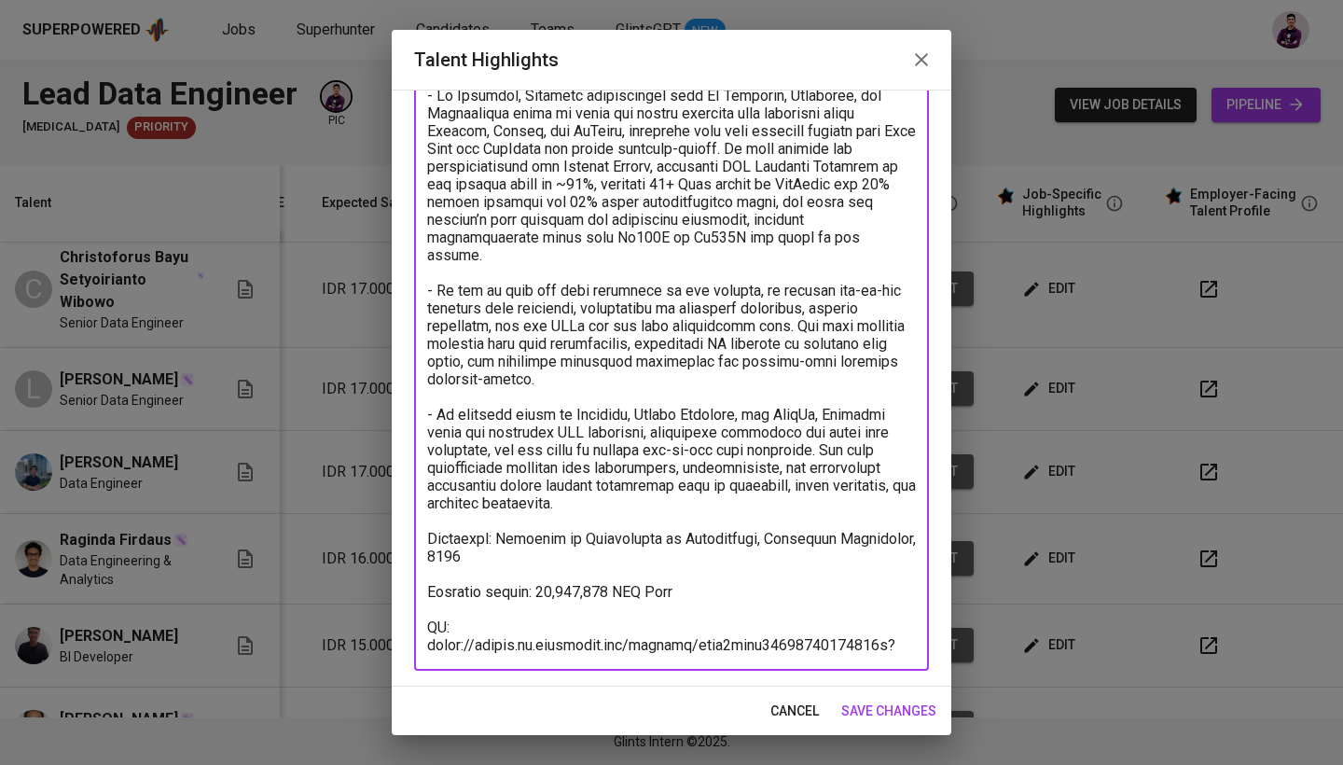
drag, startPoint x: 594, startPoint y: 640, endPoint x: 423, endPoint y: 632, distance: 170.9
click at [423, 632] on div "x Talent Highlights" at bounding box center [671, 370] width 515 height 602
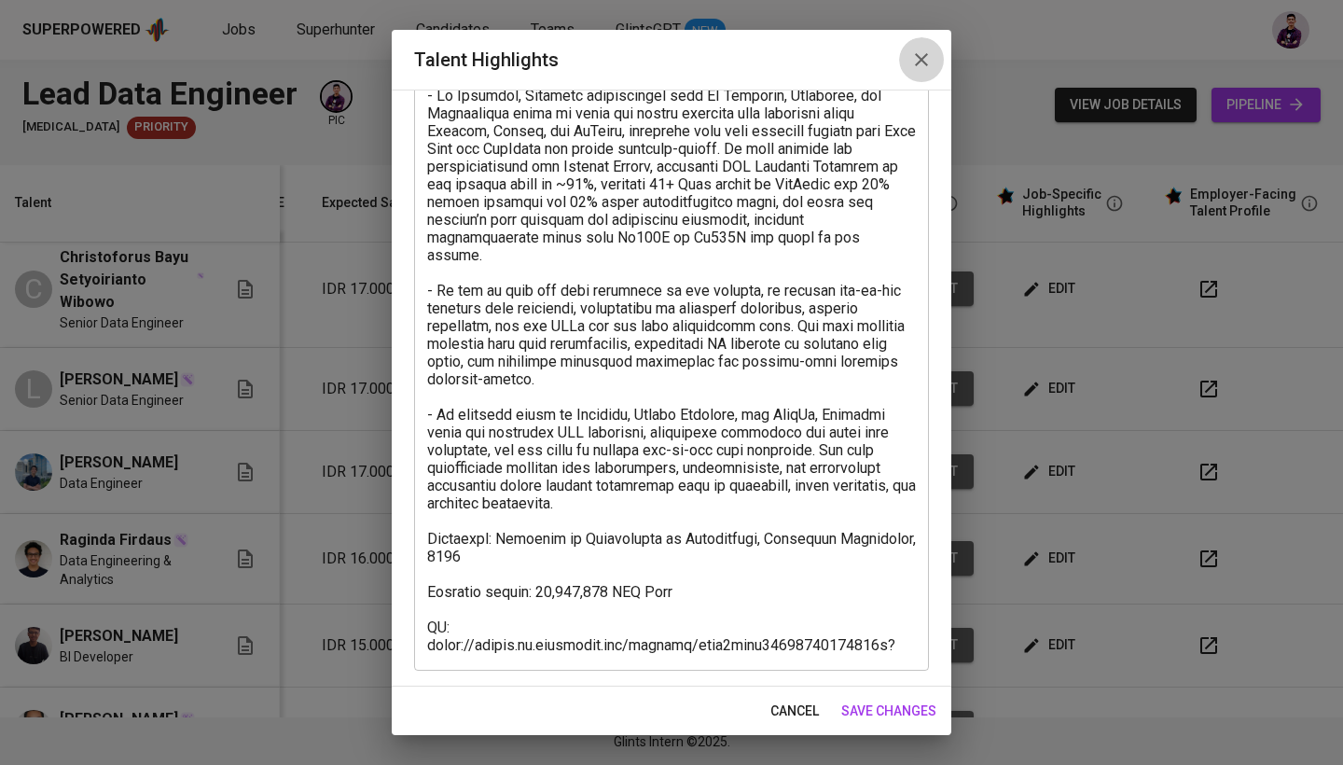
click at [911, 59] on icon "button" at bounding box center [921, 60] width 22 height 22
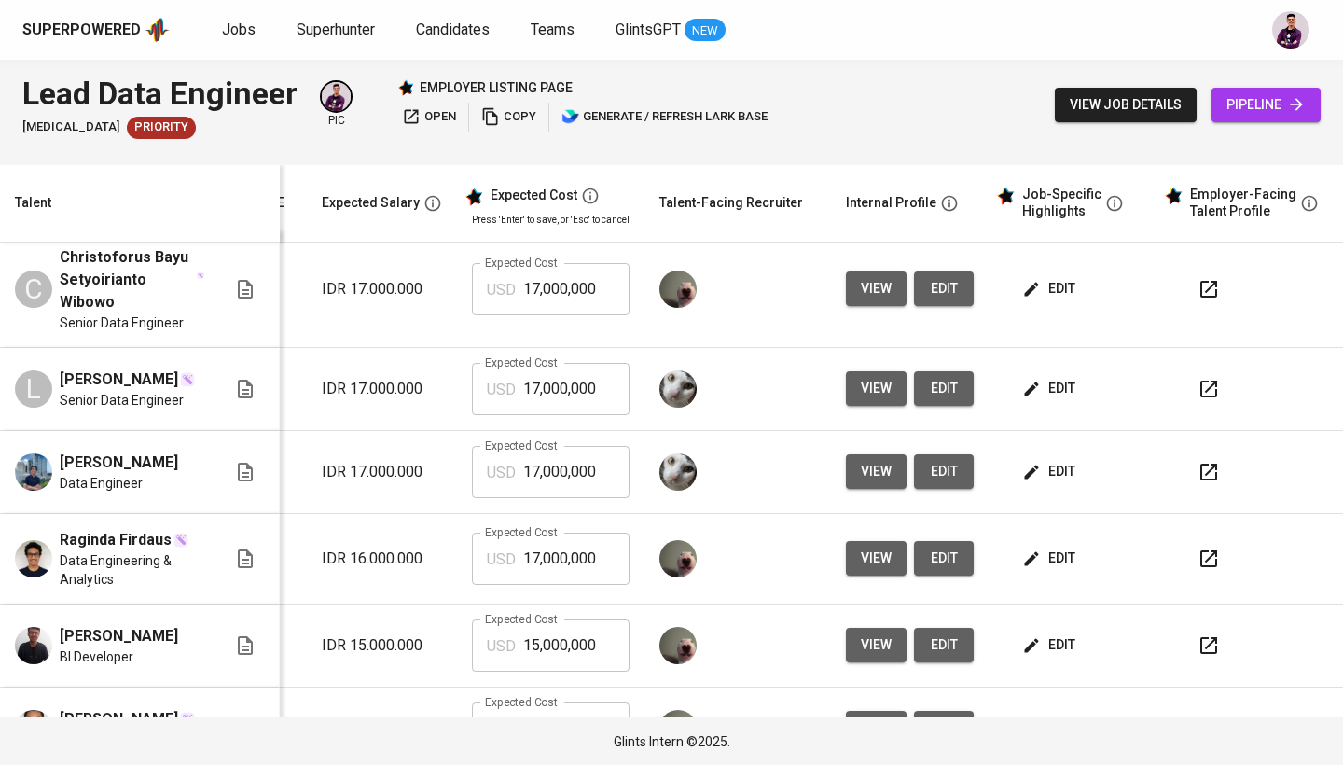
click at [1045, 467] on span "edit" at bounding box center [1050, 471] width 49 height 23
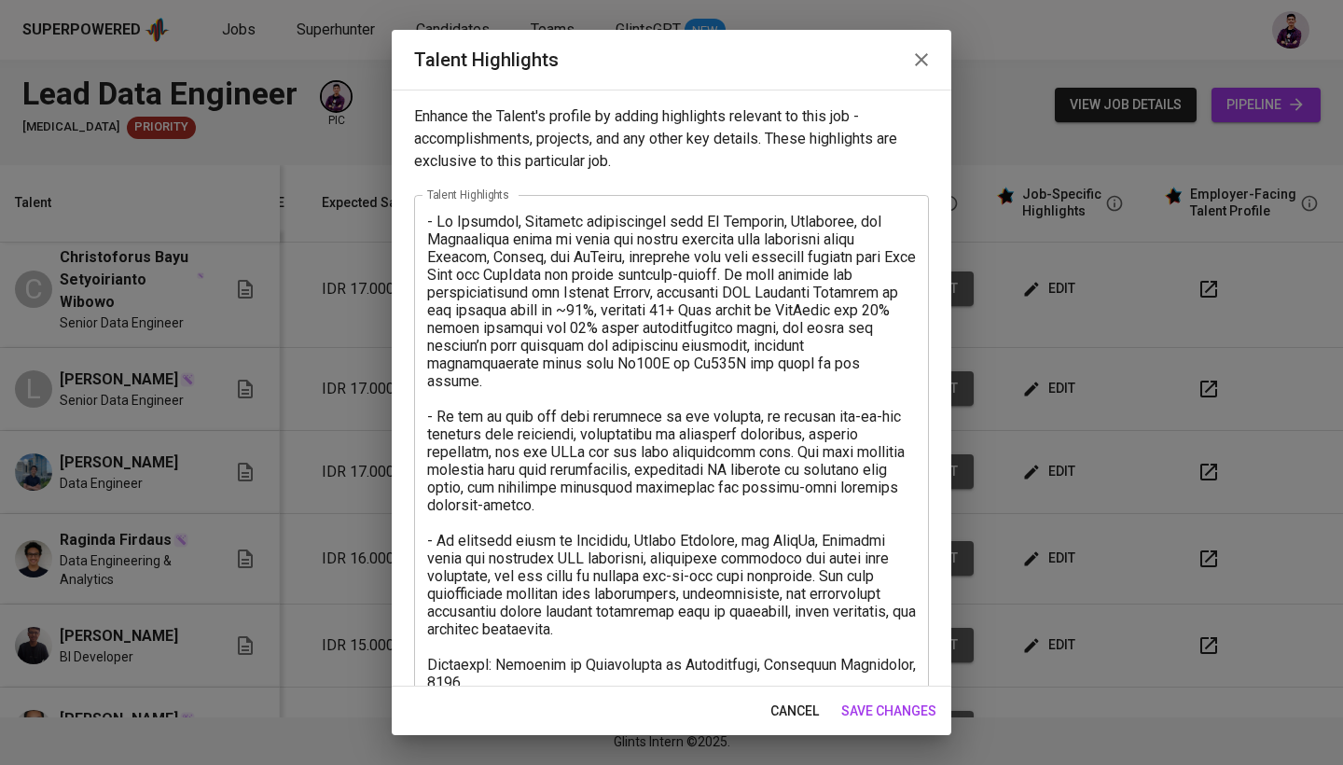
scroll to position [0, 0]
click at [921, 55] on icon "button" at bounding box center [921, 60] width 22 height 22
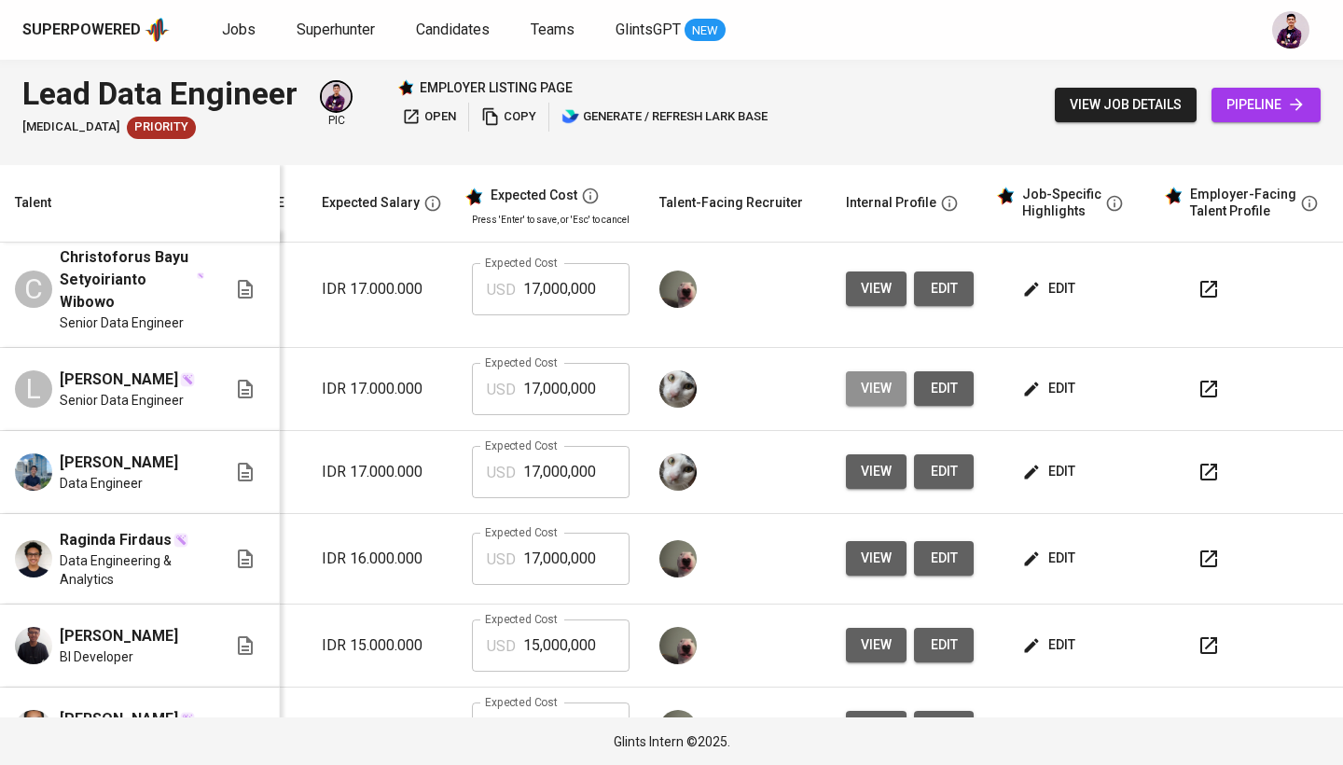
click at [869, 391] on span "view" at bounding box center [876, 388] width 31 height 23
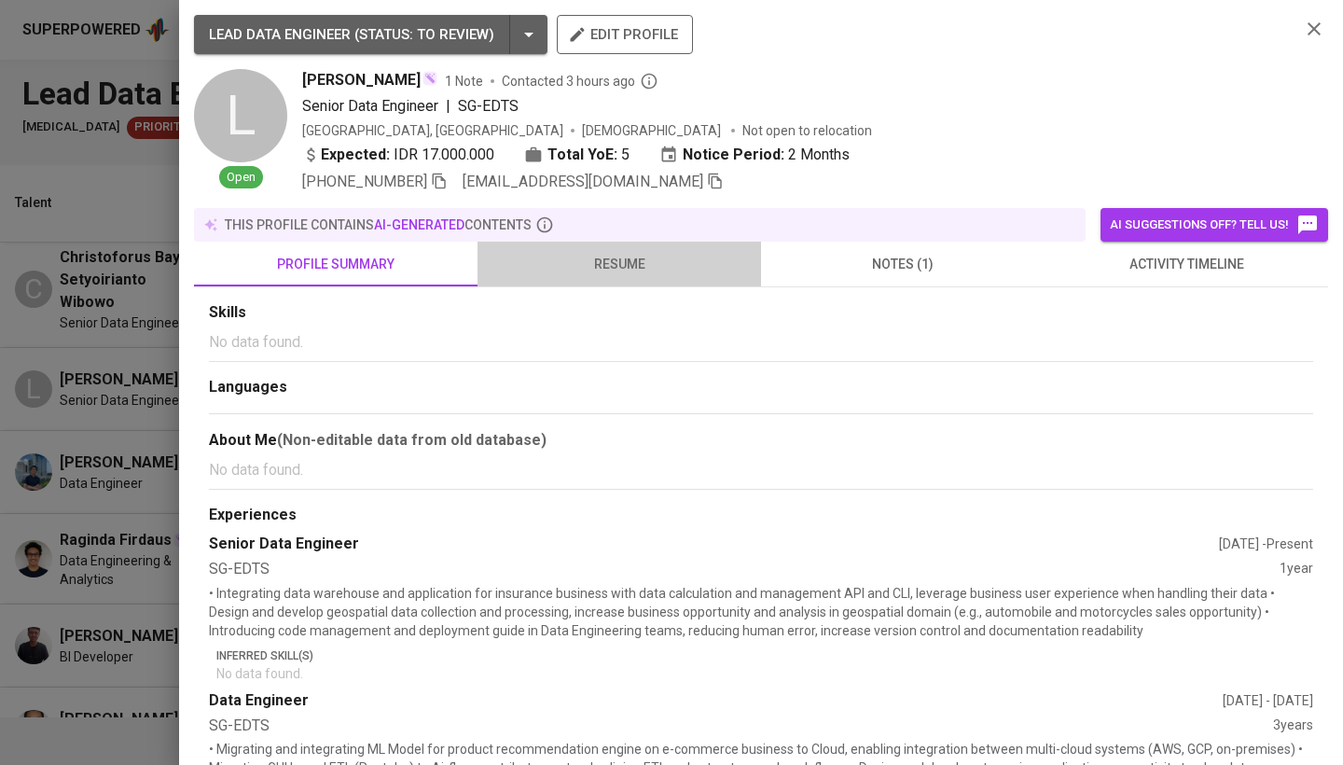
click at [645, 260] on span "resume" at bounding box center [619, 264] width 261 height 23
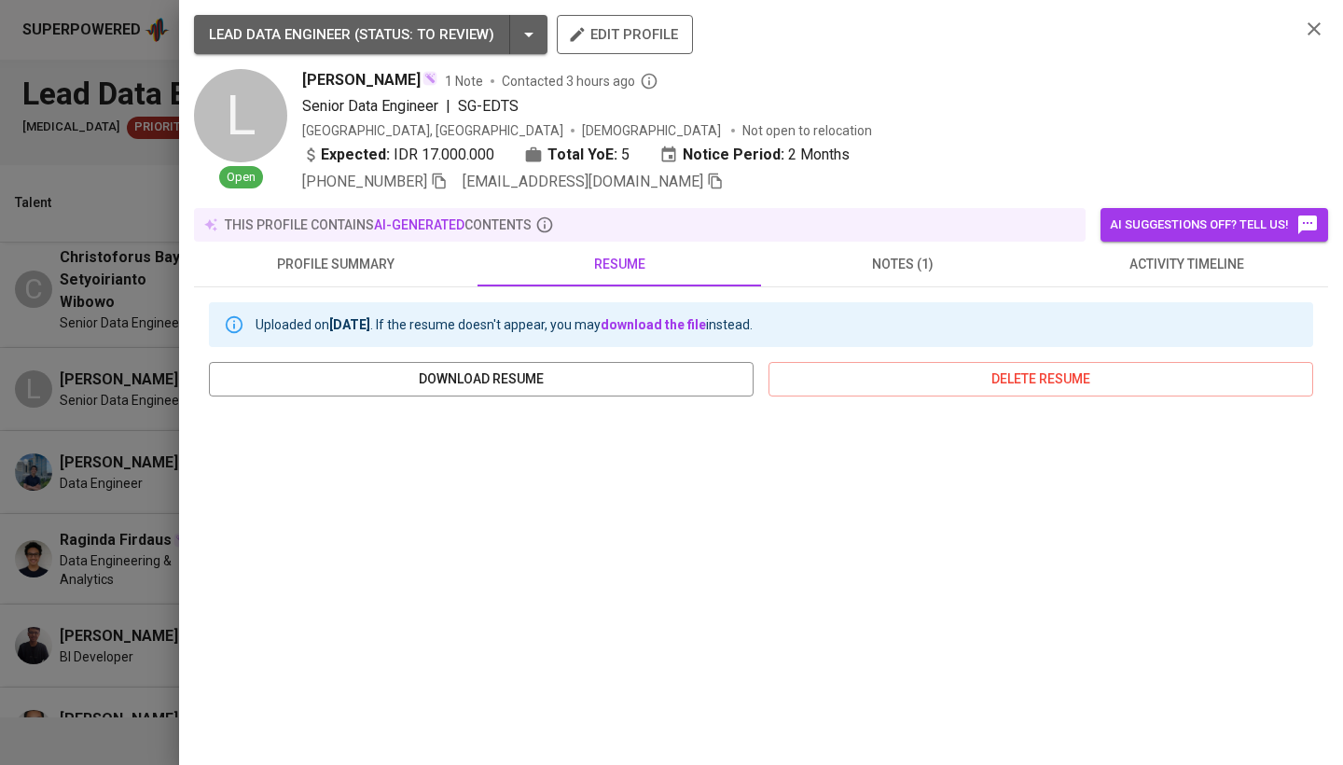
click at [1316, 21] on icon "button" at bounding box center [1314, 29] width 22 height 22
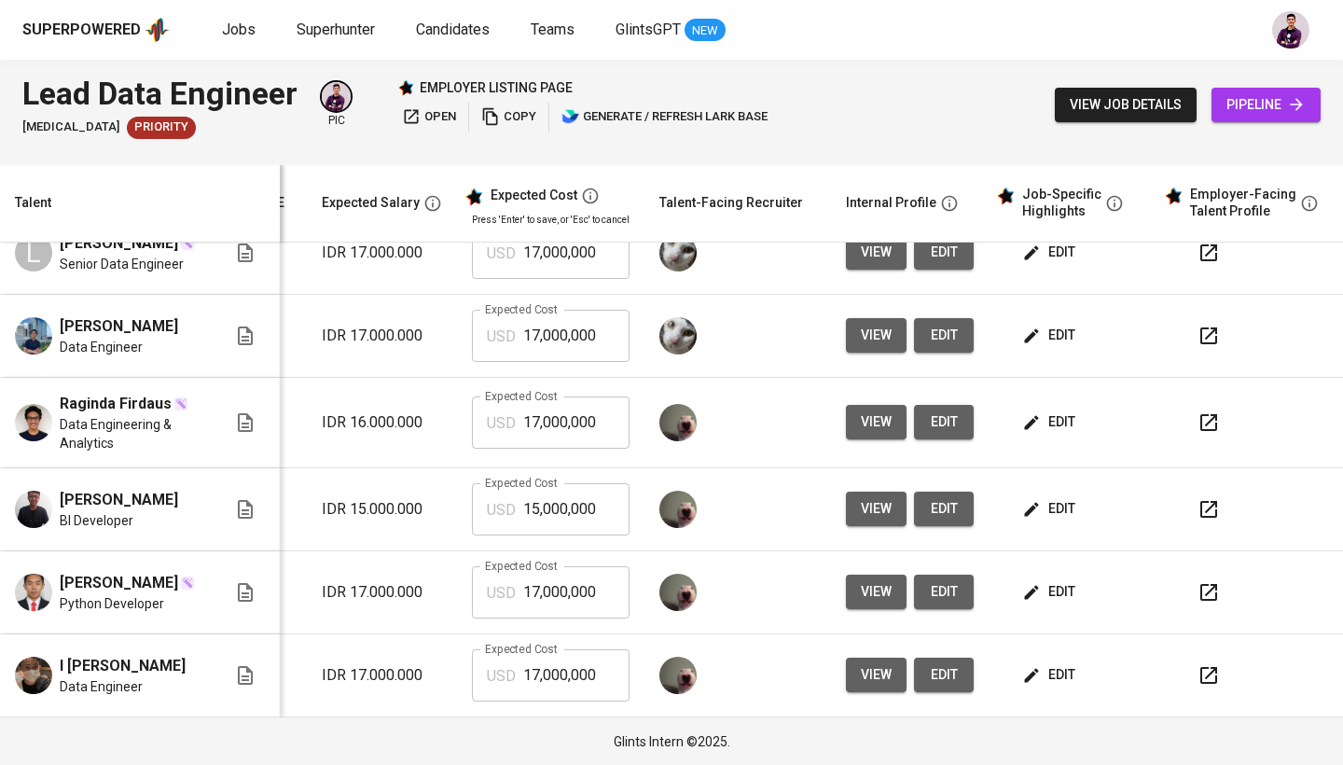
scroll to position [159, 283]
click at [878, 318] on button "view" at bounding box center [876, 335] width 61 height 35
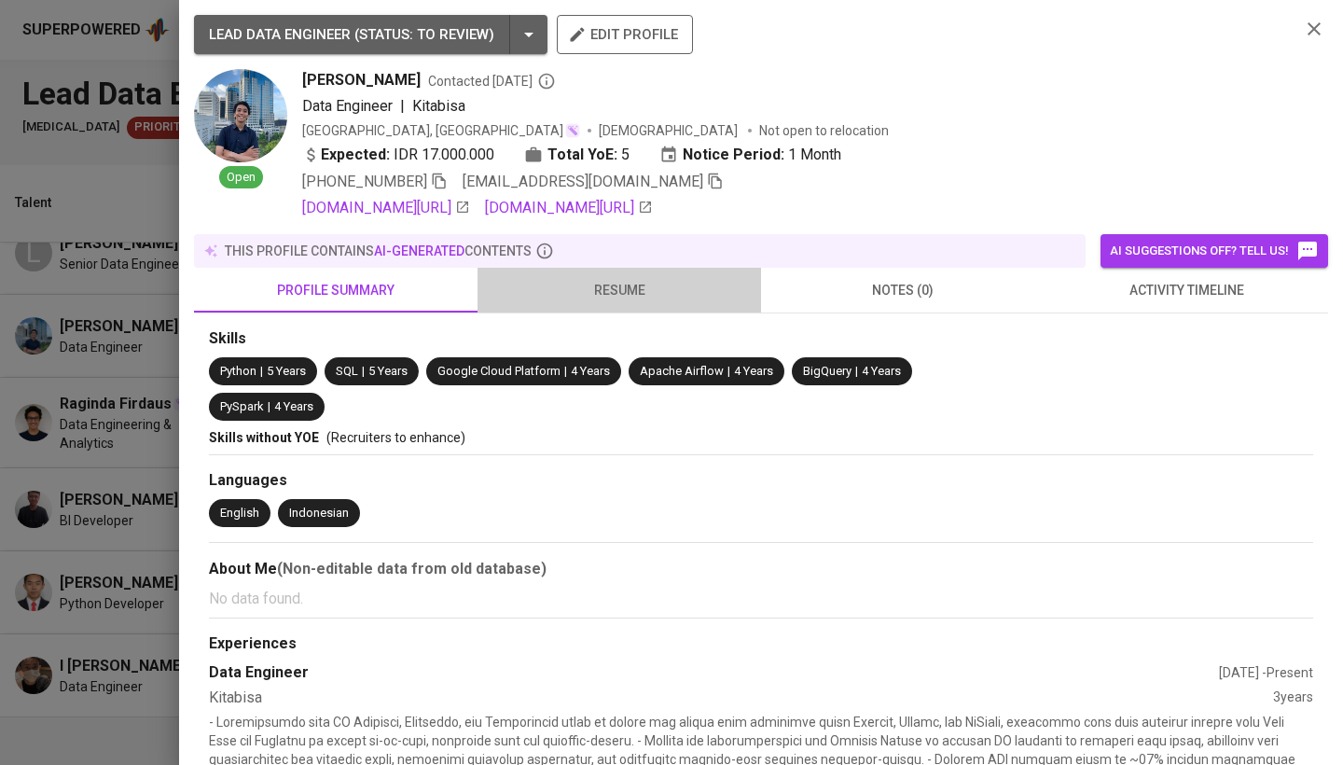
click at [589, 305] on button "resume" at bounding box center [620, 290] width 284 height 45
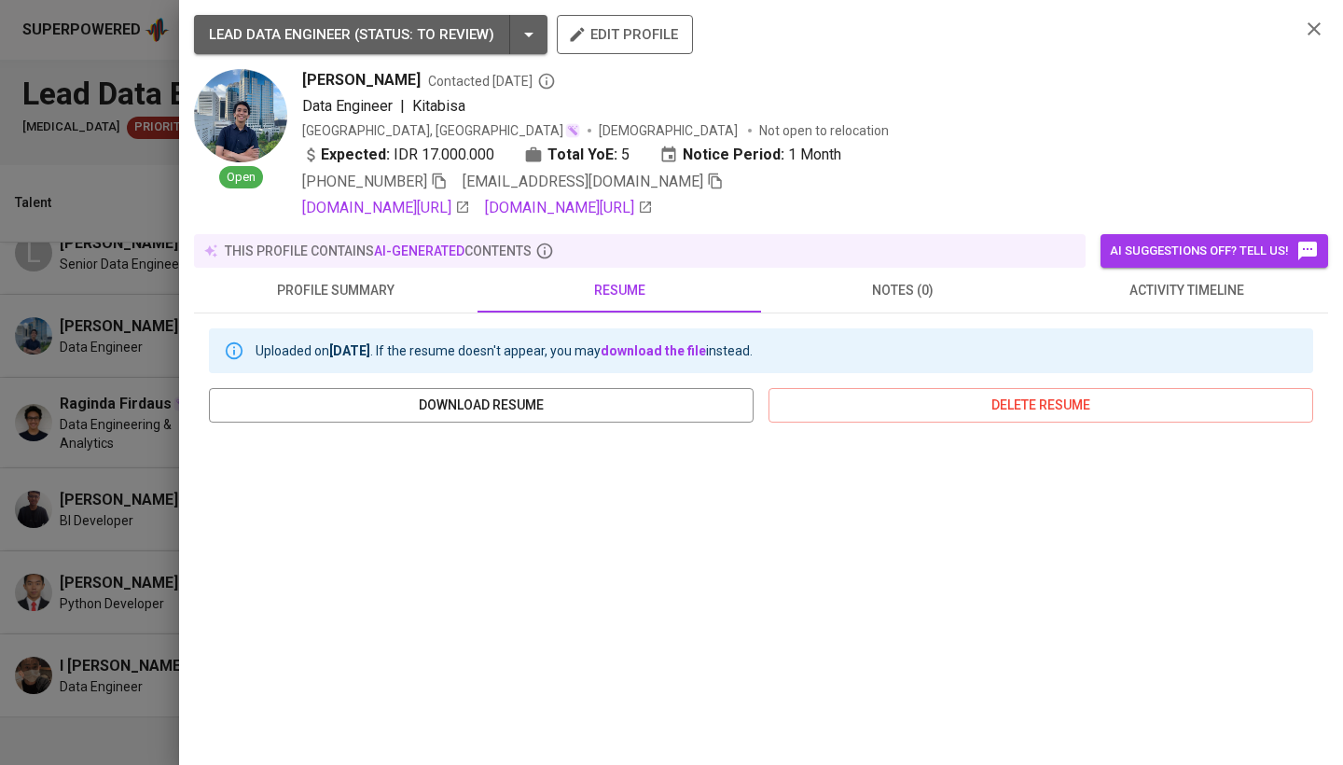
scroll to position [0, 0]
click at [1305, 35] on icon "button" at bounding box center [1314, 29] width 22 height 22
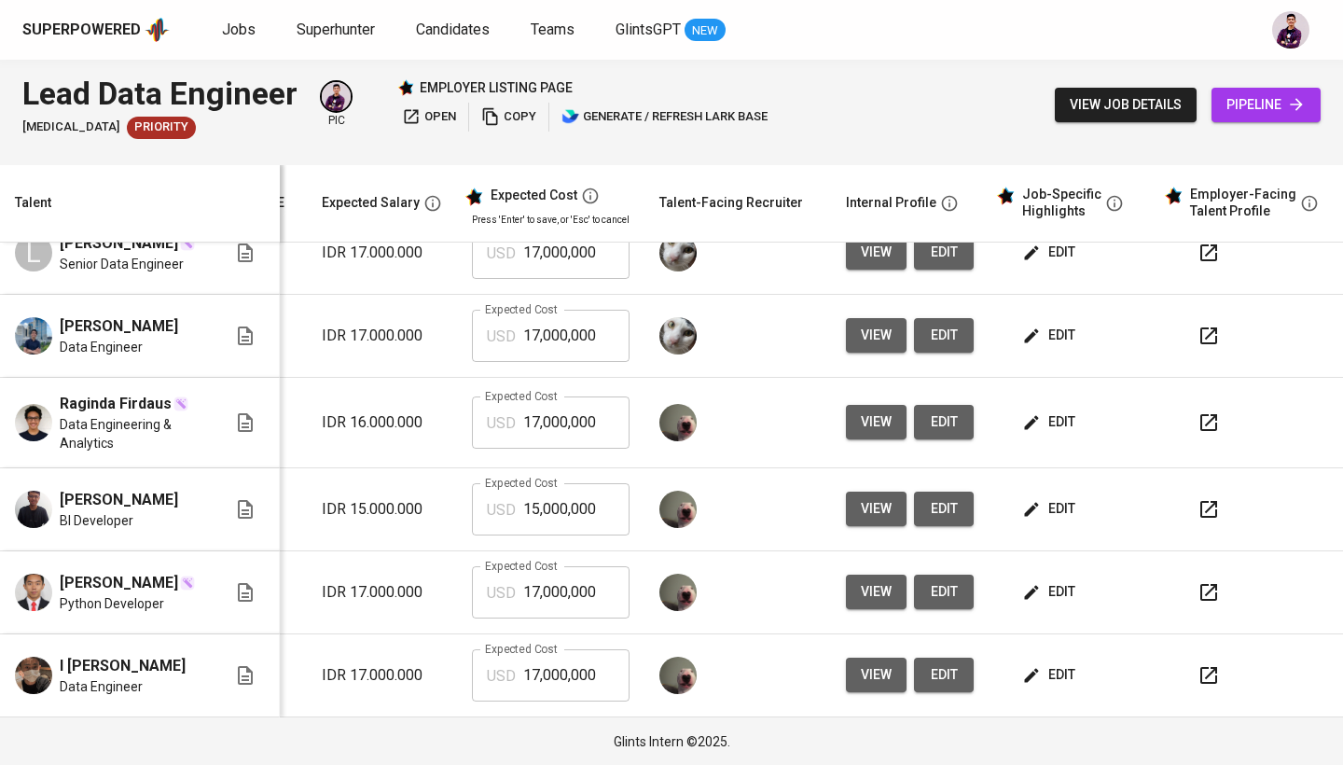
click at [896, 406] on div "view edit" at bounding box center [910, 422] width 128 height 35
click at [873, 410] on span "view" at bounding box center [876, 421] width 31 height 23
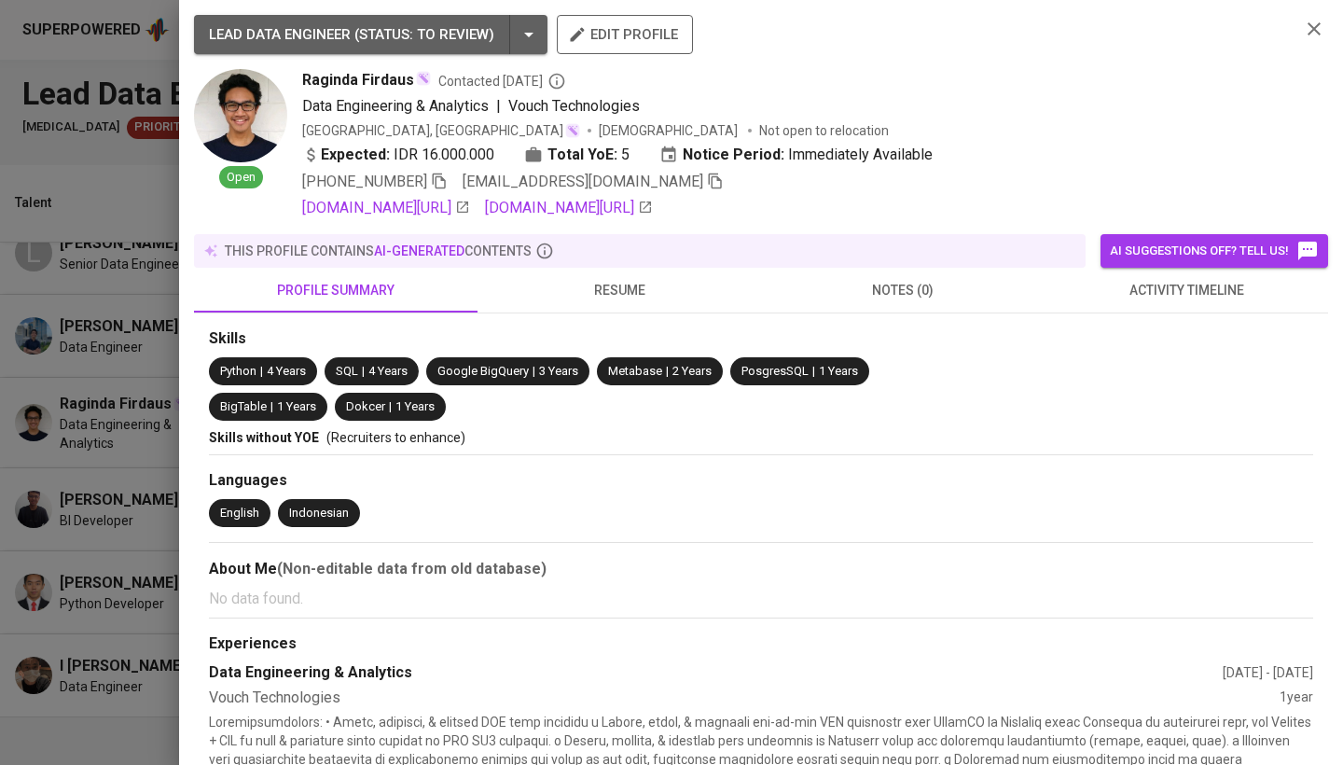
click at [628, 300] on span "resume" at bounding box center [619, 290] width 261 height 23
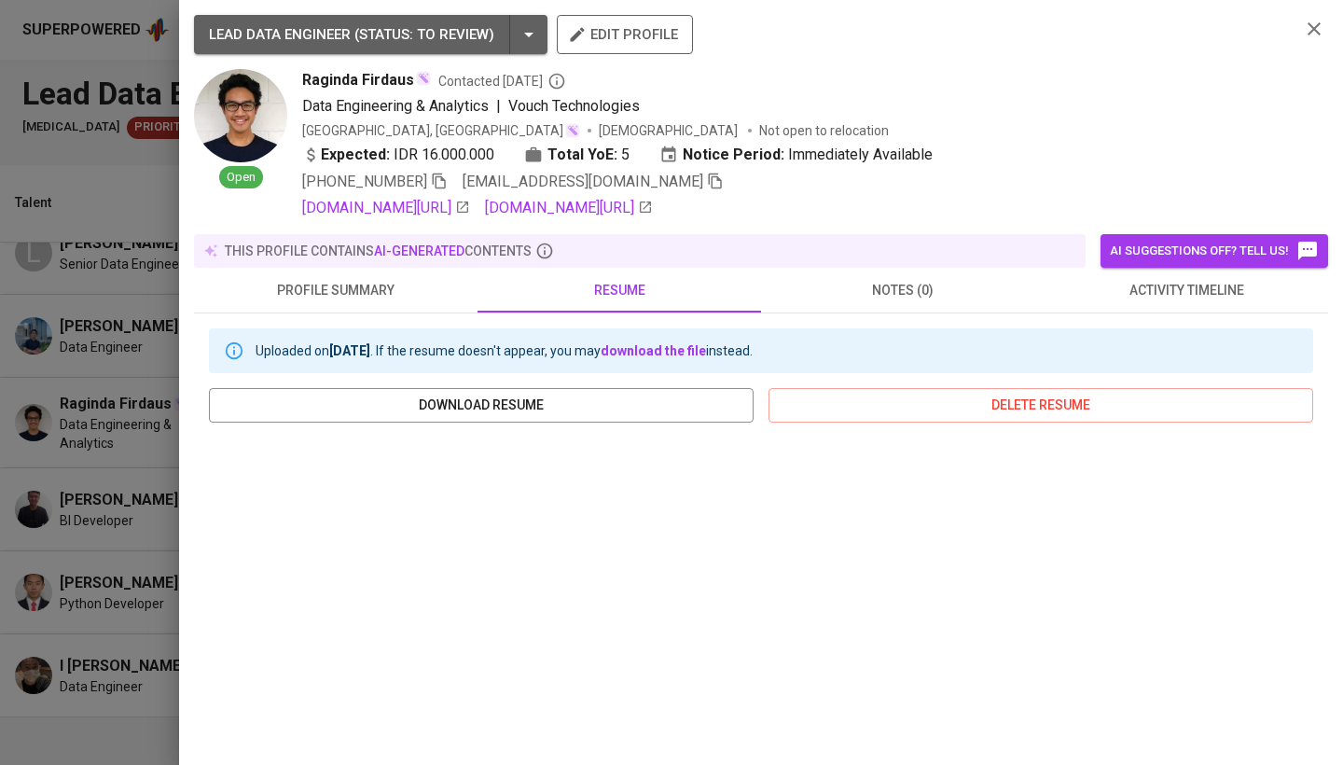
click at [1315, 26] on icon "button" at bounding box center [1314, 29] width 22 height 22
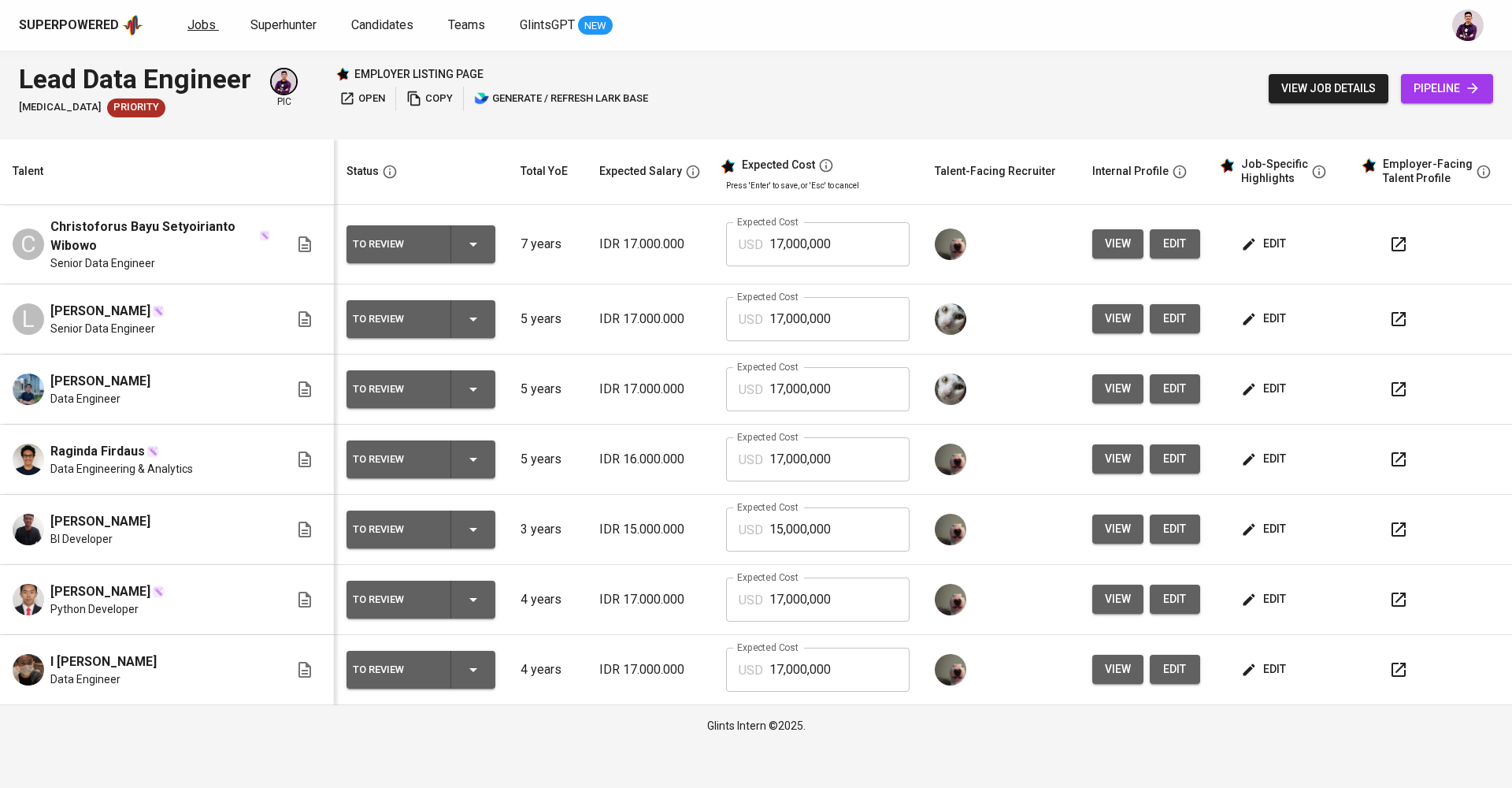
click at [195, 30] on span "Jobs" at bounding box center [202, 25] width 29 height 15
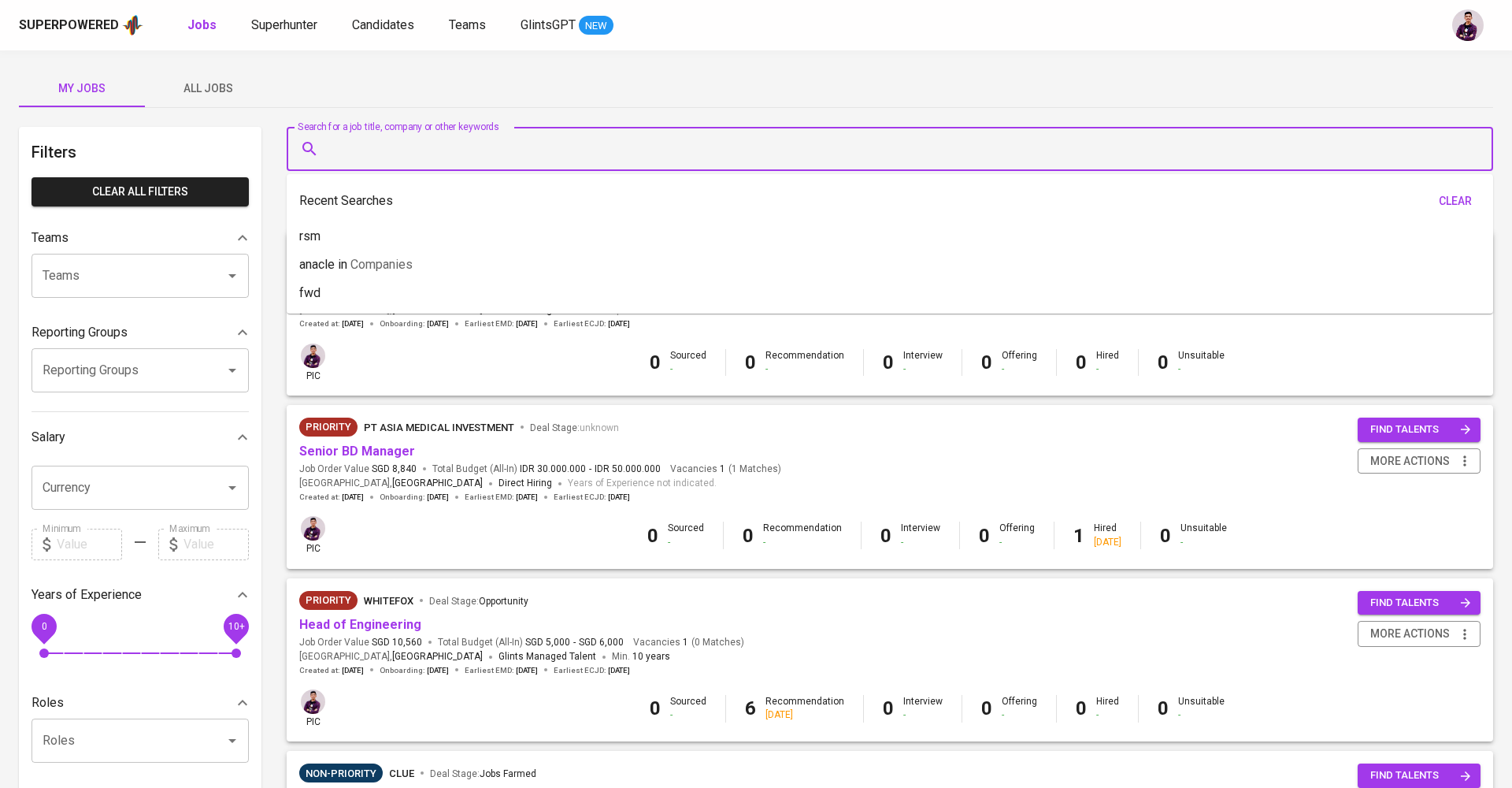
click at [412, 154] on input "Search for a job title, company or other keywords" at bounding box center [893, 149] width 1137 height 30
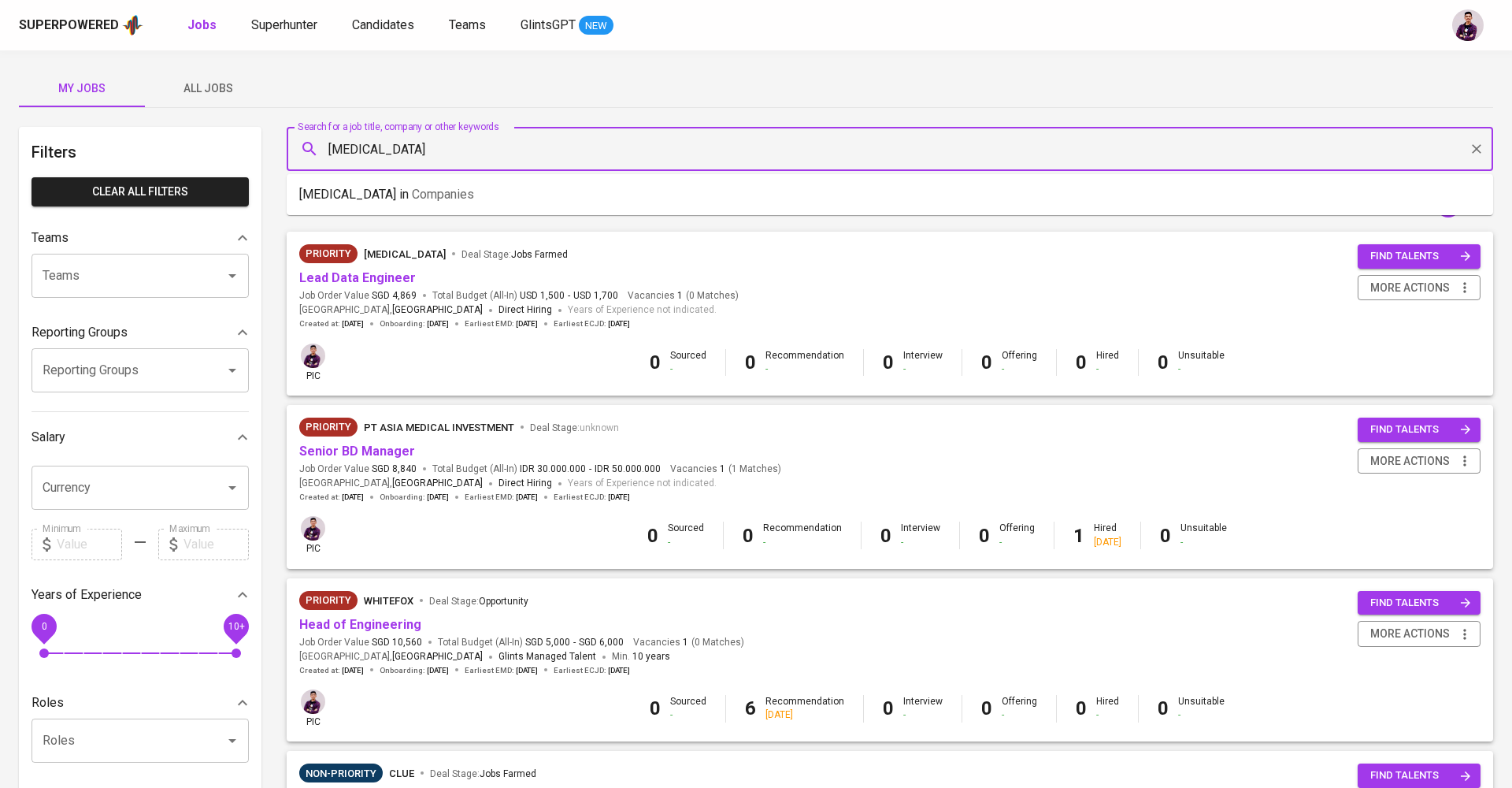
type input "[MEDICAL_DATA]"
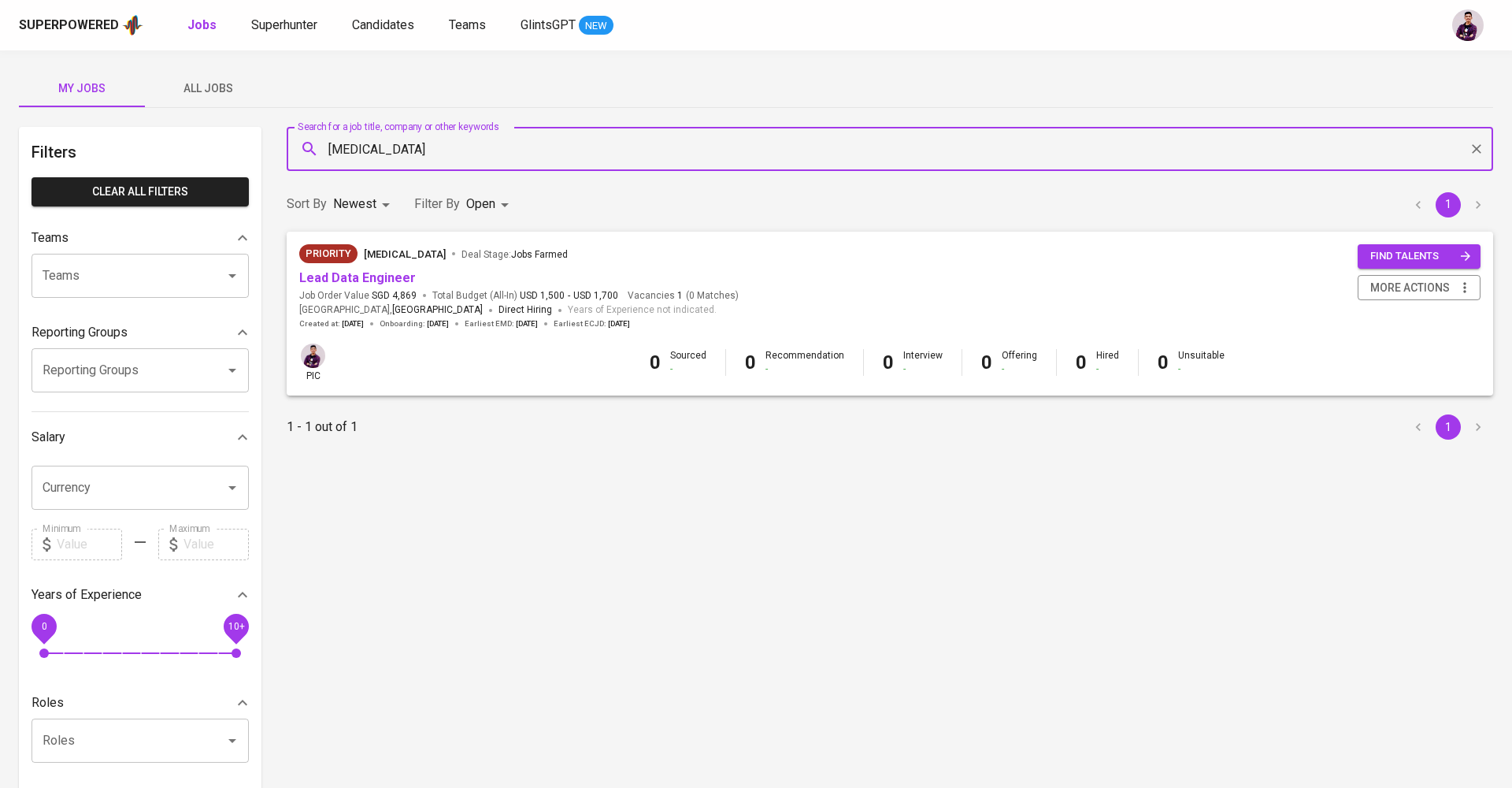
click at [478, 219] on div "Sort By Newest NEWEST Filter By Open OPEN 1" at bounding box center [889, 204] width 1225 height 48
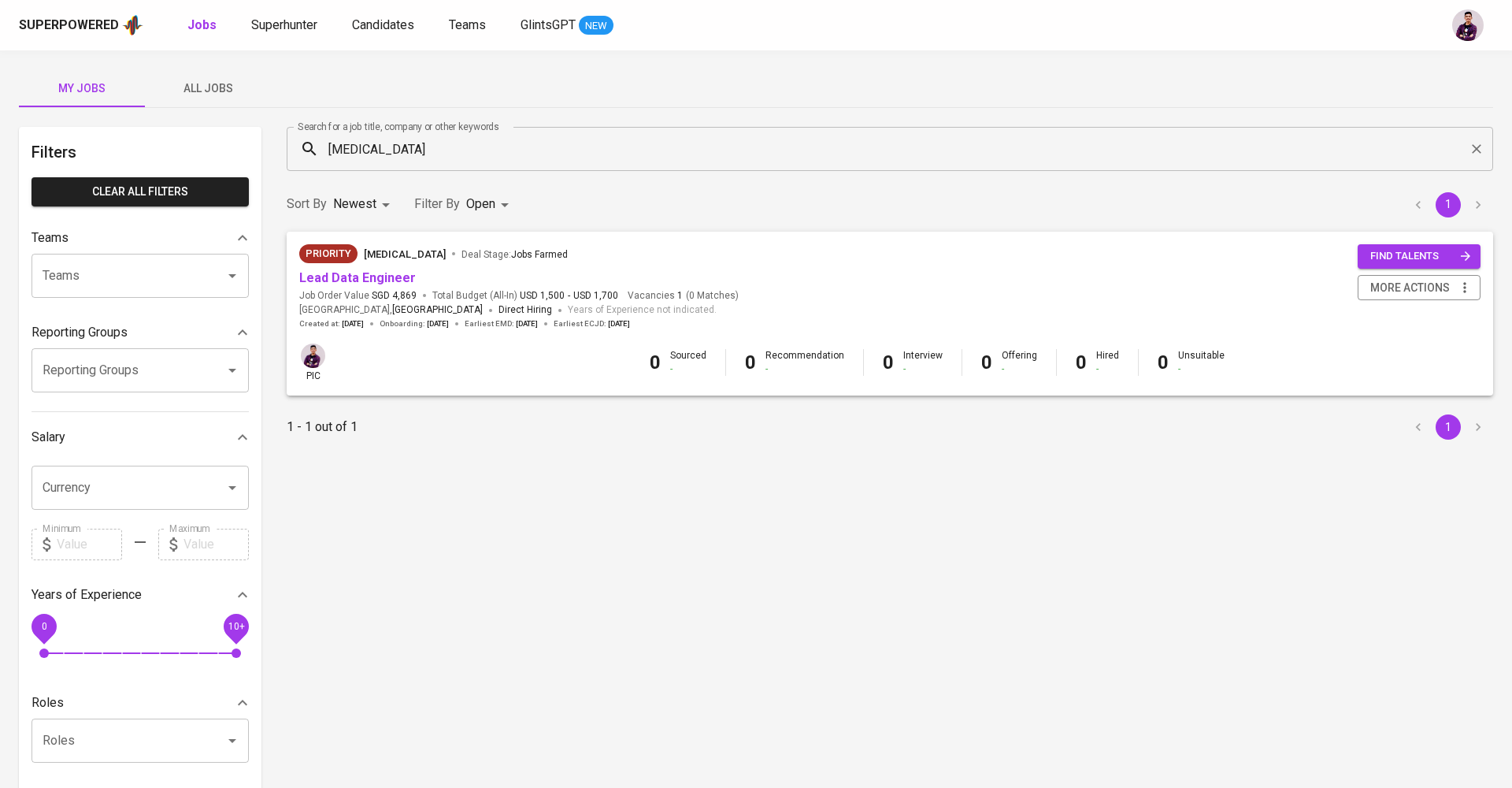
click at [495, 209] on body "Superpowered Jobs Superhunter Candidates Teams GlintsGPT NEW My Jobs All Jobs F…" at bounding box center [756, 537] width 1512 height 1075
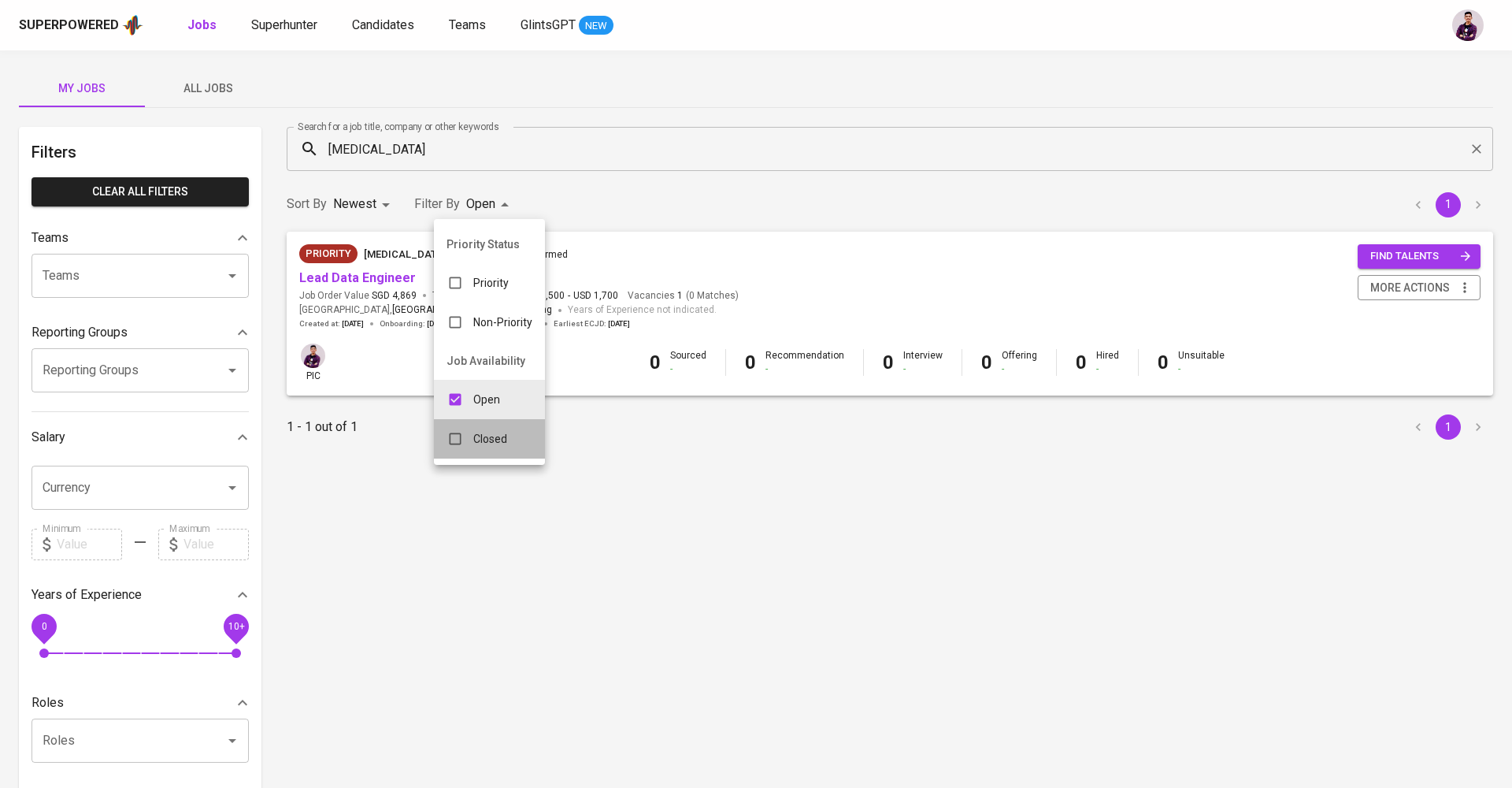
click at [510, 427] on div "Closed" at bounding box center [477, 438] width 86 height 30
type input "OPEN,CLOSE"
checkbox input "true"
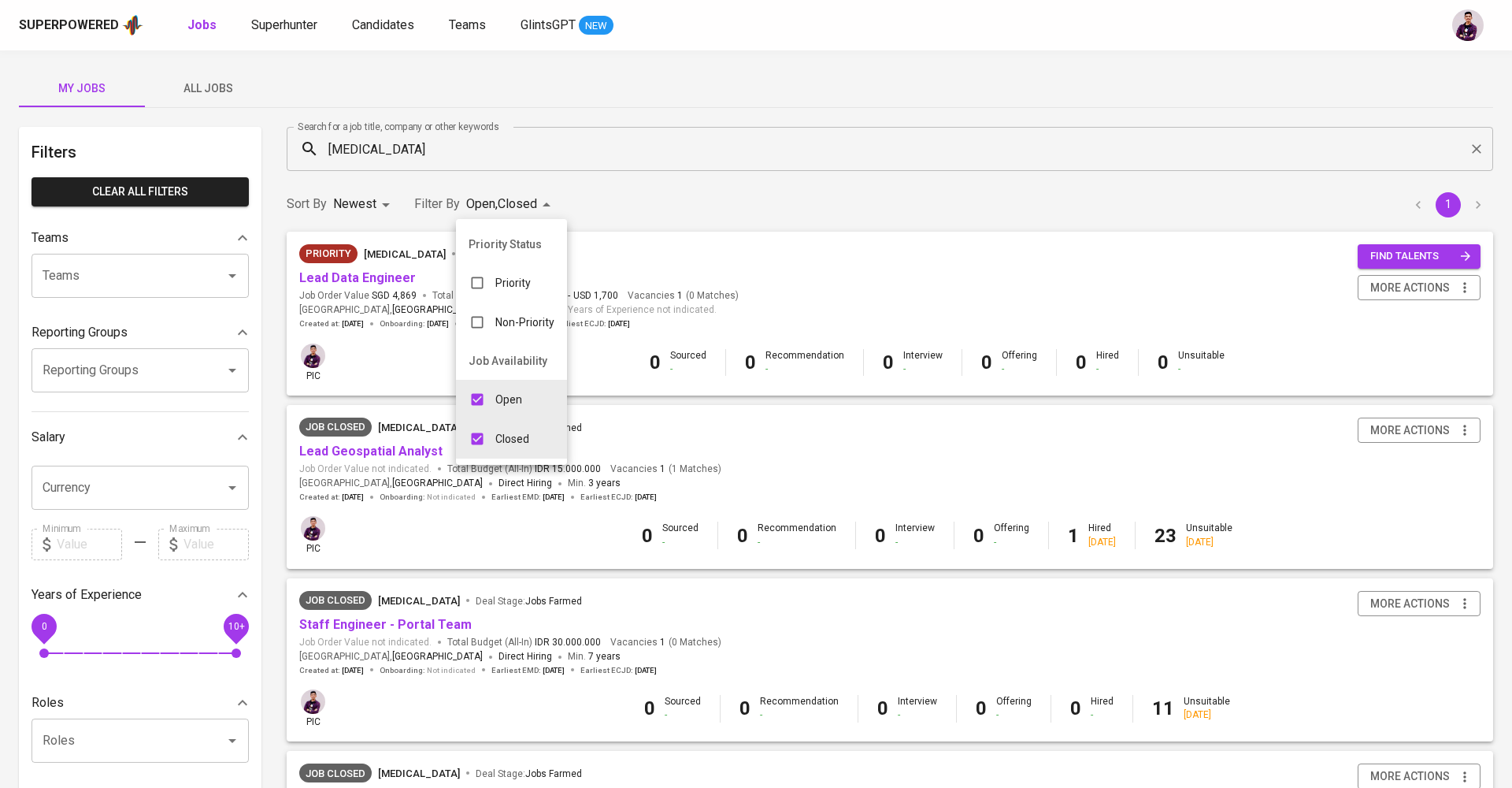
click at [880, 215] on div at bounding box center [756, 394] width 1512 height 788
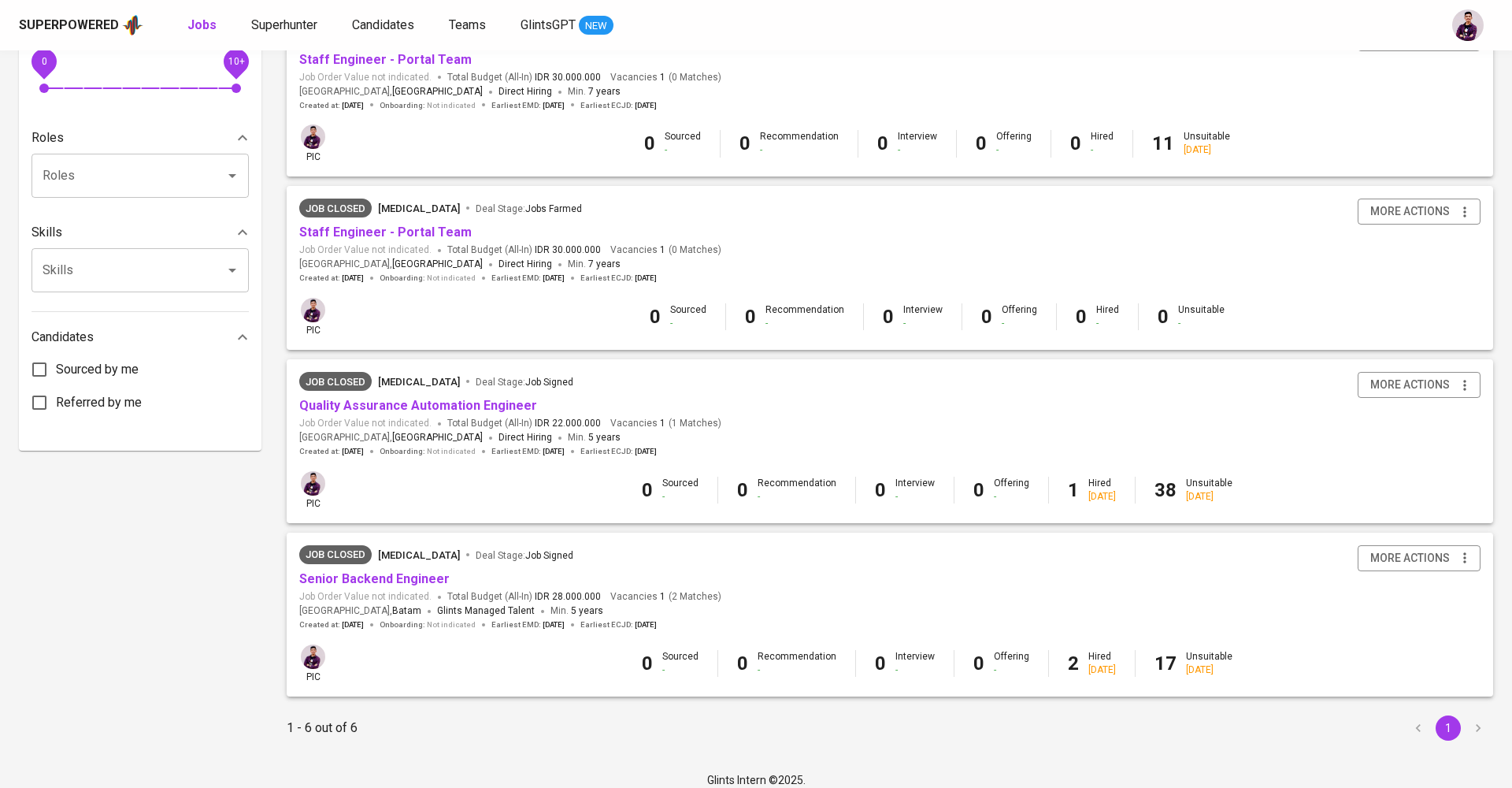
scroll to position [564, 0]
click at [434, 572] on link "Senior Backend Engineer" at bounding box center [374, 579] width 150 height 15
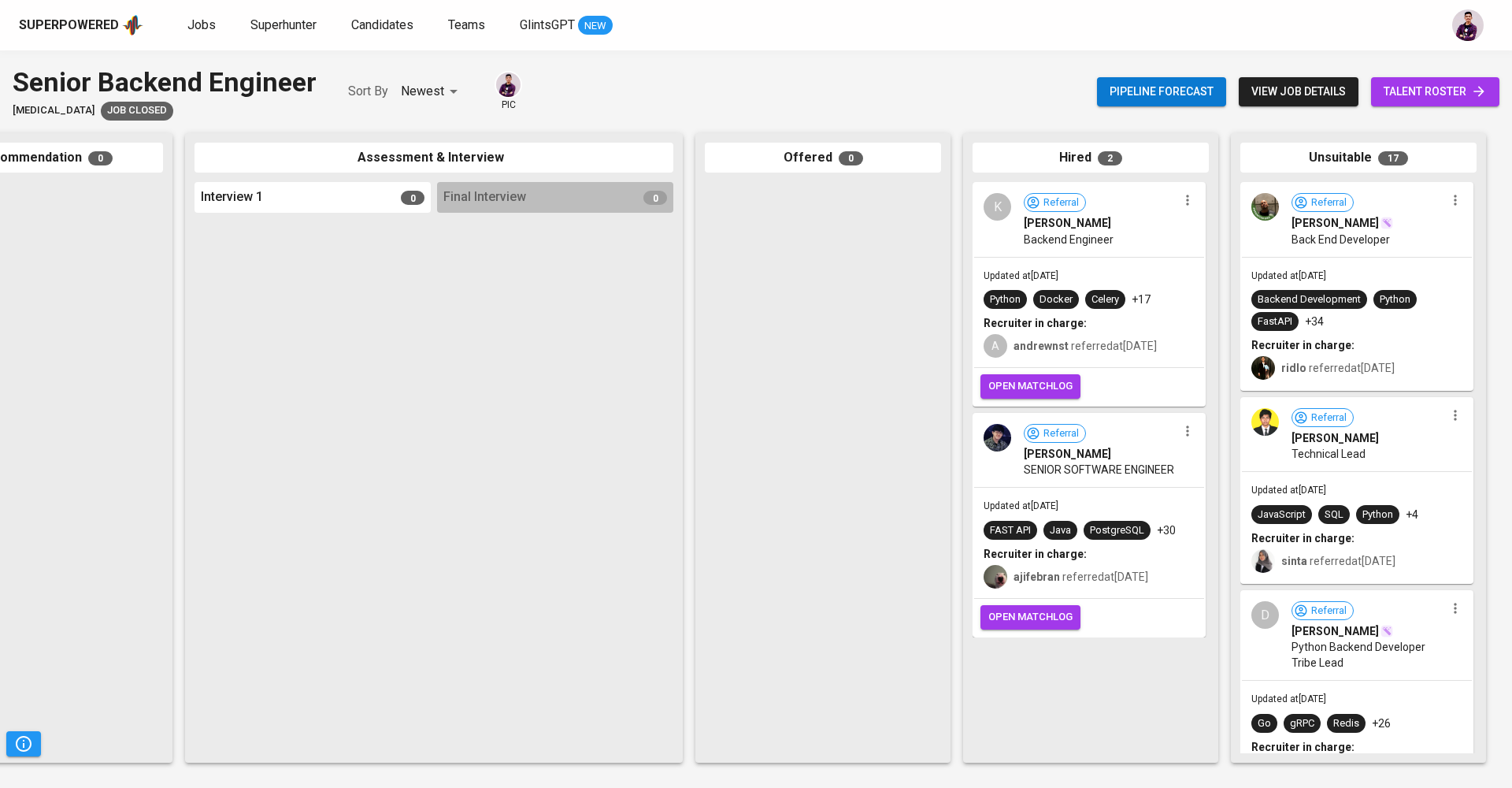
click at [1037, 458] on span "[PERSON_NAME]" at bounding box center [1068, 454] width 88 height 16
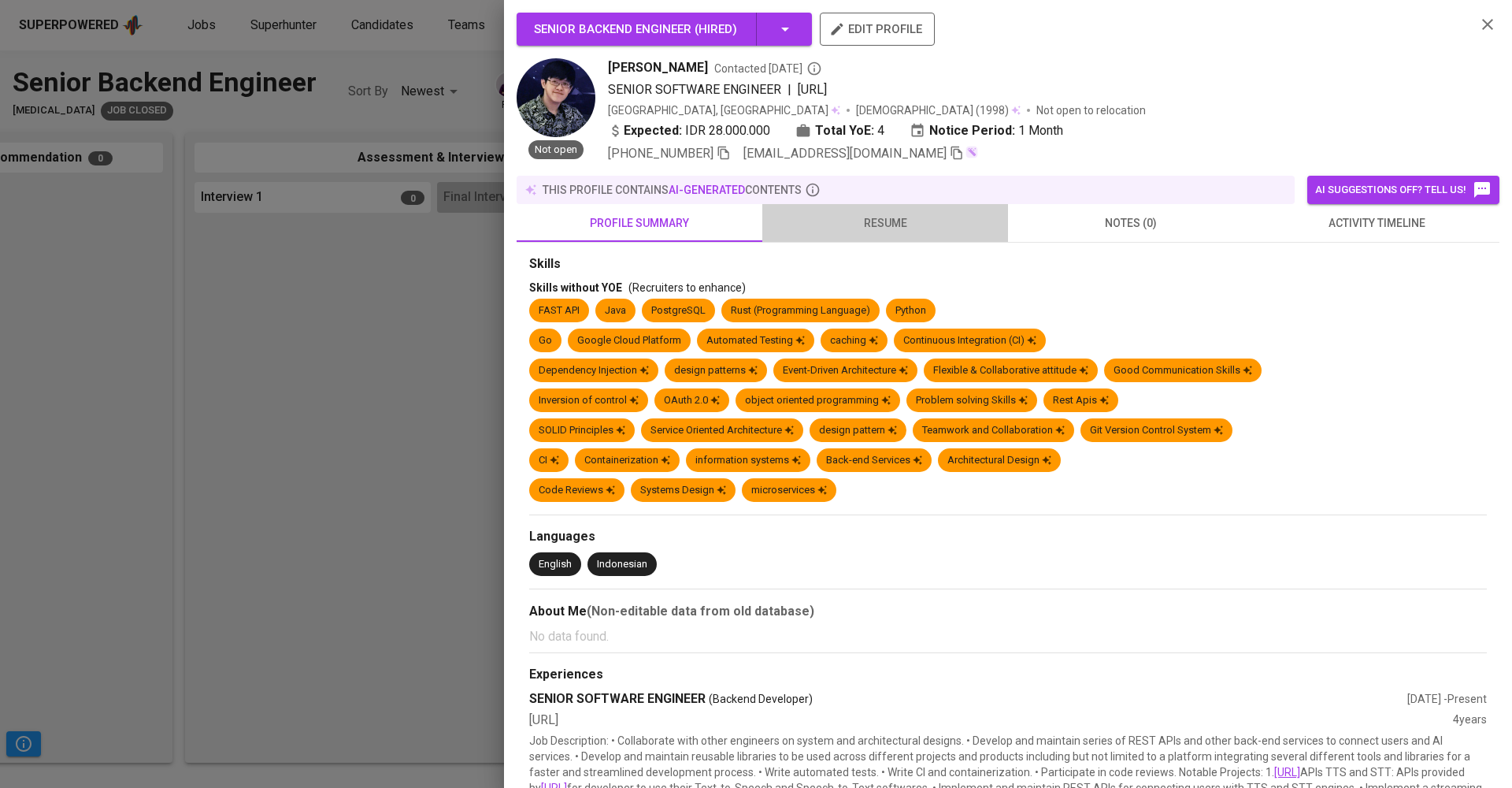
click at [895, 218] on span "resume" at bounding box center [885, 223] width 227 height 19
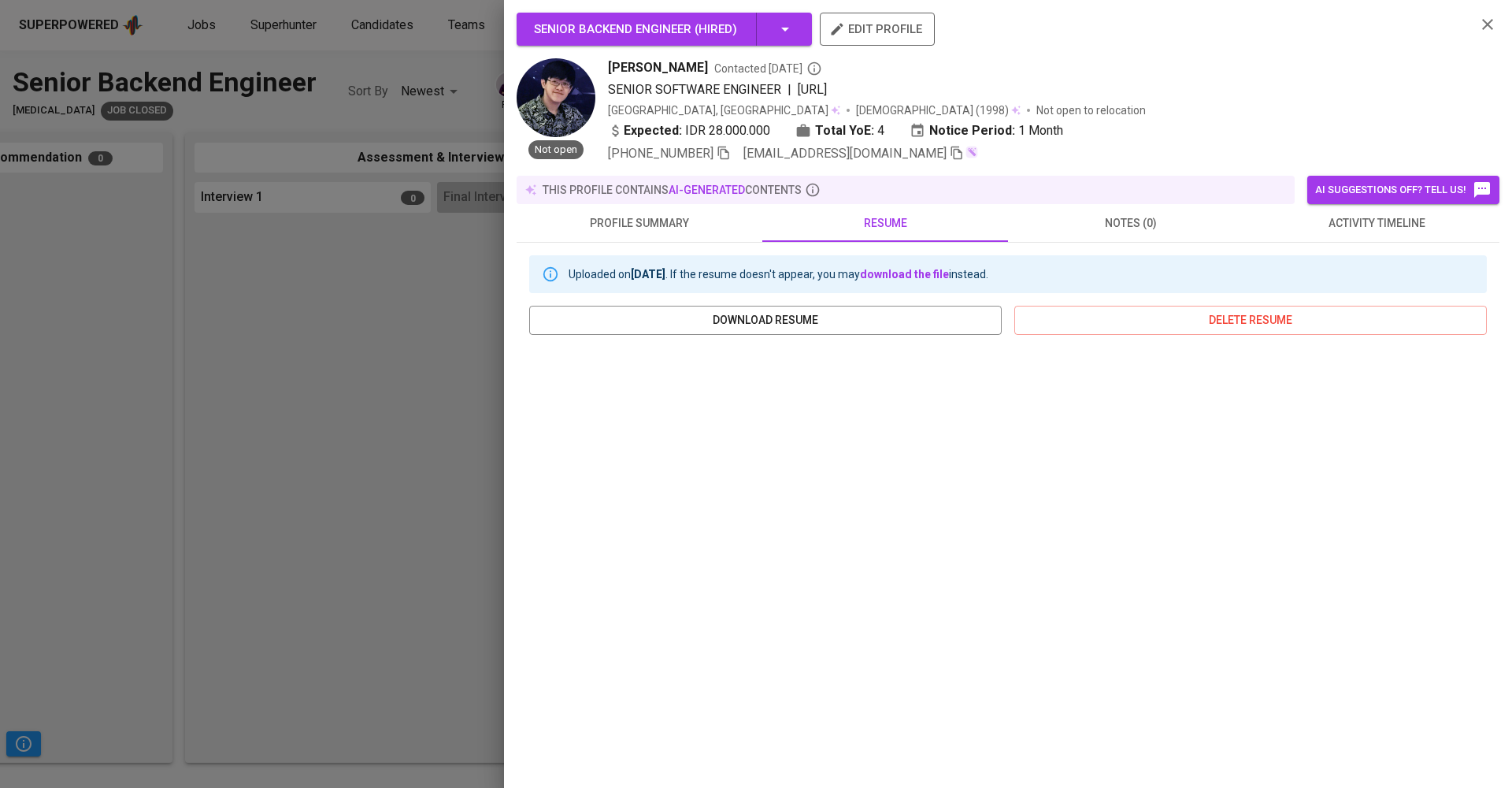
click at [1133, 11] on div "Senior Backend Engineer ( Hired ) edit profile Not open [PERSON_NAME] Contacted…" at bounding box center [1008, 394] width 1008 height 788
click at [1133, 23] on icon "button" at bounding box center [1488, 24] width 11 height 11
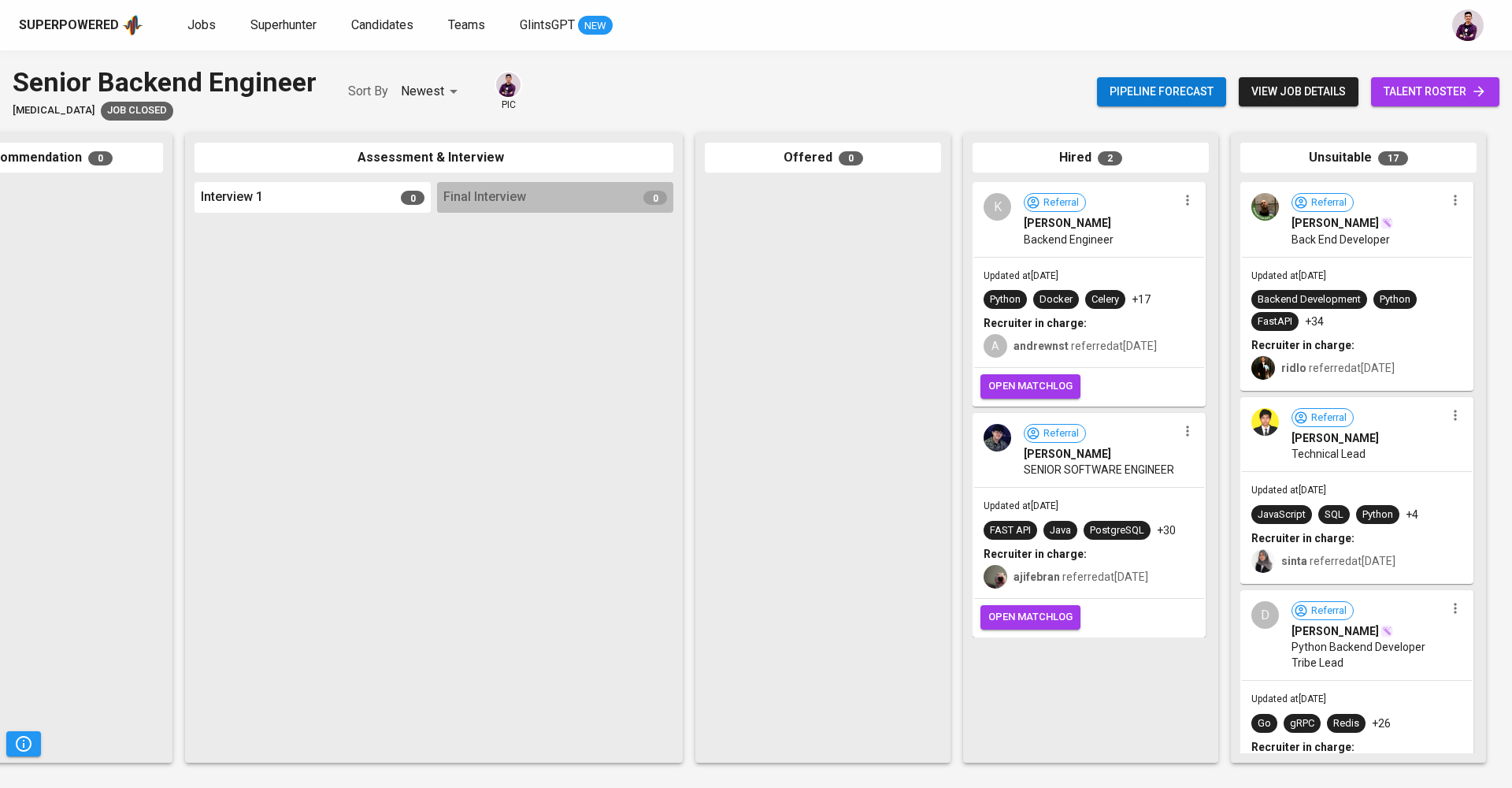
click at [995, 207] on div "K" at bounding box center [997, 207] width 28 height 28
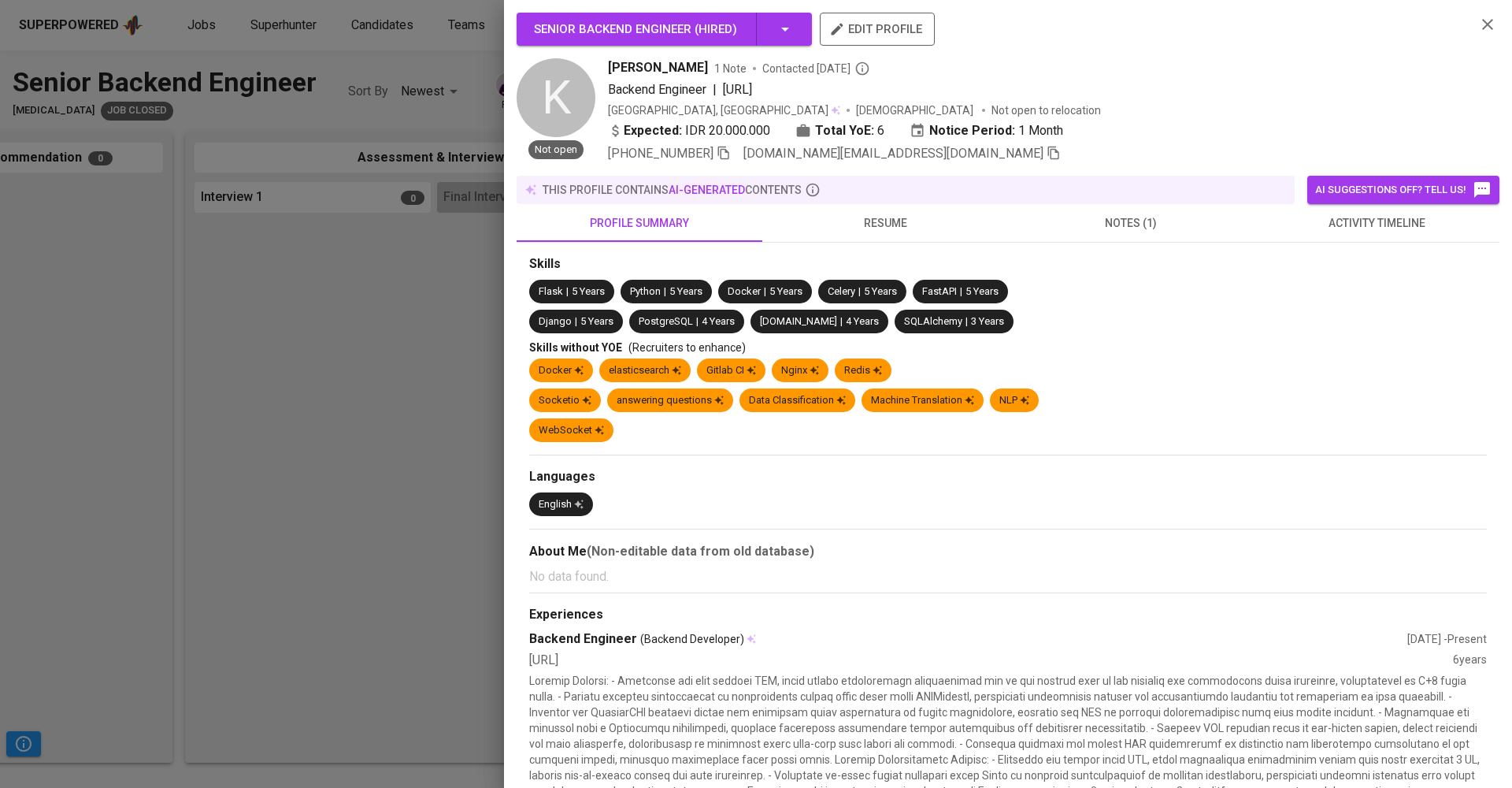
drag, startPoint x: 947, startPoint y: 200, endPoint x: 886, endPoint y: 182, distance: 63.6
click at [886, 182] on div "this profile contains AI-generated contents" at bounding box center [905, 189] width 766 height 16
click at [868, 258] on div "Skills" at bounding box center [1008, 264] width 957 height 18
click at [878, 217] on span "resume" at bounding box center [885, 223] width 227 height 19
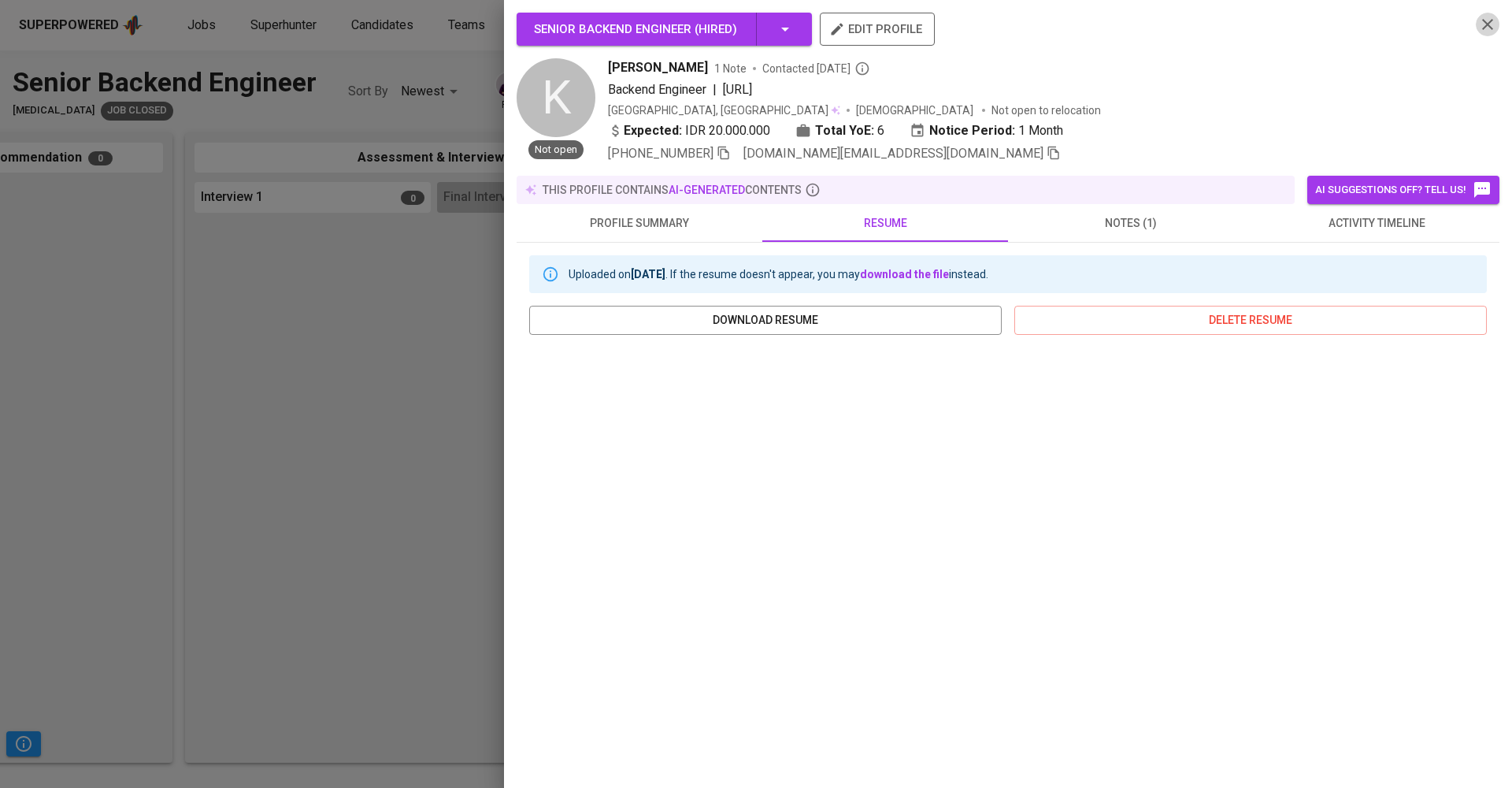
click at [1133, 15] on icon "button" at bounding box center [1488, 24] width 19 height 19
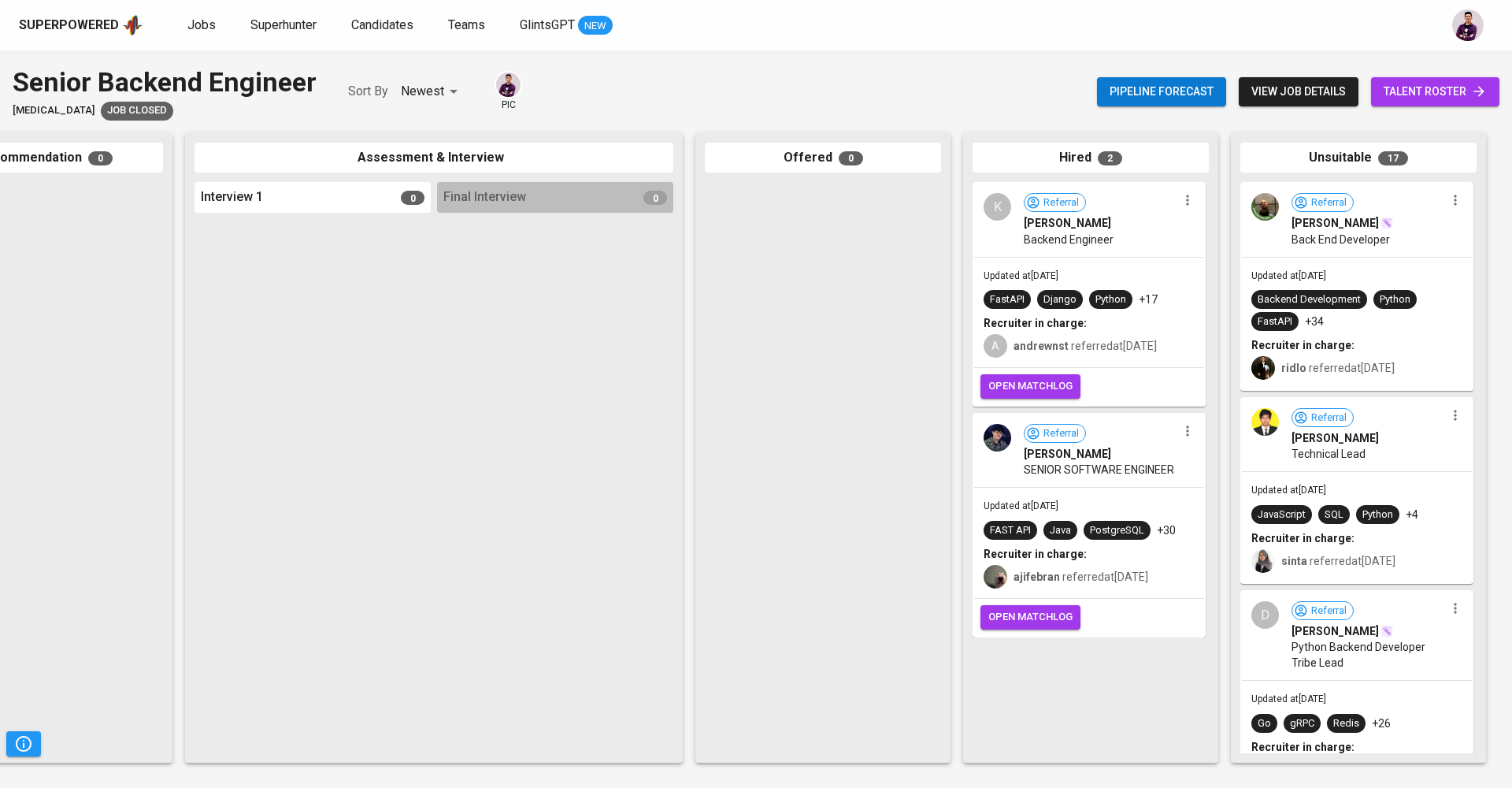
scroll to position [0, 363]
